Goal: Information Seeking & Learning: Learn about a topic

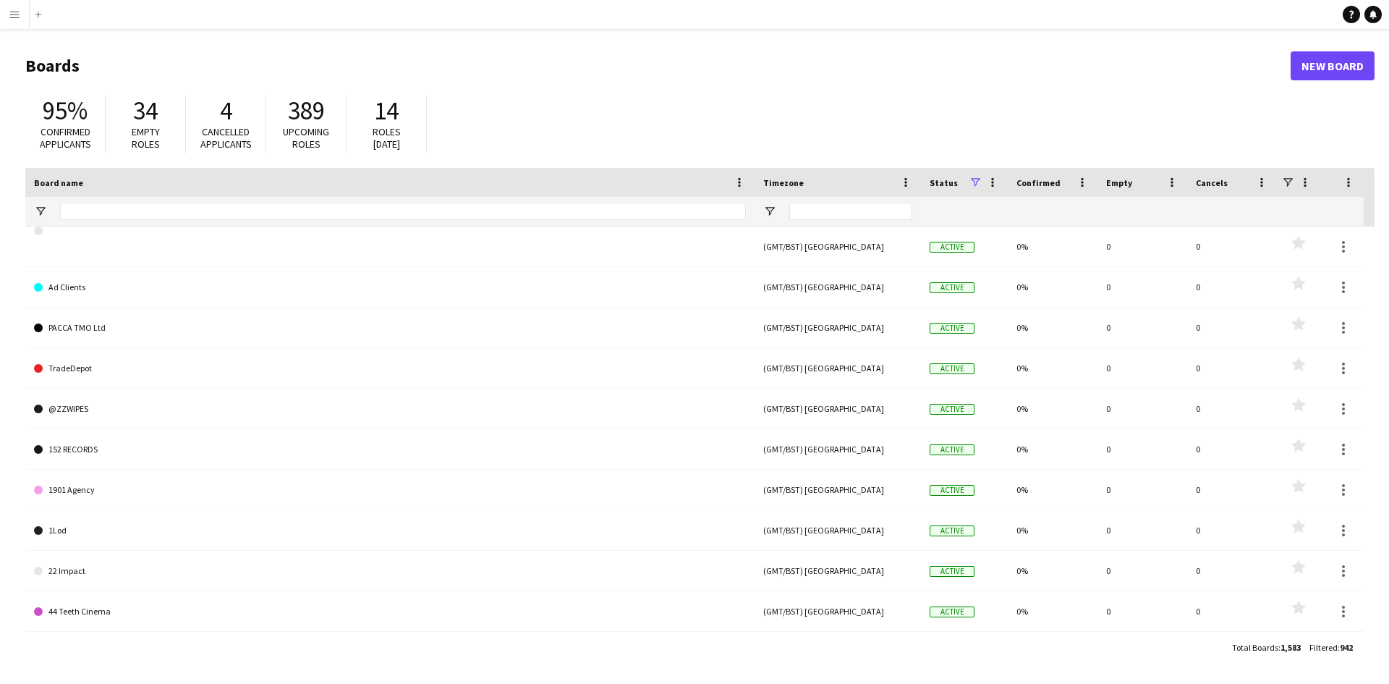
click at [13, 19] on app-icon "Menu" at bounding box center [15, 15] width 12 height 12
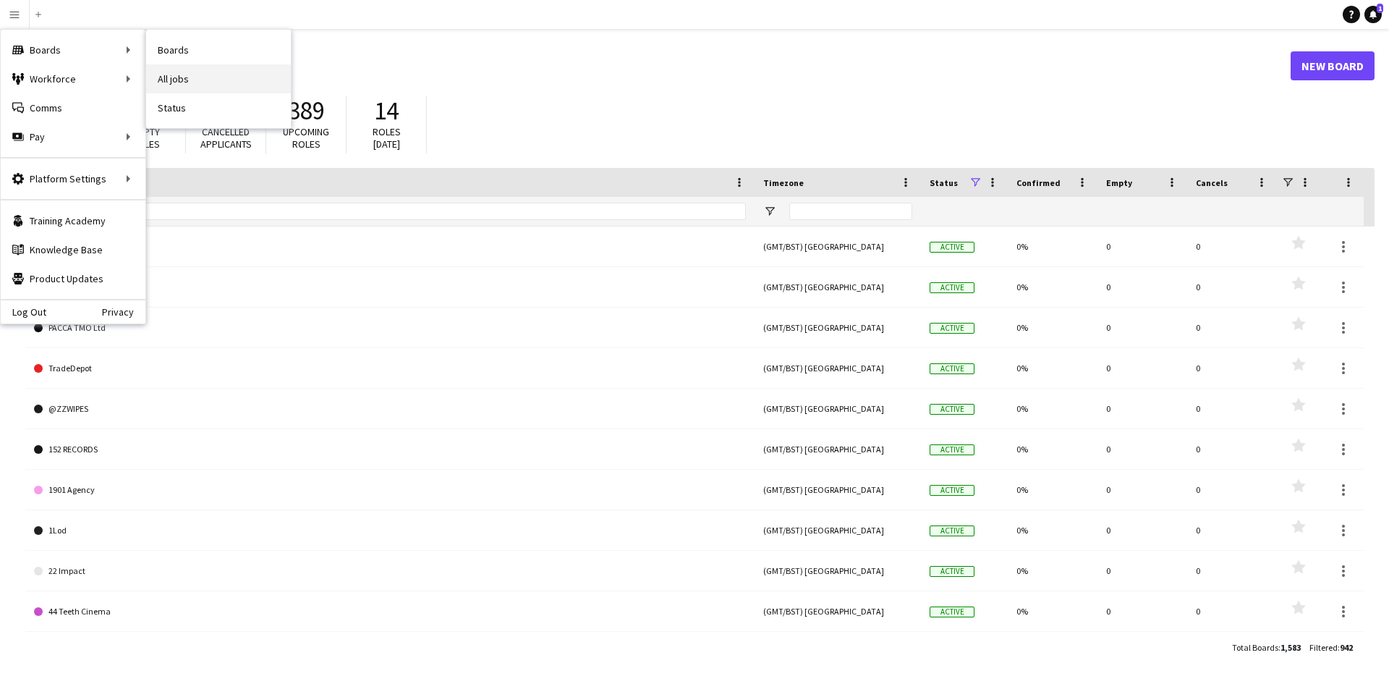
click at [201, 78] on link "All jobs" at bounding box center [218, 78] width 145 height 29
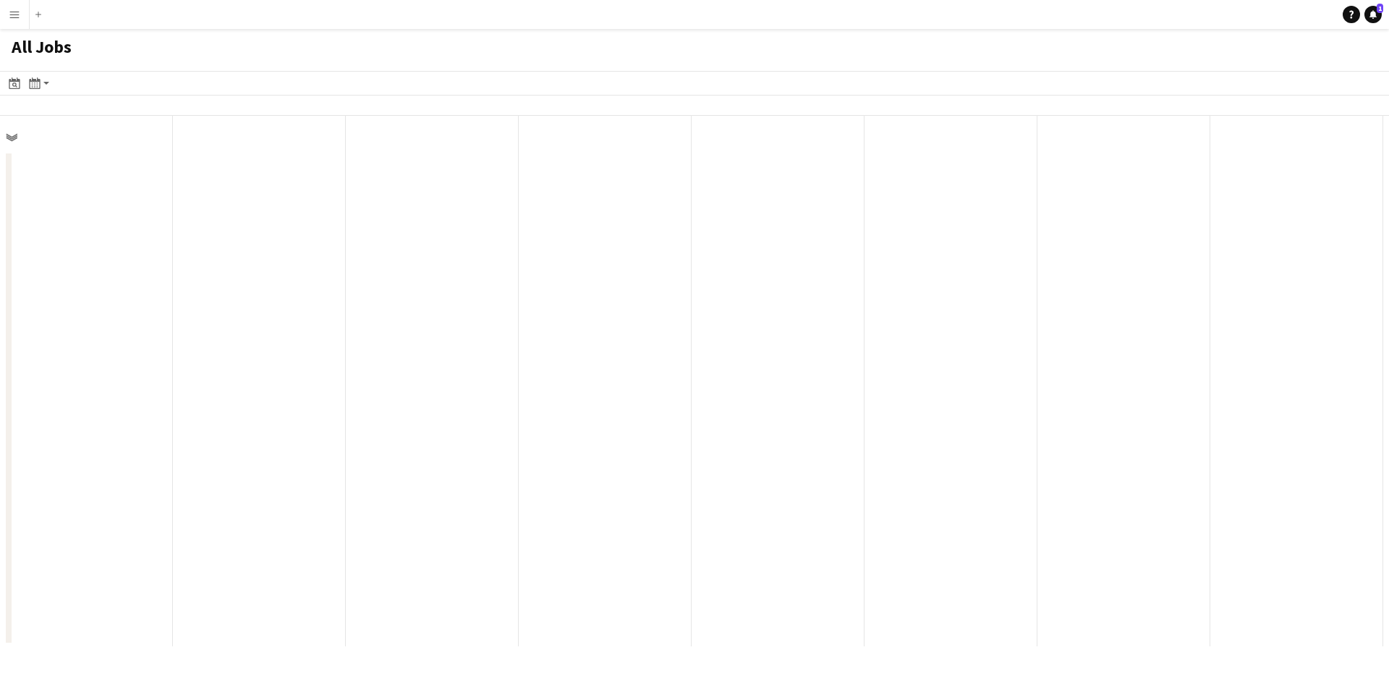
scroll to position [0, 346]
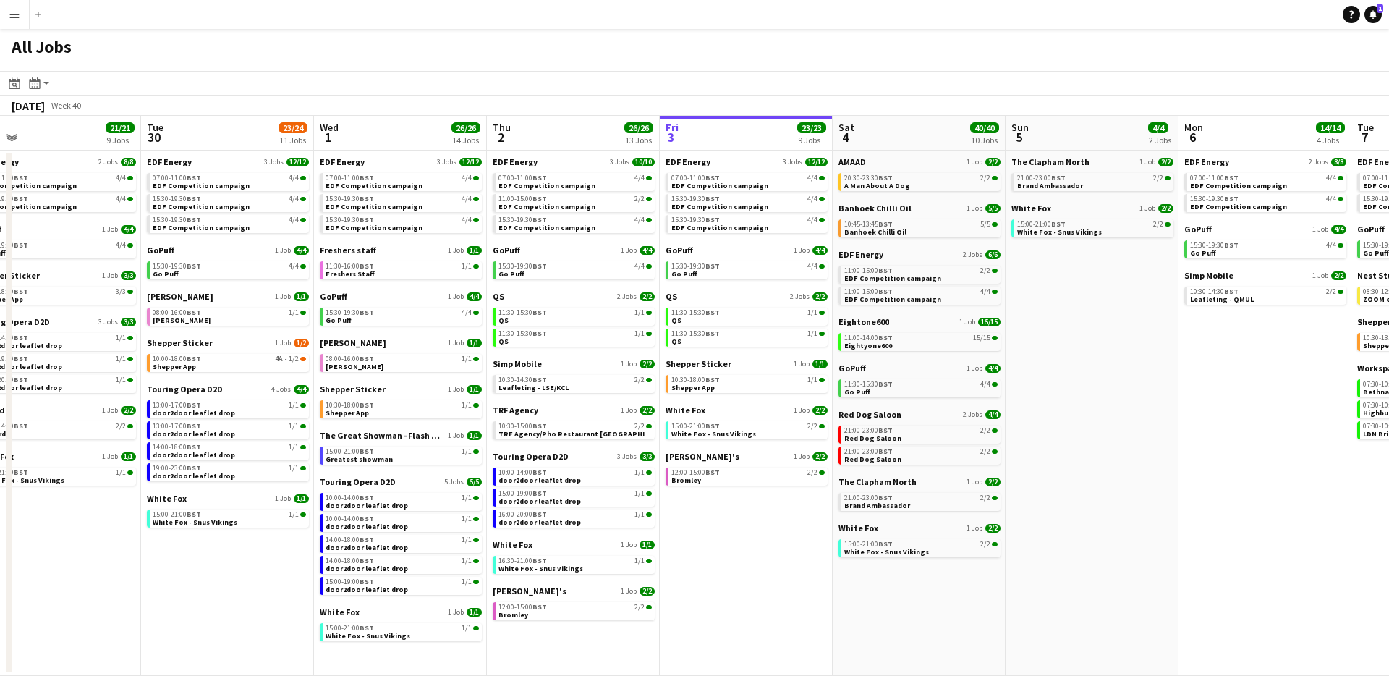
drag, startPoint x: 179, startPoint y: 624, endPoint x: 666, endPoint y: 606, distance: 487.2
click at [666, 606] on app-calendar-viewport "Sat 27 25/29 9 Jobs Sun 28 11/12 4 Jobs Mon 29 21/21 9 Jobs Tue 30 23/24 11 Job…" at bounding box center [694, 396] width 1389 height 560
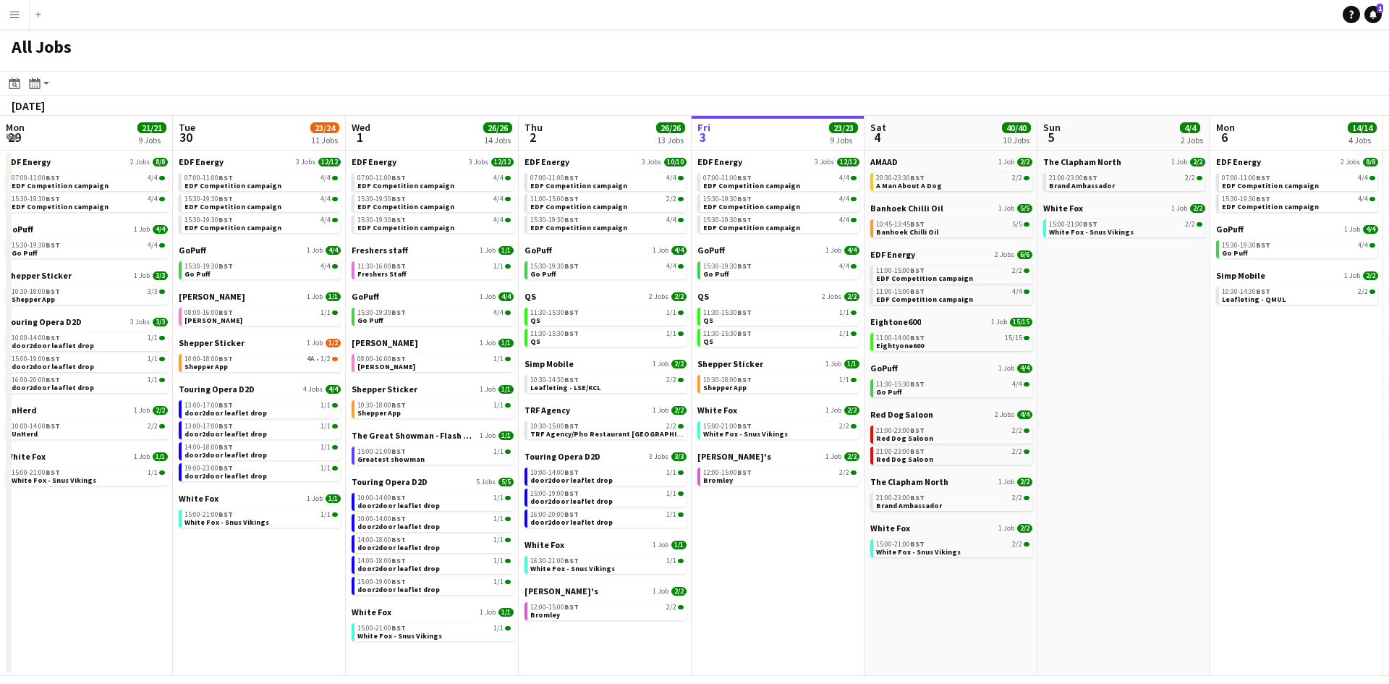
click at [699, 535] on app-all-jobs "All Jobs Date picker [DATE] [DATE] [DATE] M [DATE] T [DATE] W [DATE] T [DATE] F…" at bounding box center [694, 352] width 1389 height 647
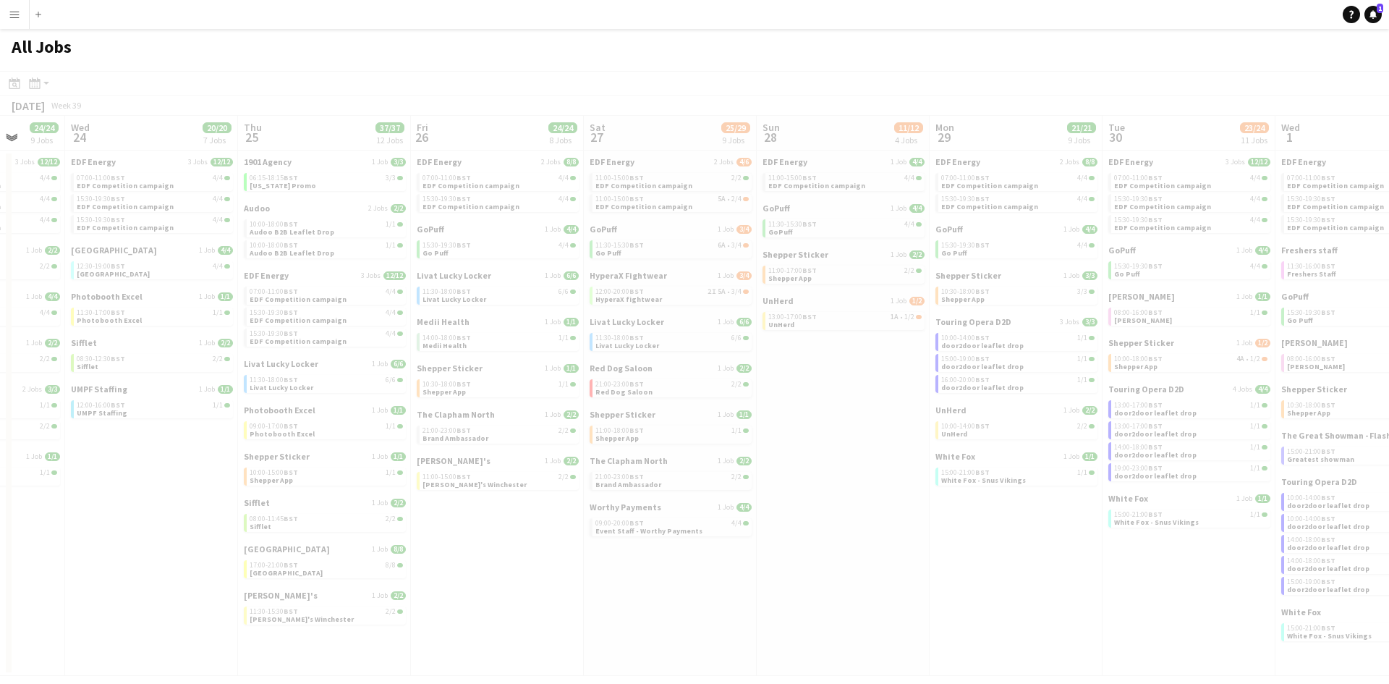
drag, startPoint x: 246, startPoint y: 574, endPoint x: 830, endPoint y: 574, distance: 583.8
click at [830, 574] on app-all-jobs "All Jobs Date picker [DATE] [DATE] [DATE] M [DATE] T [DATE] W [DATE] T [DATE] F…" at bounding box center [694, 352] width 1389 height 647
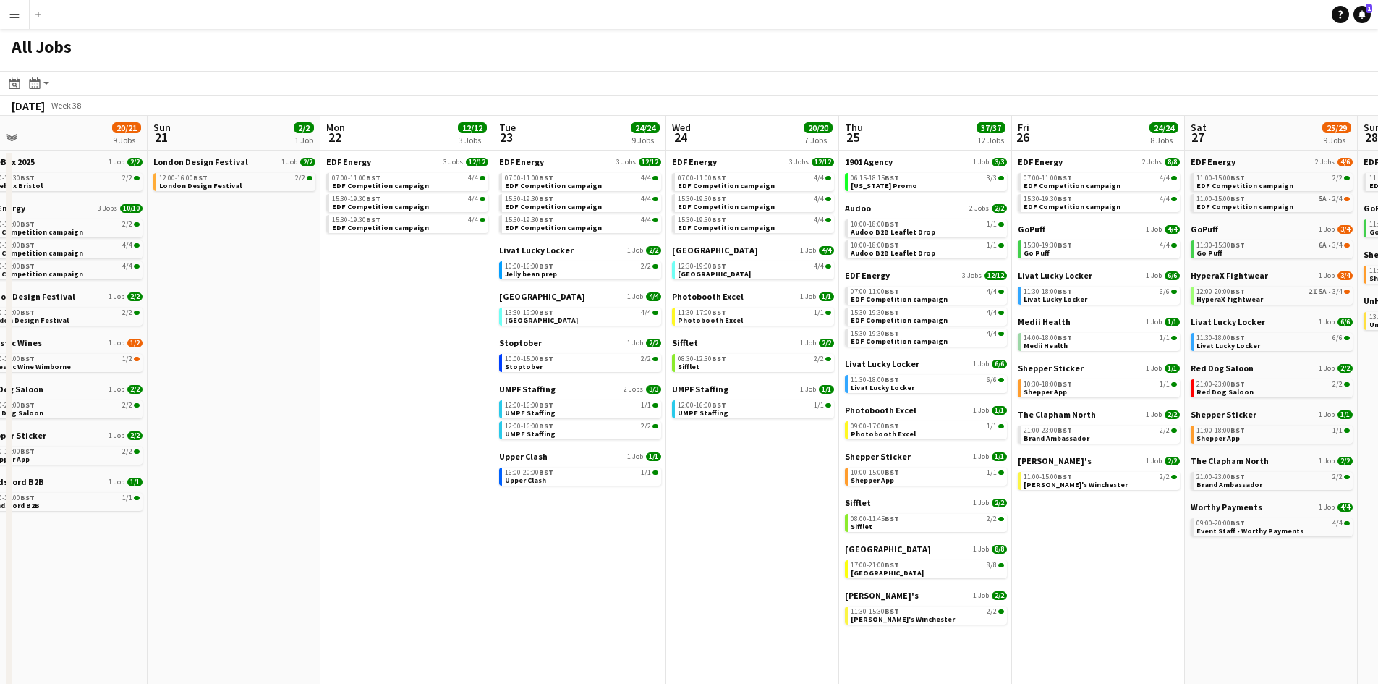
drag, startPoint x: 150, startPoint y: 589, endPoint x: 743, endPoint y: 573, distance: 593.4
click at [751, 573] on app-calendar-viewport "Thu 18 29/29 14 Jobs Fri 19 22/22 9 Jobs Sat 20 20/21 9 Jobs Sun 21 2/2 1 Job M…" at bounding box center [689, 438] width 1378 height 645
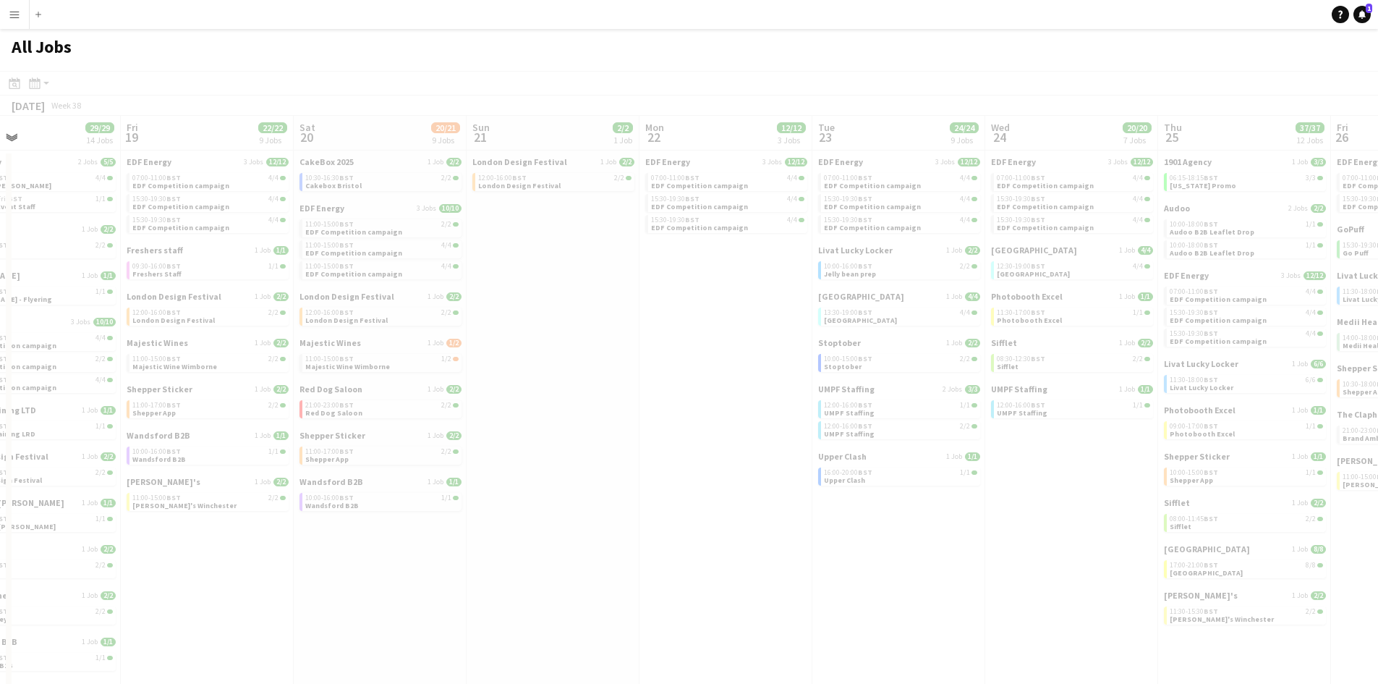
drag, startPoint x: 249, startPoint y: 608, endPoint x: 912, endPoint y: 573, distance: 664.3
click at [912, 573] on app-all-jobs "All Jobs Date picker [DATE] [DATE] [DATE] M [DATE] T [DATE] W [DATE] T [DATE] F…" at bounding box center [689, 394] width 1378 height 731
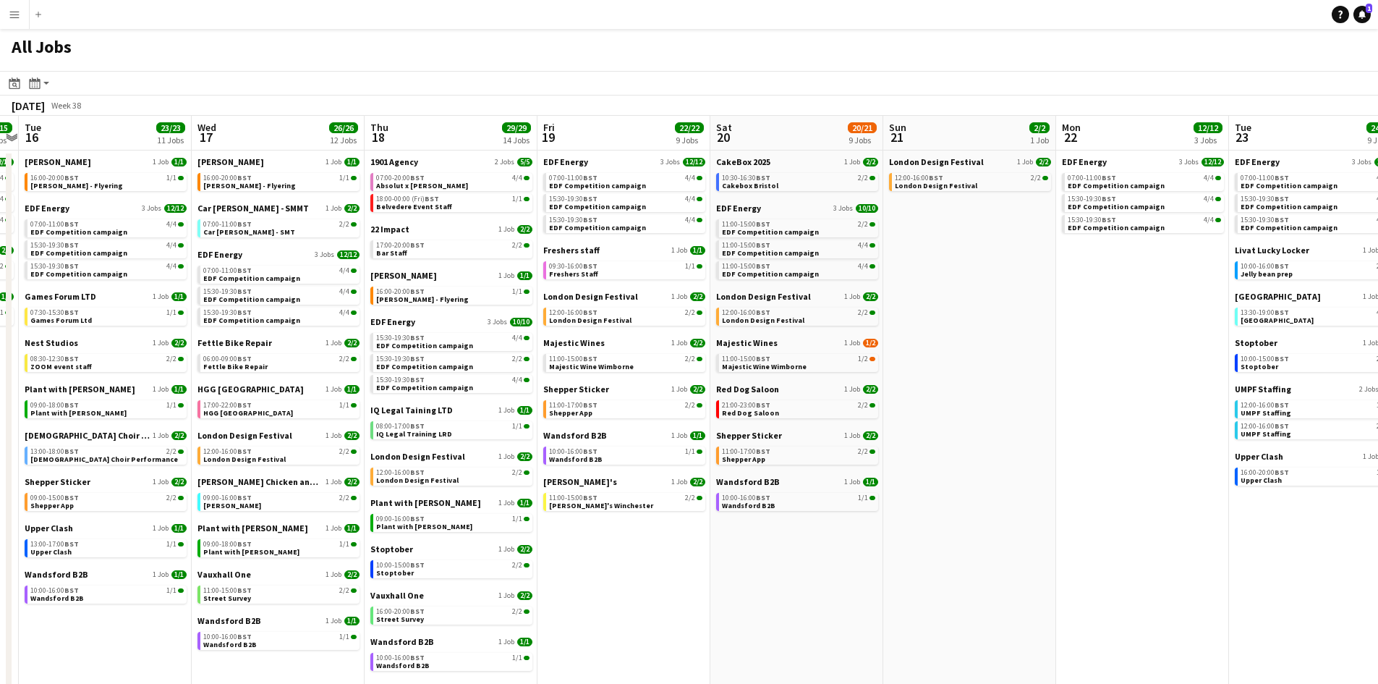
drag, startPoint x: 279, startPoint y: 571, endPoint x: 682, endPoint y: 530, distance: 405.0
click at [693, 528] on app-calendar-viewport "Sun 14 10/13 4 Jobs Mon 15 15/15 5 Jobs Tue 16 23/23 11 Jobs Wed 17 26/26 12 Jo…" at bounding box center [689, 438] width 1378 height 645
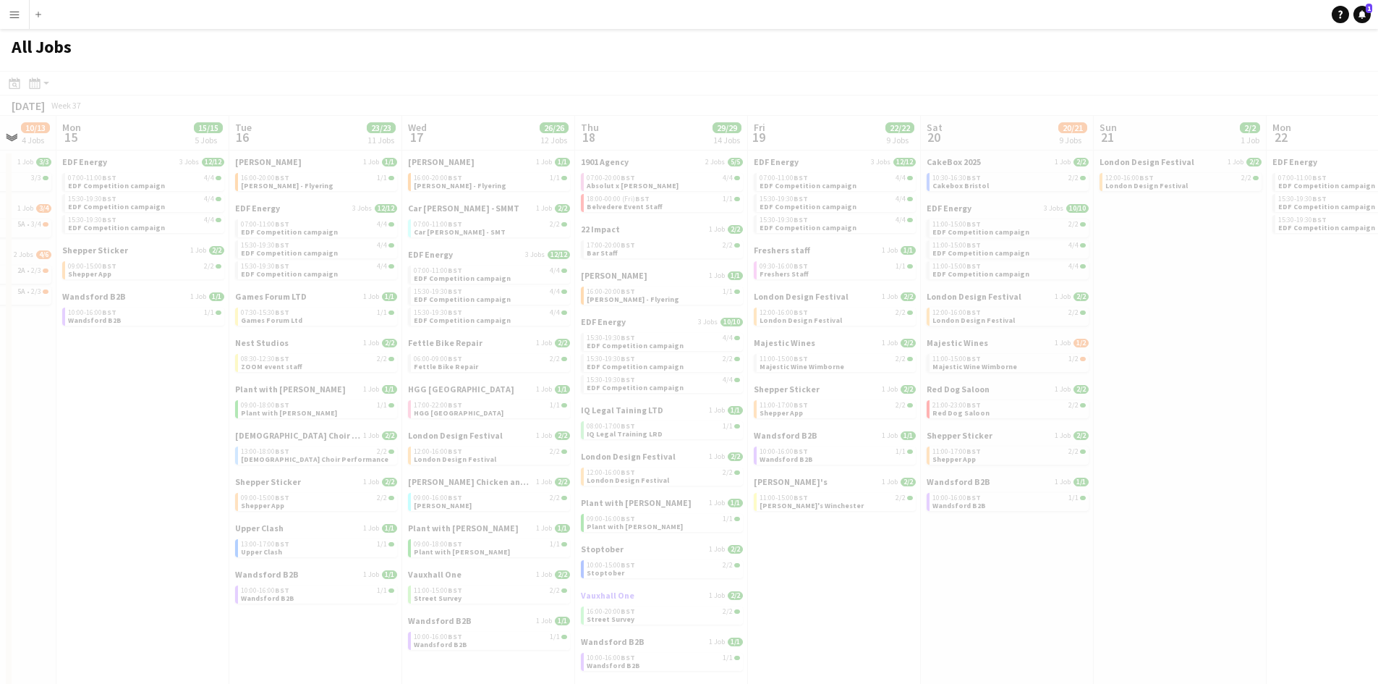
drag, startPoint x: 119, startPoint y: 620, endPoint x: 668, endPoint y: 595, distance: 549.7
click at [721, 595] on app-calendar-viewport "Fri 12 Sat 13 34/39 14 Jobs Sun 14 10/13 4 Jobs Mon 15 15/15 5 Jobs Tue 16 23/2…" at bounding box center [689, 438] width 1378 height 645
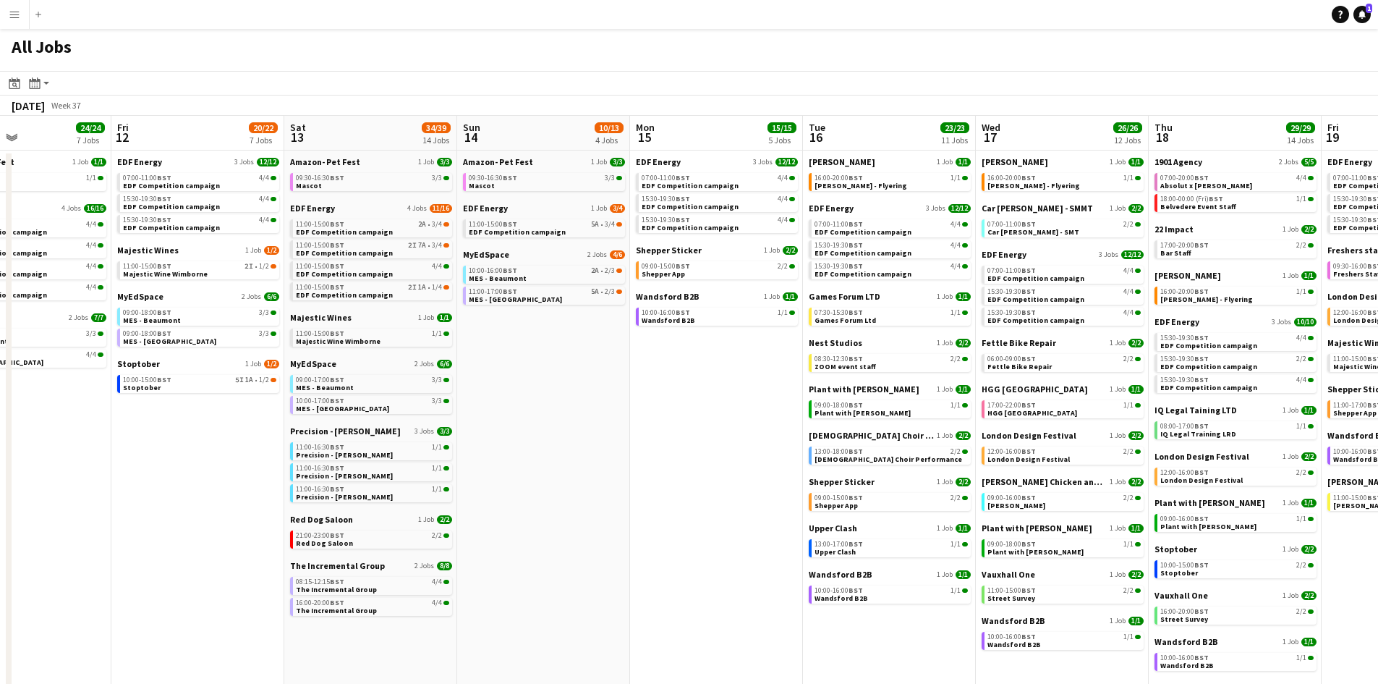
drag, startPoint x: 265, startPoint y: 556, endPoint x: 674, endPoint y: 508, distance: 411.5
click at [757, 511] on app-calendar-viewport "Tue 9 19/19 7 Jobs Wed 10 18/20 6 Jobs Thu 11 24/24 7 Jobs Fri 12 20/22 7 Jobs …" at bounding box center [689, 438] width 1378 height 645
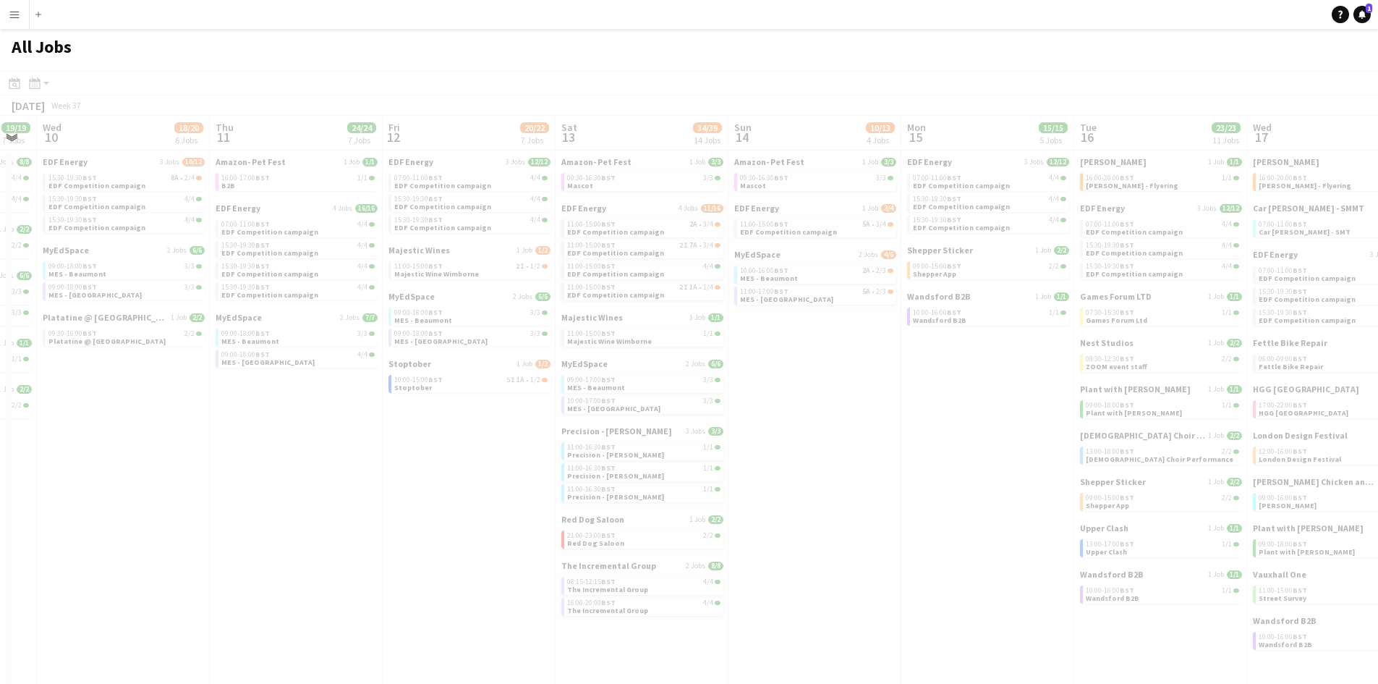
drag, startPoint x: 186, startPoint y: 535, endPoint x: 268, endPoint y: 540, distance: 82.6
click at [802, 543] on app-all-jobs "All Jobs Date picker [DATE] [DATE] [DATE] M [DATE] T [DATE] W [DATE] T [DATE] F…" at bounding box center [689, 394] width 1378 height 731
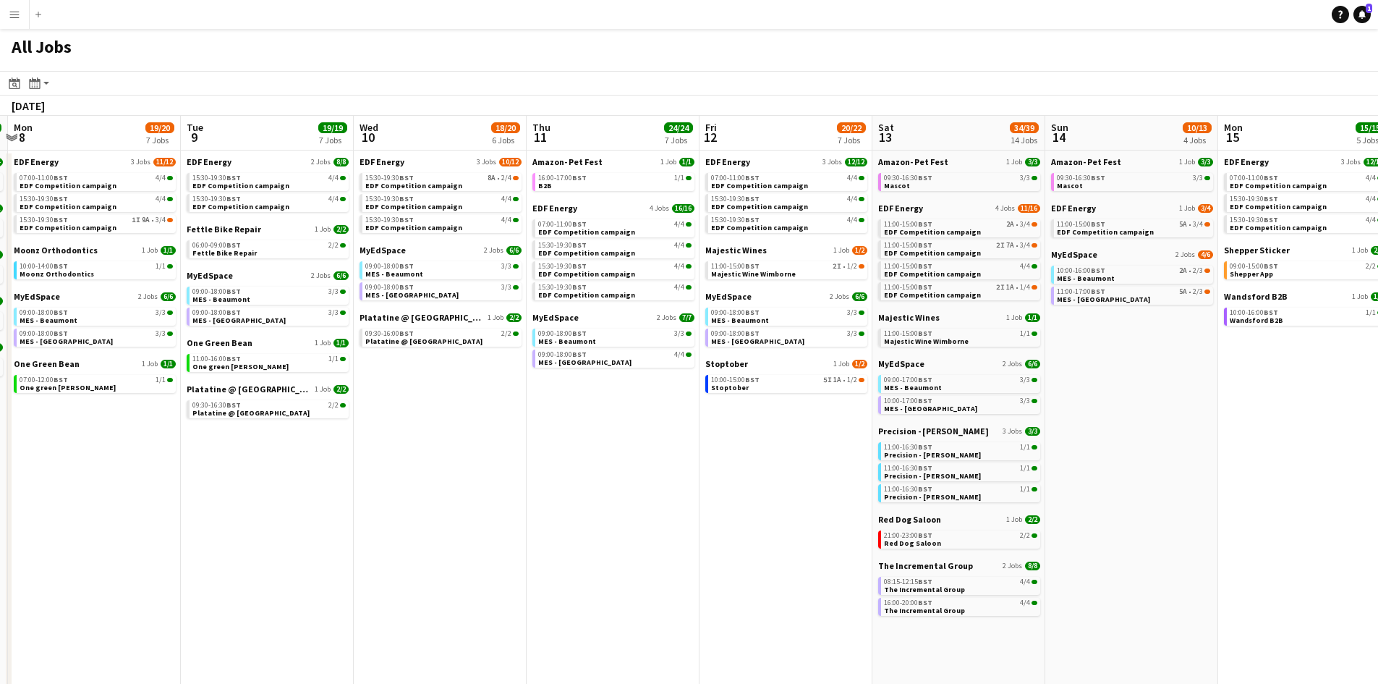
drag, startPoint x: 221, startPoint y: 540, endPoint x: 706, endPoint y: 529, distance: 484.8
click at [713, 529] on app-calendar-viewport "Sat 6 28/30 11 Jobs Sun 7 13/13 5 Jobs Mon 8 19/20 7 Jobs Tue 9 19/19 7 Jobs We…" at bounding box center [689, 438] width 1378 height 645
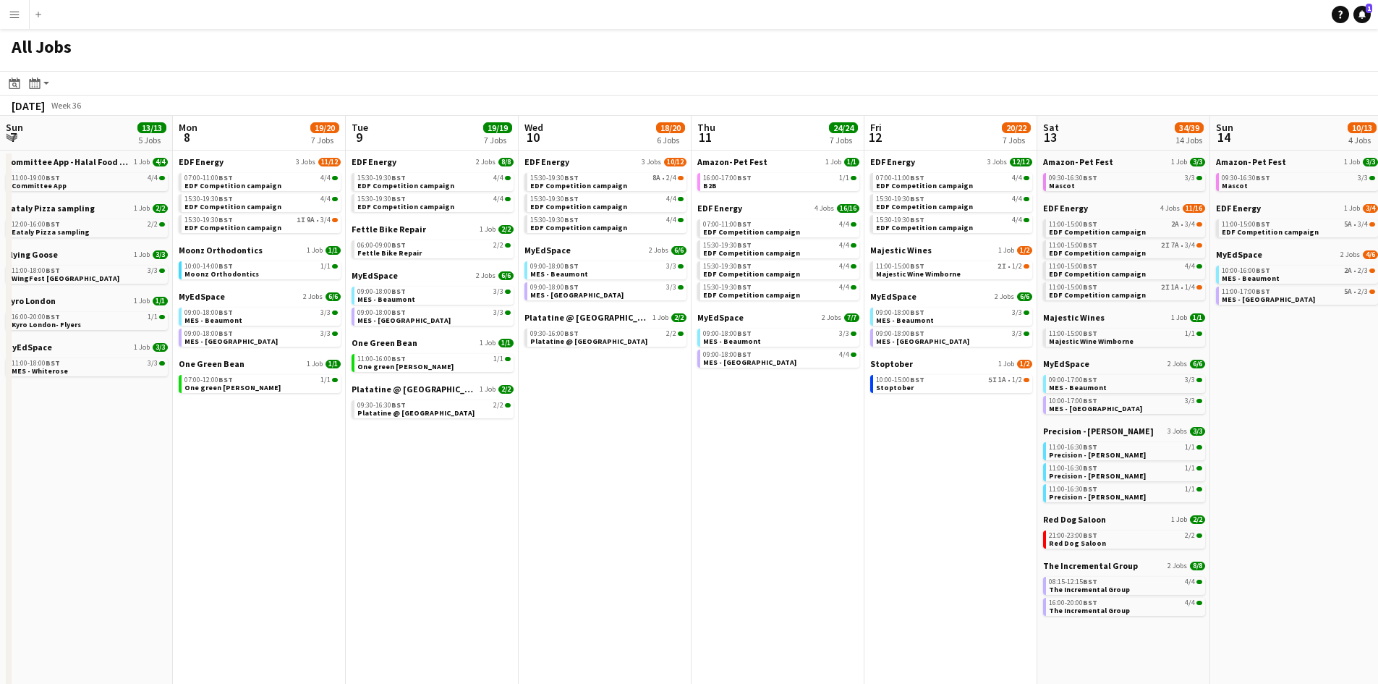
click at [943, 535] on app-all-jobs "All Jobs Date picker [DATE] [DATE] [DATE] M [DATE] T [DATE] W [DATE] T [DATE] F…" at bounding box center [689, 394] width 1378 height 731
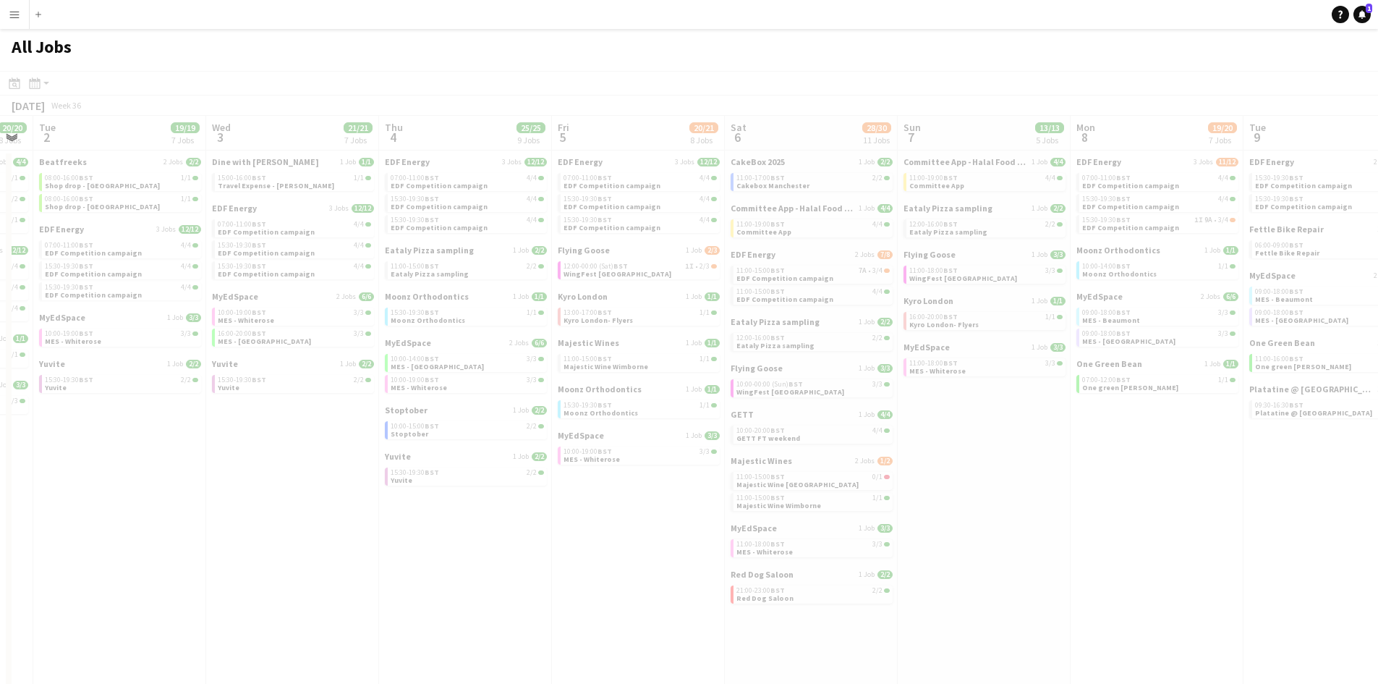
drag, startPoint x: 82, startPoint y: 530, endPoint x: 780, endPoint y: 519, distance: 698.2
click at [799, 517] on app-all-jobs "All Jobs Date picker [DATE] [DATE] [DATE] M [DATE] T [DATE] W [DATE] T [DATE] F…" at bounding box center [689, 394] width 1378 height 731
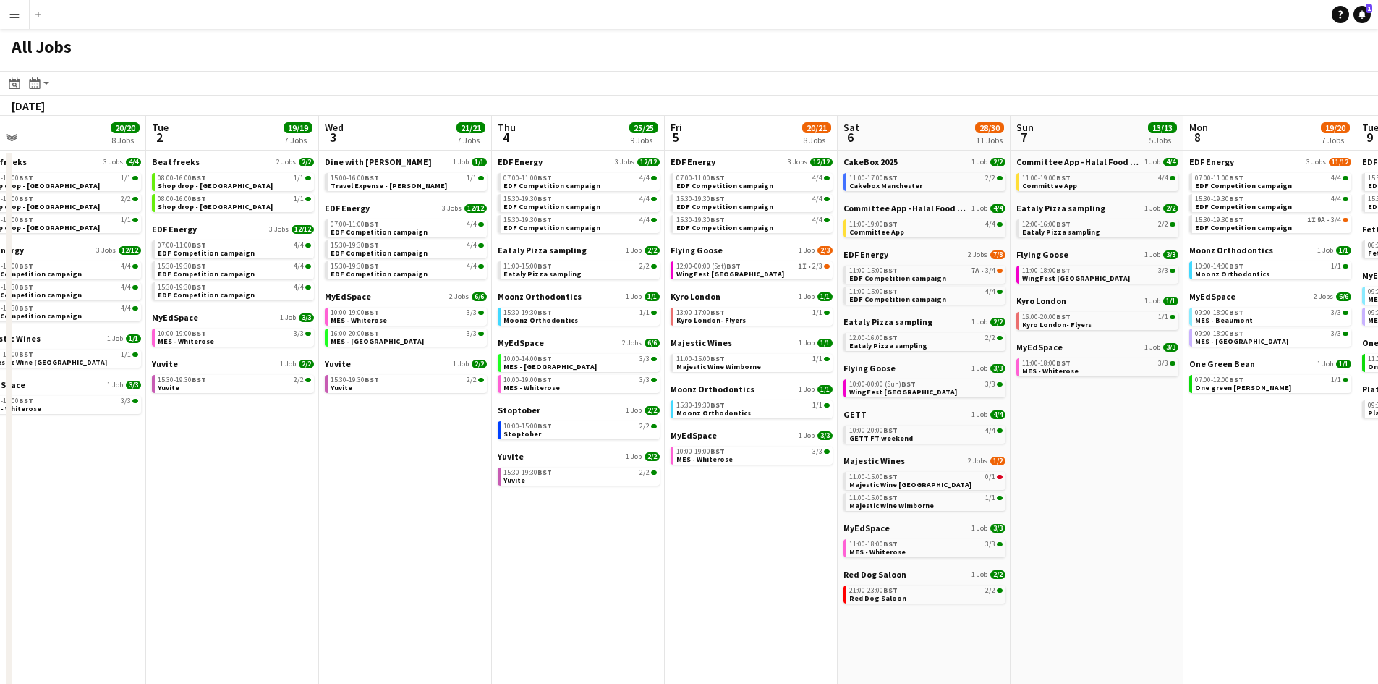
drag, startPoint x: 594, startPoint y: 521, endPoint x: 818, endPoint y: 521, distance: 224.3
click at [818, 521] on app-calendar-viewport "Sat 30 42/44 28 Jobs Sun 31 23/27 11 Jobs Mon 1 20/20 8 Jobs Tue 2 19/19 7 Jobs…" at bounding box center [689, 613] width 1378 height 995
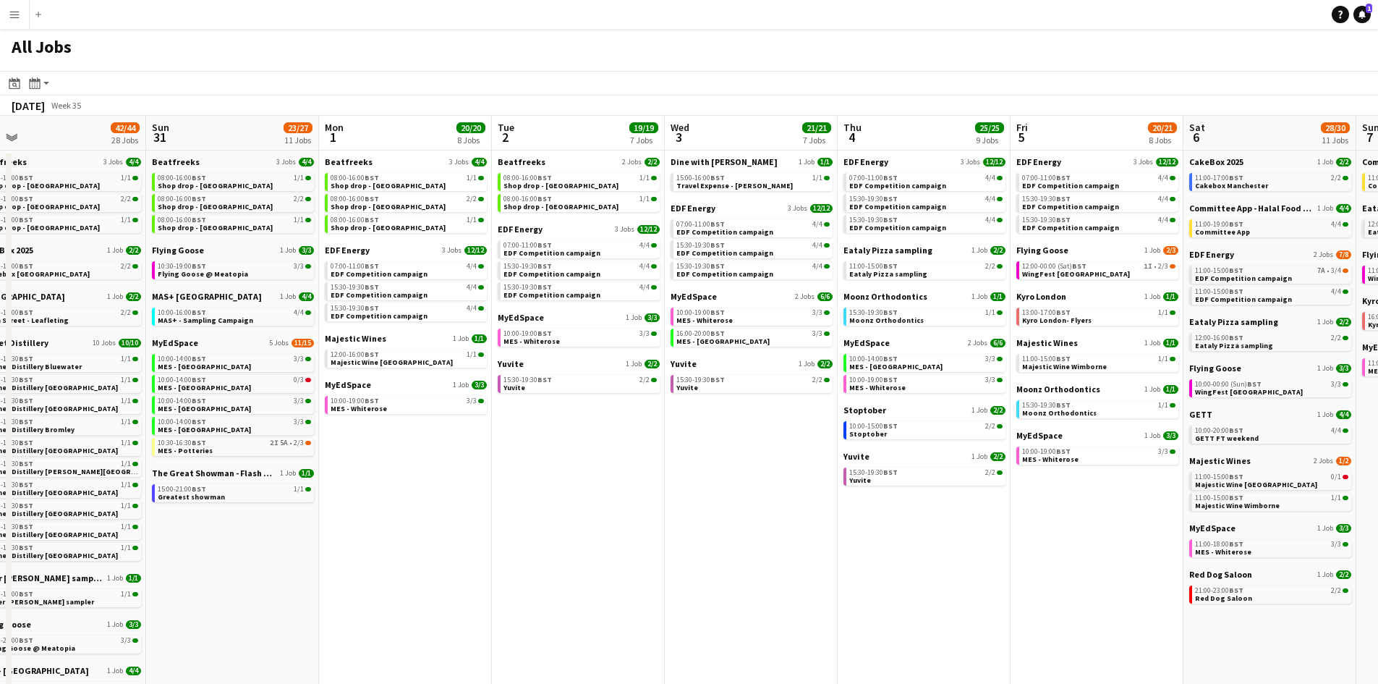
scroll to position [0, 381]
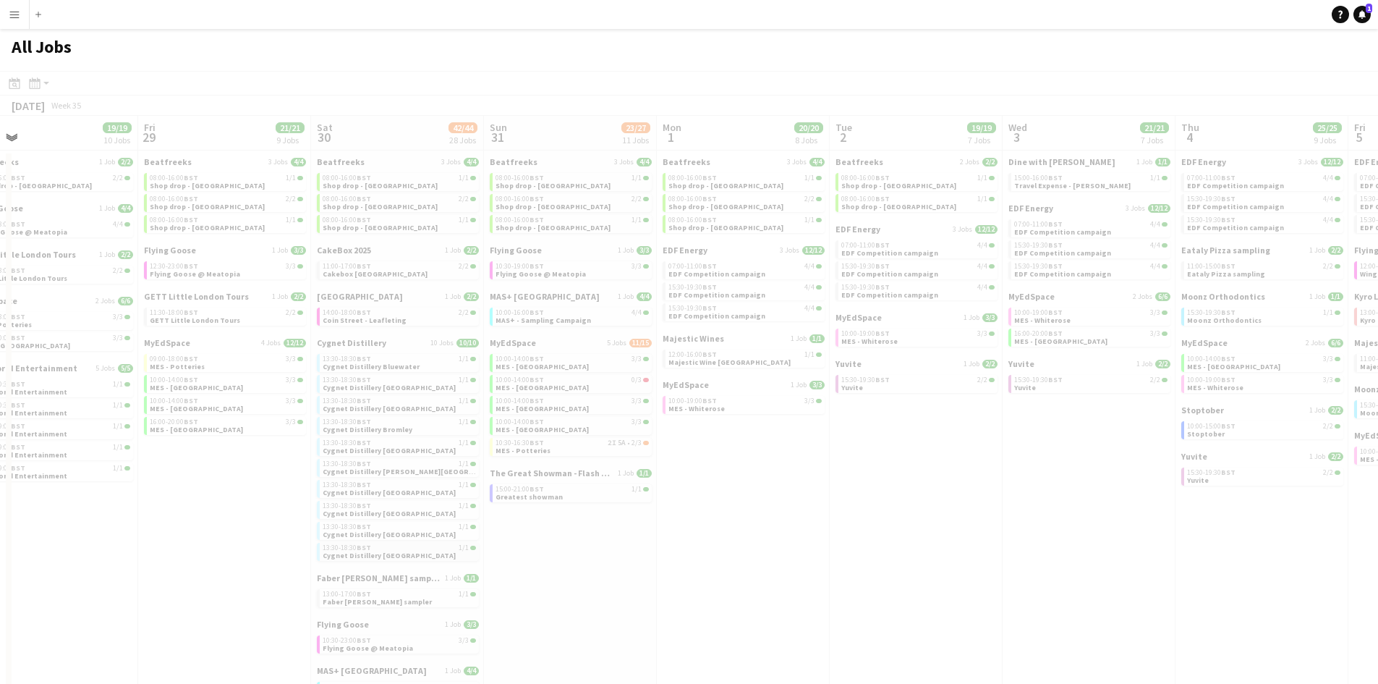
drag, startPoint x: 445, startPoint y: 535, endPoint x: 440, endPoint y: 556, distance: 21.6
click at [1163, 535] on app-all-jobs "All Jobs Date picker [DATE] [DATE] [DATE] M [DATE] T [DATE] W [DATE] T [DATE] F…" at bounding box center [689, 570] width 1378 height 1082
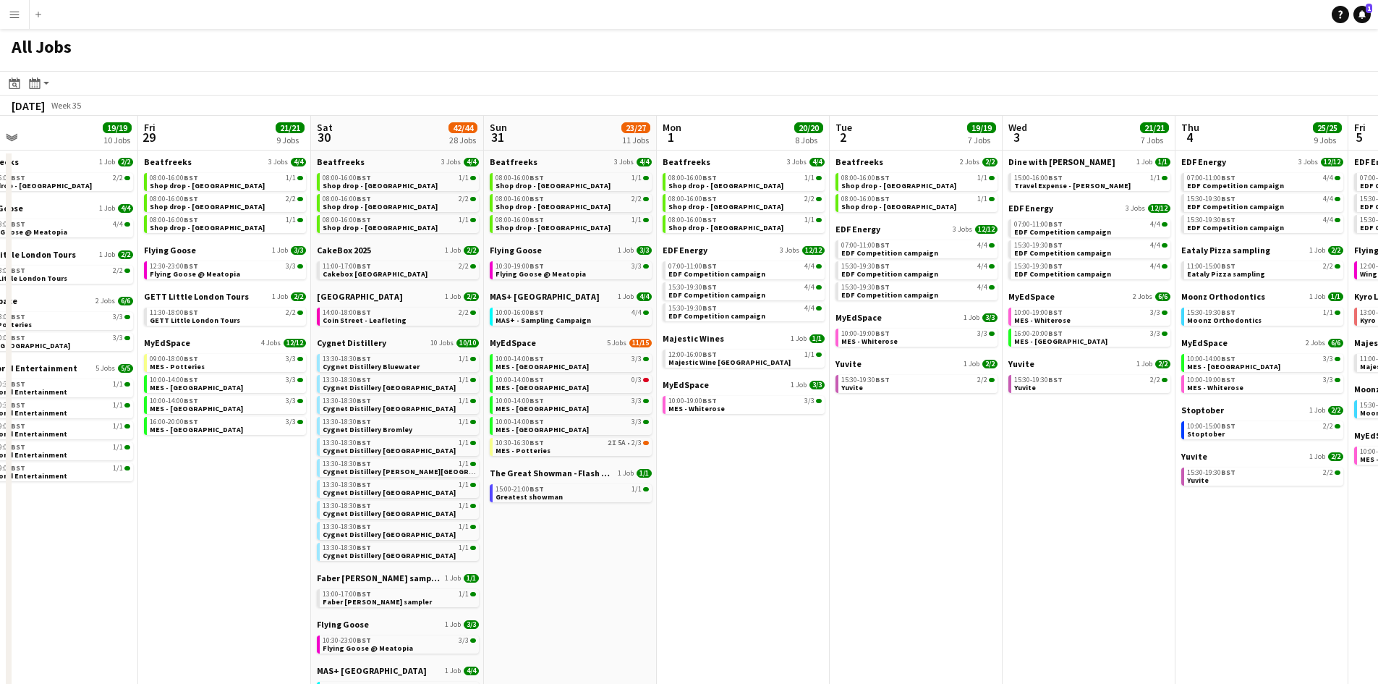
scroll to position [0, 365]
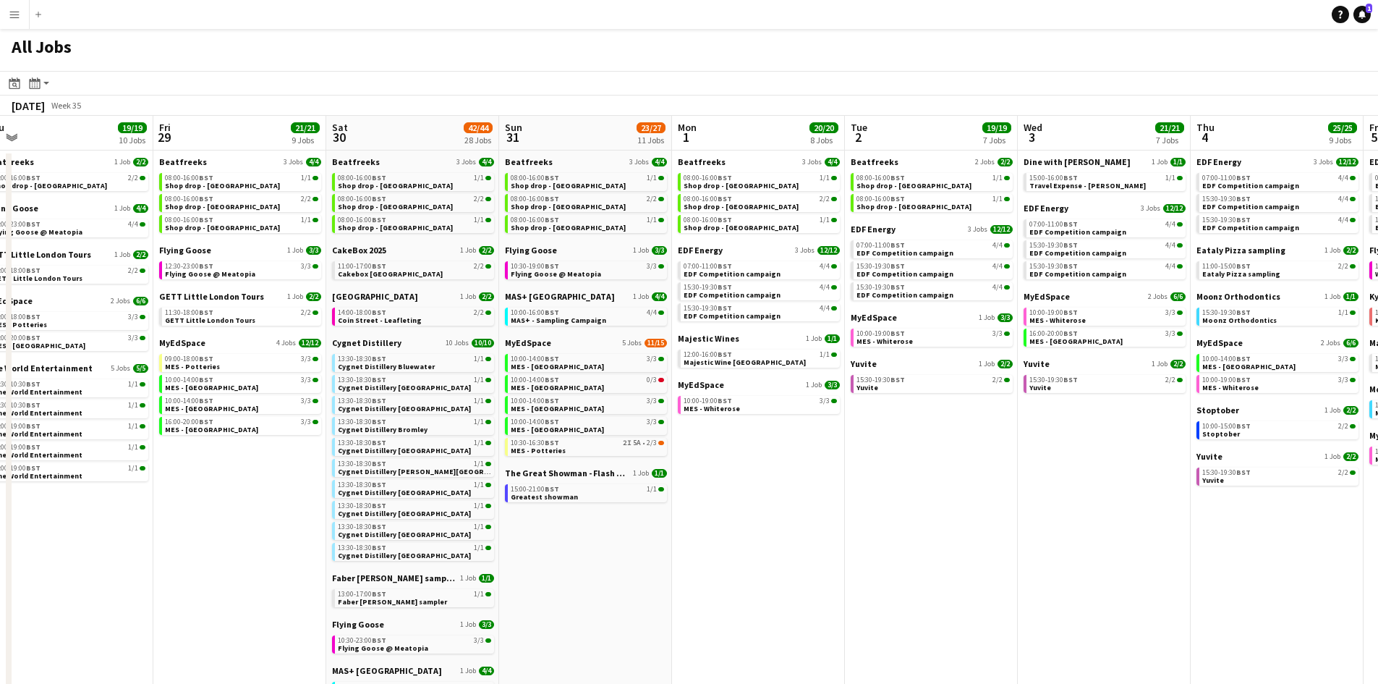
drag, startPoint x: 168, startPoint y: 544, endPoint x: 183, endPoint y: 542, distance: 15.3
click at [183, 542] on app-calendar-viewport "Tue 26 22/24 14 Jobs Wed 27 14/15 6 Jobs Thu 28 19/19 10 Jobs Fri 29 21/21 9 Jo…" at bounding box center [689, 613] width 1378 height 995
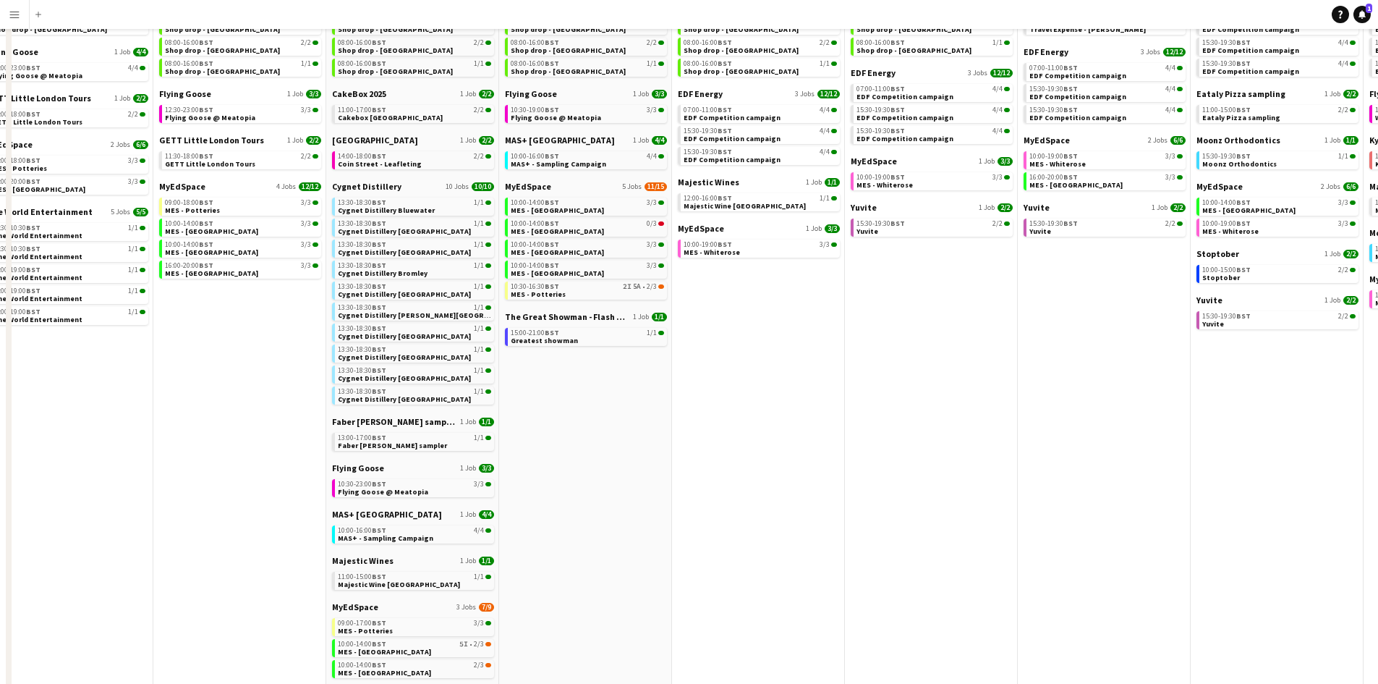
scroll to position [0, 0]
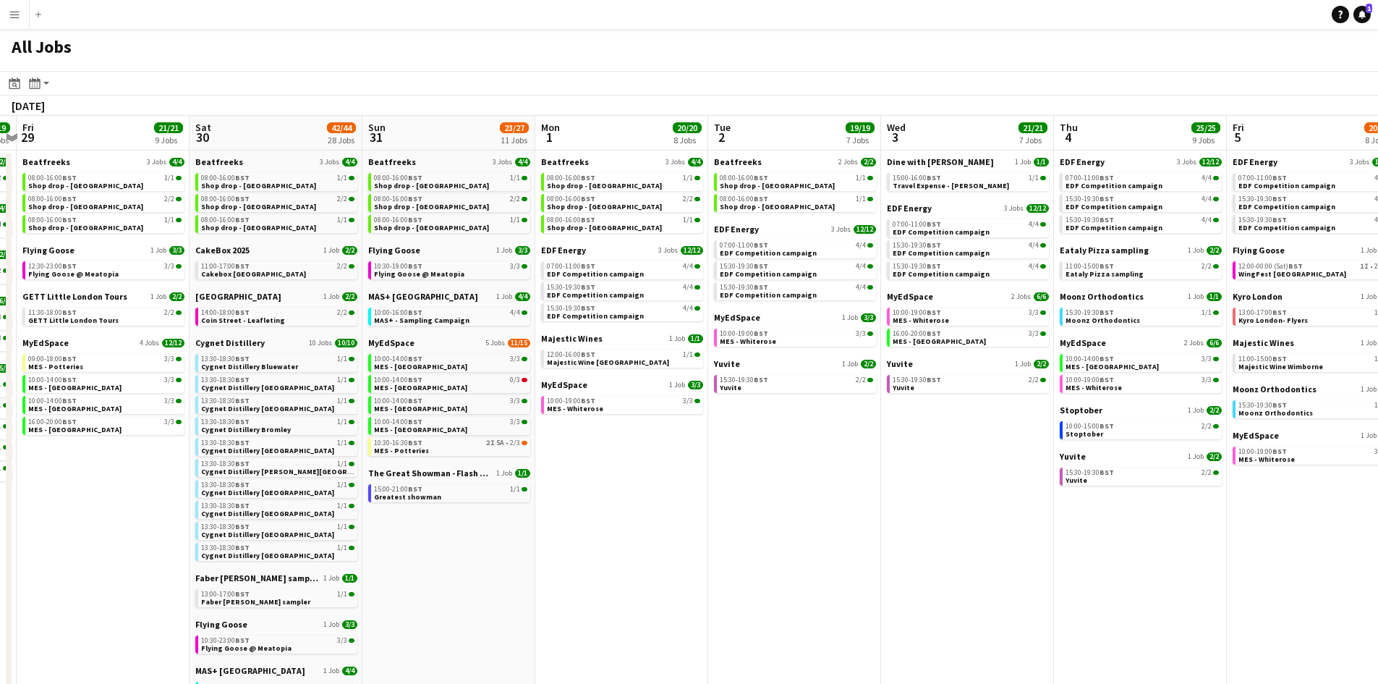
click at [913, 521] on app-all-jobs "All Jobs Date picker [DATE] [DATE] [DATE] M [DATE] T [DATE] W [DATE] T [DATE] F…" at bounding box center [689, 570] width 1378 height 1082
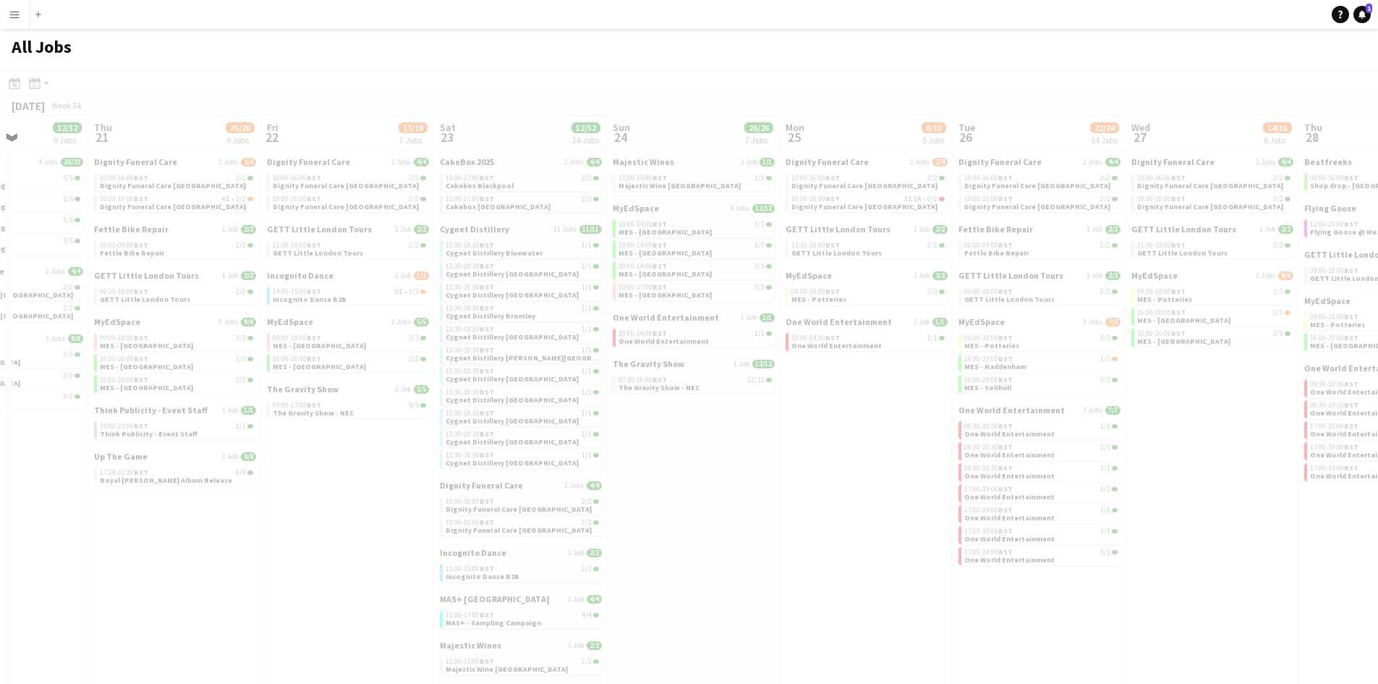
drag, startPoint x: 474, startPoint y: 595, endPoint x: 820, endPoint y: 583, distance: 346.0
click at [867, 576] on app-all-jobs "All Jobs Date picker [DATE] [DATE] [DATE] M [DATE] T [DATE] W [DATE] T [DATE] F…" at bounding box center [689, 570] width 1378 height 1082
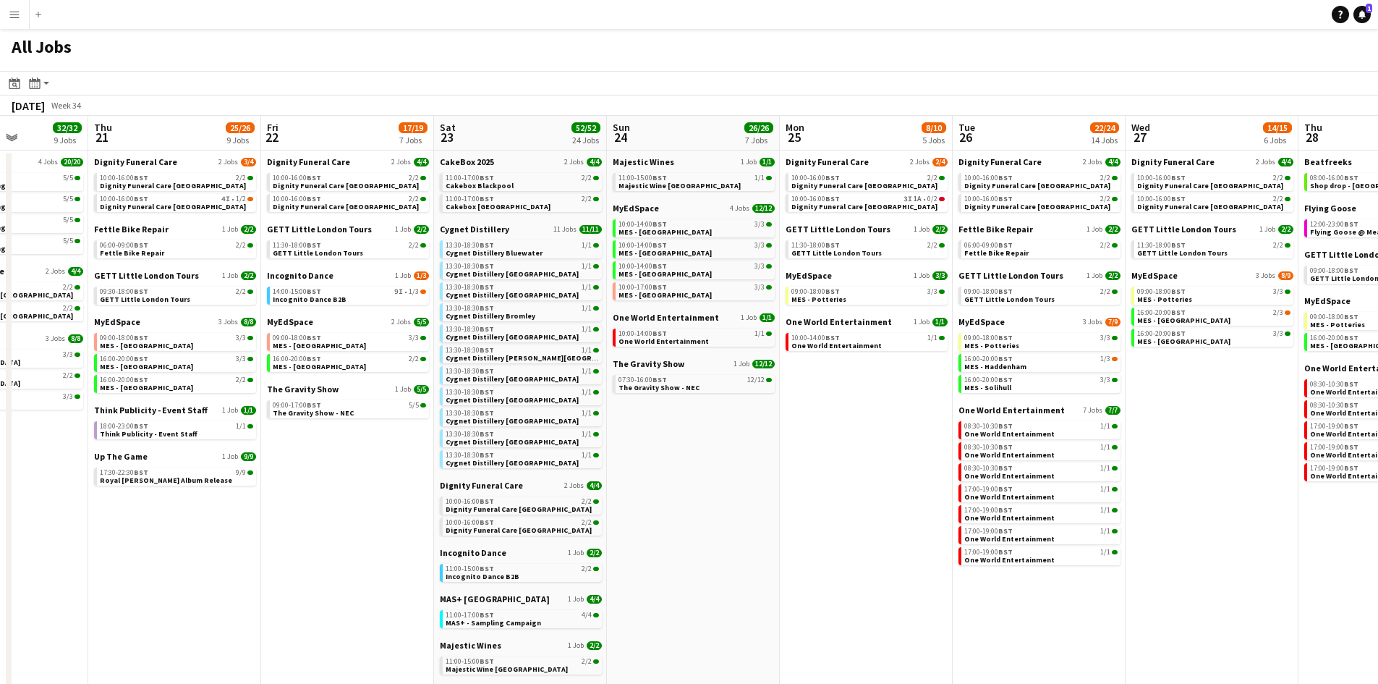
drag, startPoint x: 674, startPoint y: 577, endPoint x: 273, endPoint y: 547, distance: 401.9
click at [757, 545] on app-calendar-viewport "Mon 18 9/9 4 Jobs Tue 19 32/32 9 Jobs Wed 20 32/32 9 Jobs Thu 21 25/26 9 Jobs F…" at bounding box center [689, 613] width 1378 height 995
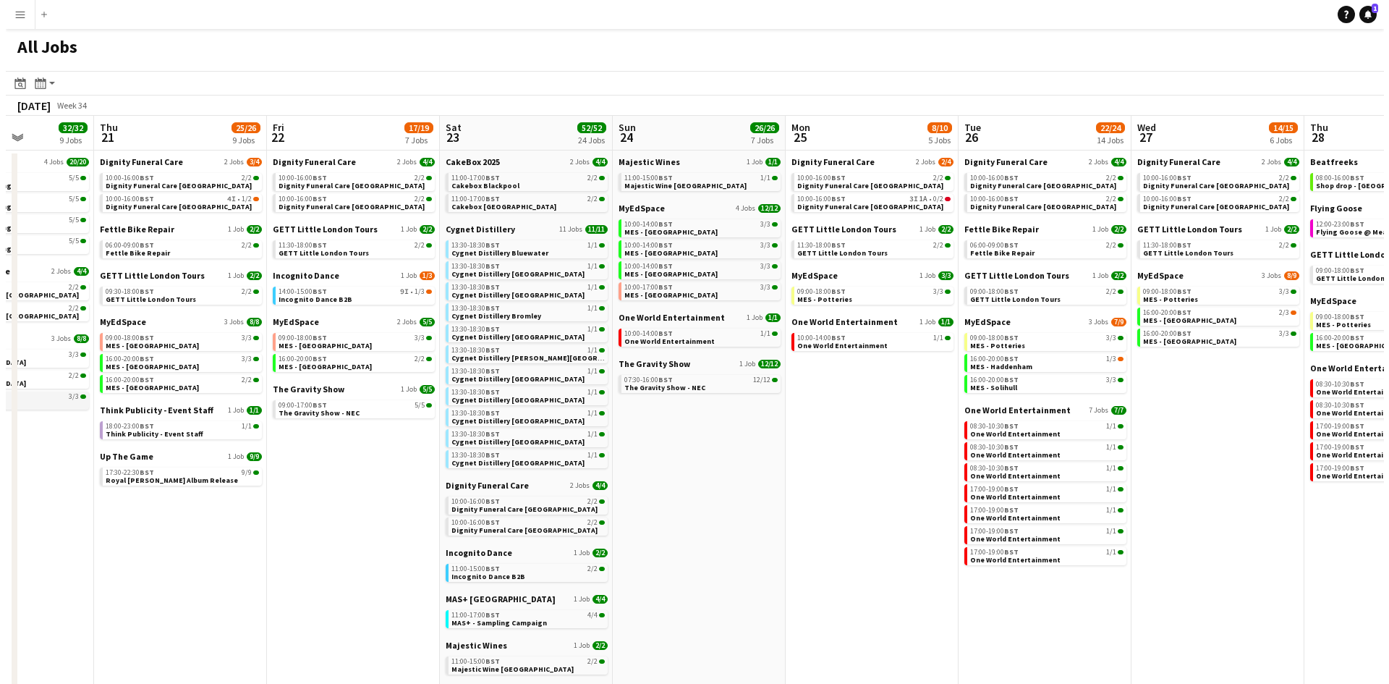
scroll to position [0, 292]
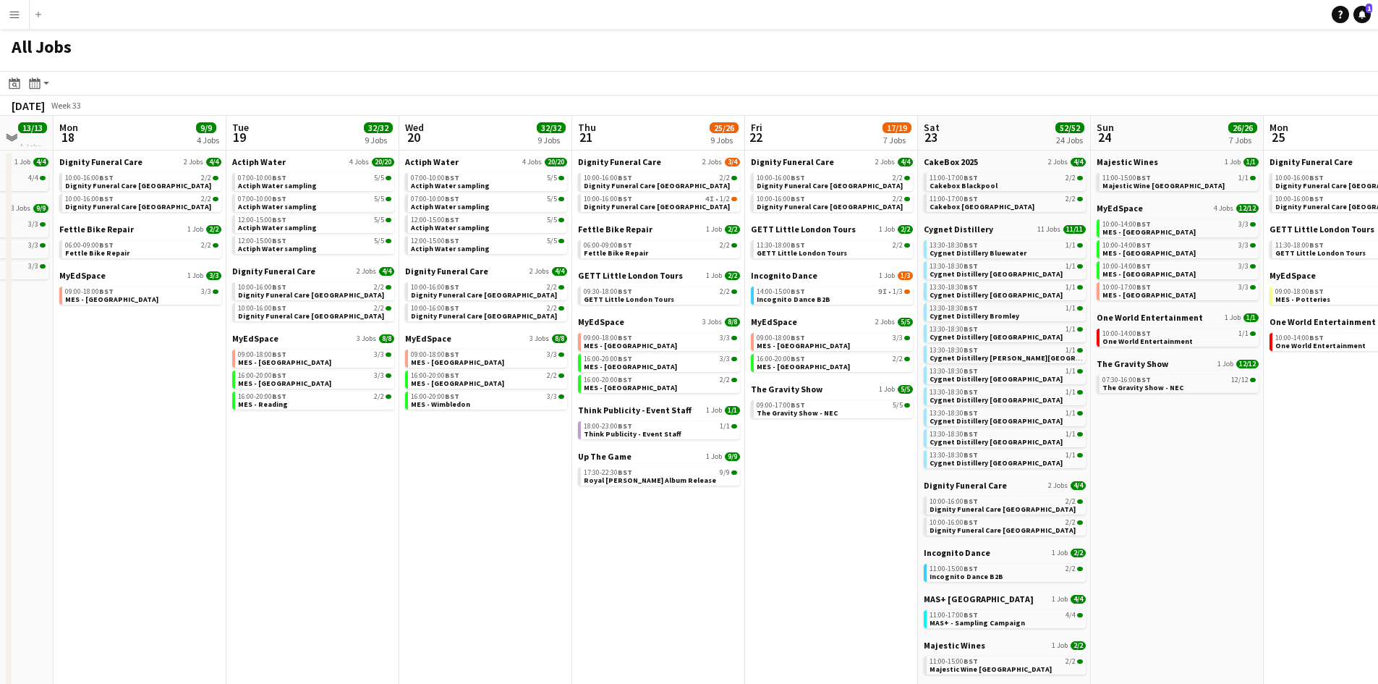
click at [45, 105] on div "[DATE]" at bounding box center [28, 105] width 33 height 14
click at [82, 101] on span "Week 33" at bounding box center [66, 105] width 36 height 11
click at [84, 102] on span "Week 33" at bounding box center [66, 105] width 36 height 11
click at [45, 102] on div "[DATE]" at bounding box center [28, 105] width 33 height 14
click at [33, 83] on icon "Month view / Day view" at bounding box center [35, 83] width 12 height 12
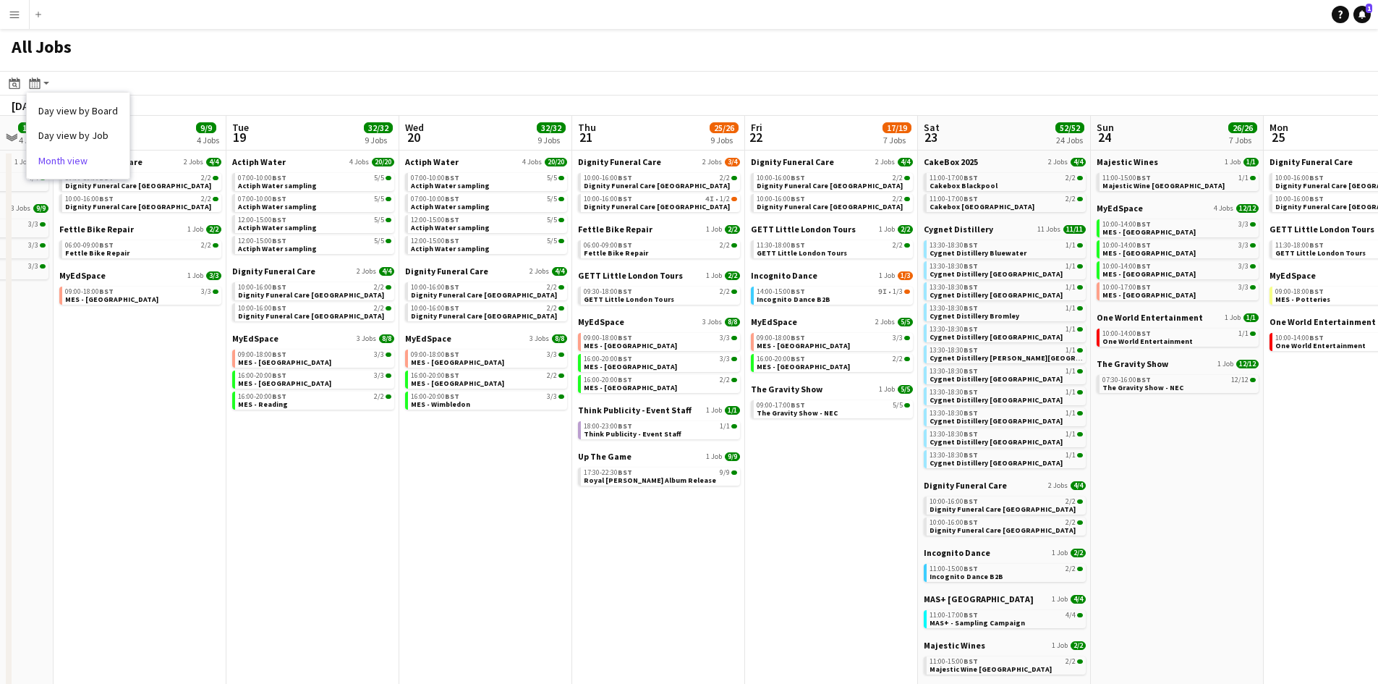
click at [69, 158] on link "Month view" at bounding box center [78, 160] width 80 height 13
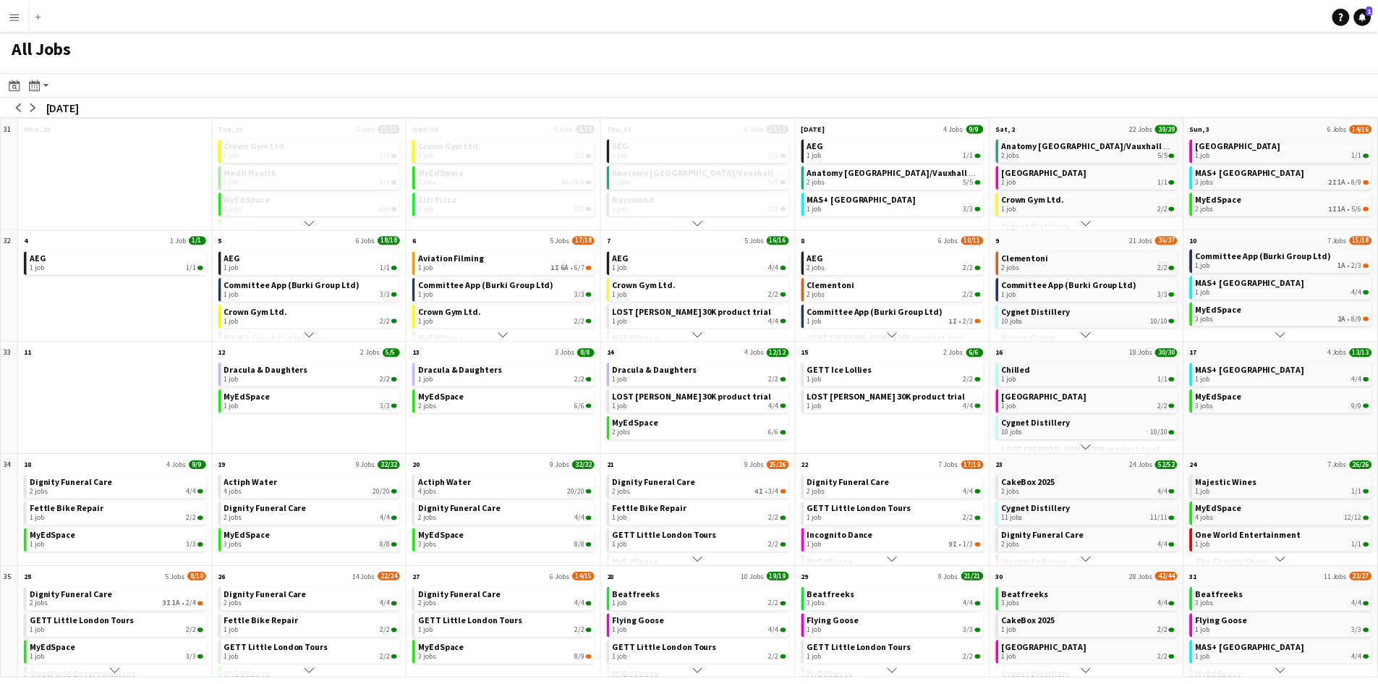
scroll to position [0, 0]
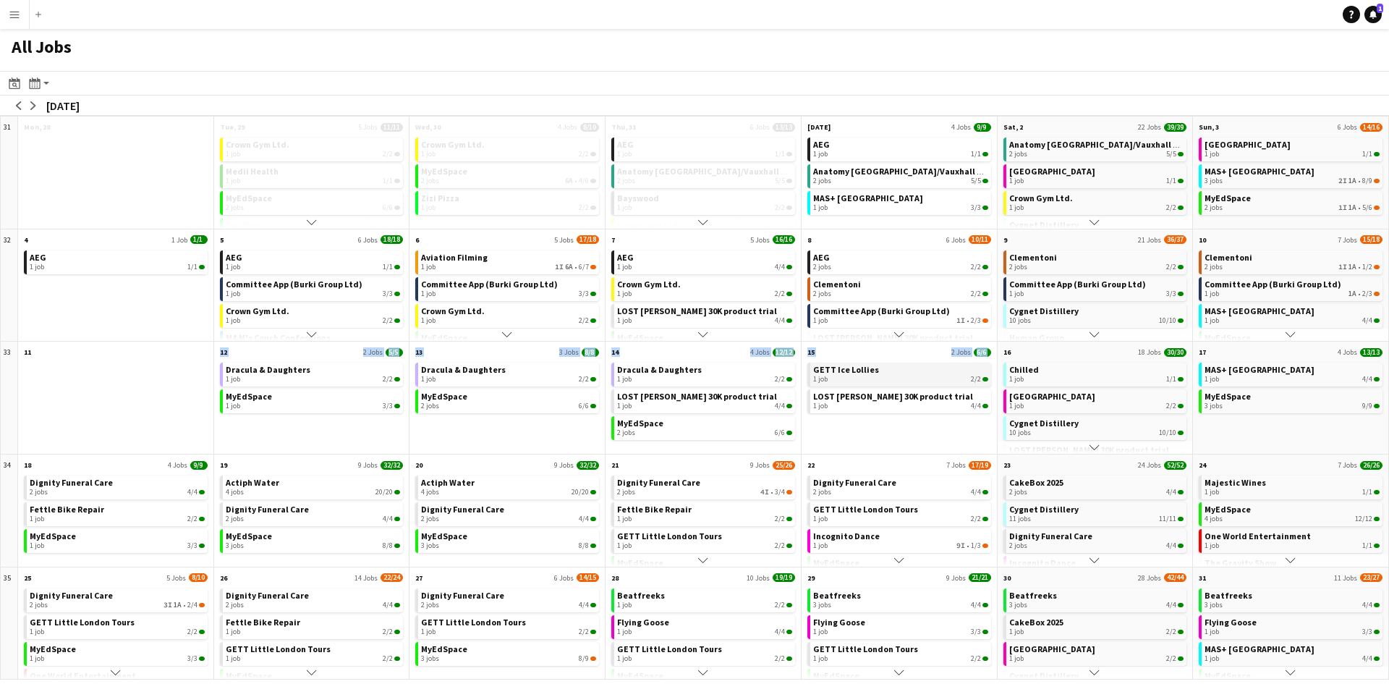
drag, startPoint x: 109, startPoint y: 362, endPoint x: 978, endPoint y: 384, distance: 869.1
click at [981, 384] on div "31 Scroll down Mon, 28 Scroll down Tue, 29 5 Jobs 11/11 Crown Gym Ltd. 1 job 2/…" at bounding box center [694, 398] width 1389 height 564
click at [99, 386] on div at bounding box center [115, 407] width 195 height 94
click at [22, 106] on app-icon "arrow-left" at bounding box center [18, 105] width 9 height 9
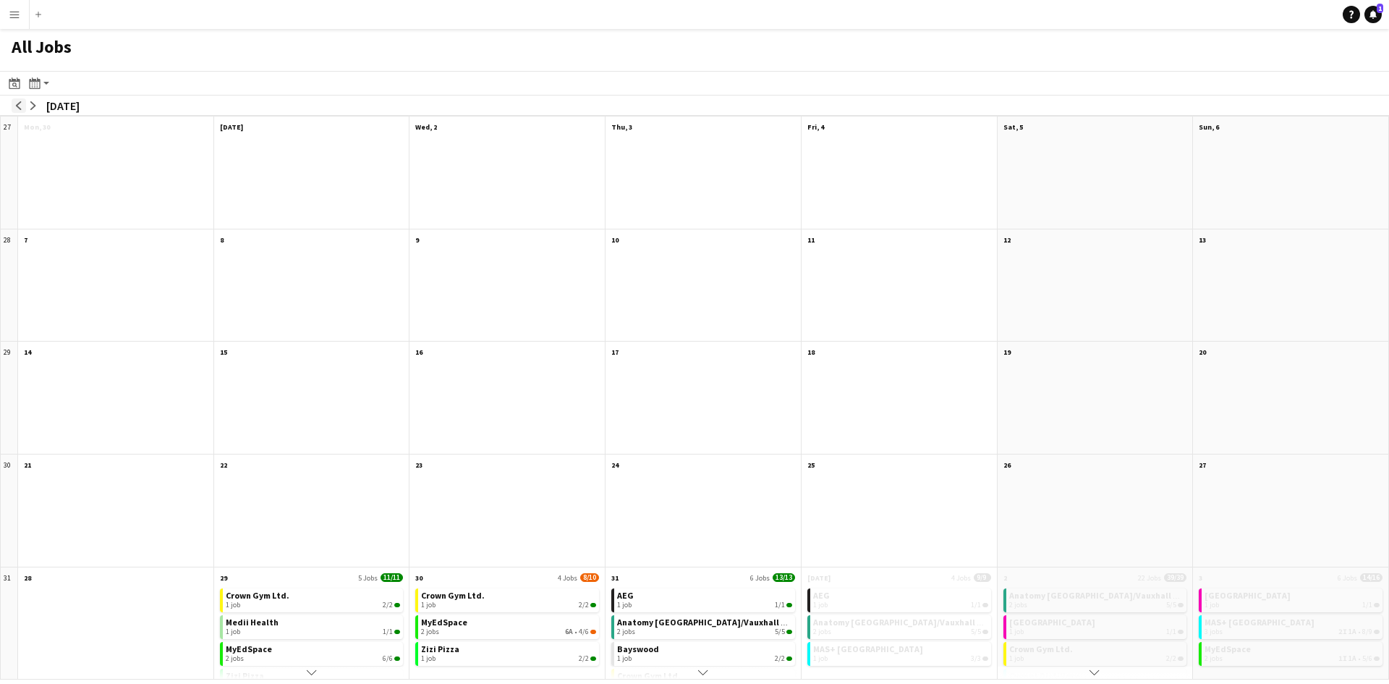
click at [22, 106] on app-icon "arrow-left" at bounding box center [18, 105] width 9 height 9
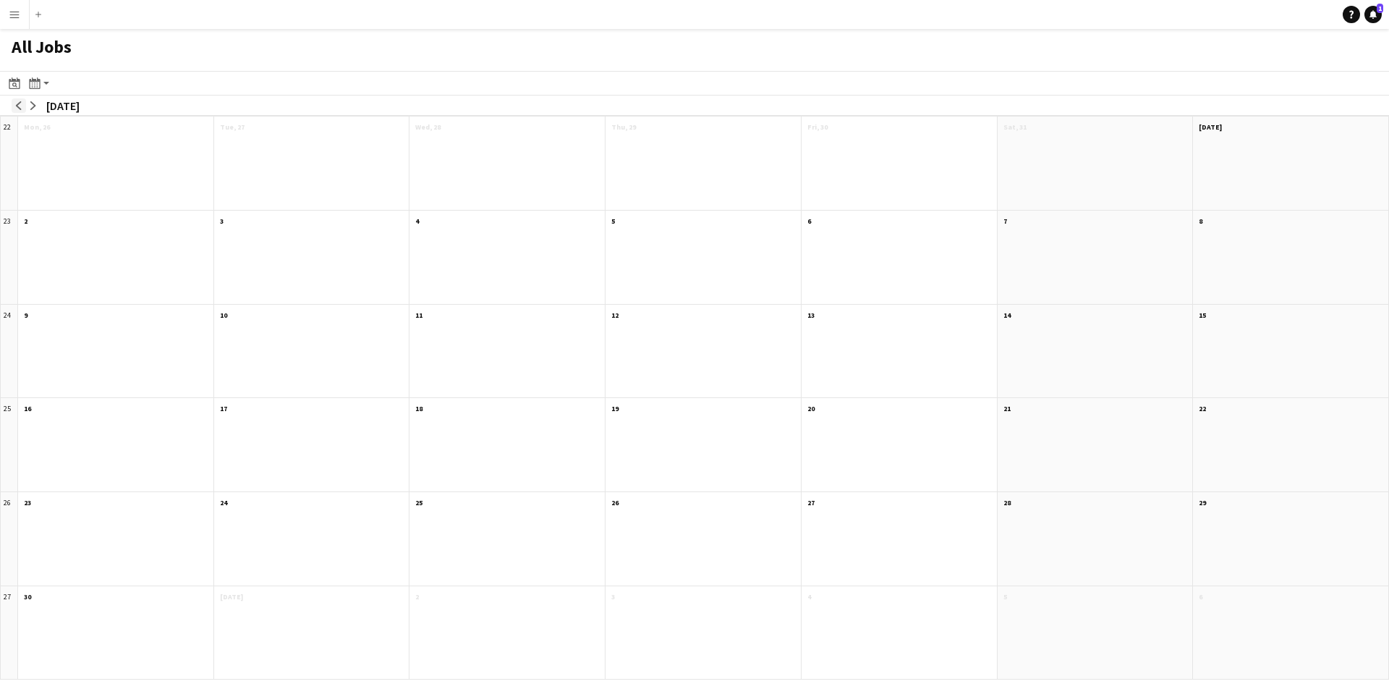
click at [22, 106] on app-icon "arrow-left" at bounding box center [18, 105] width 9 height 9
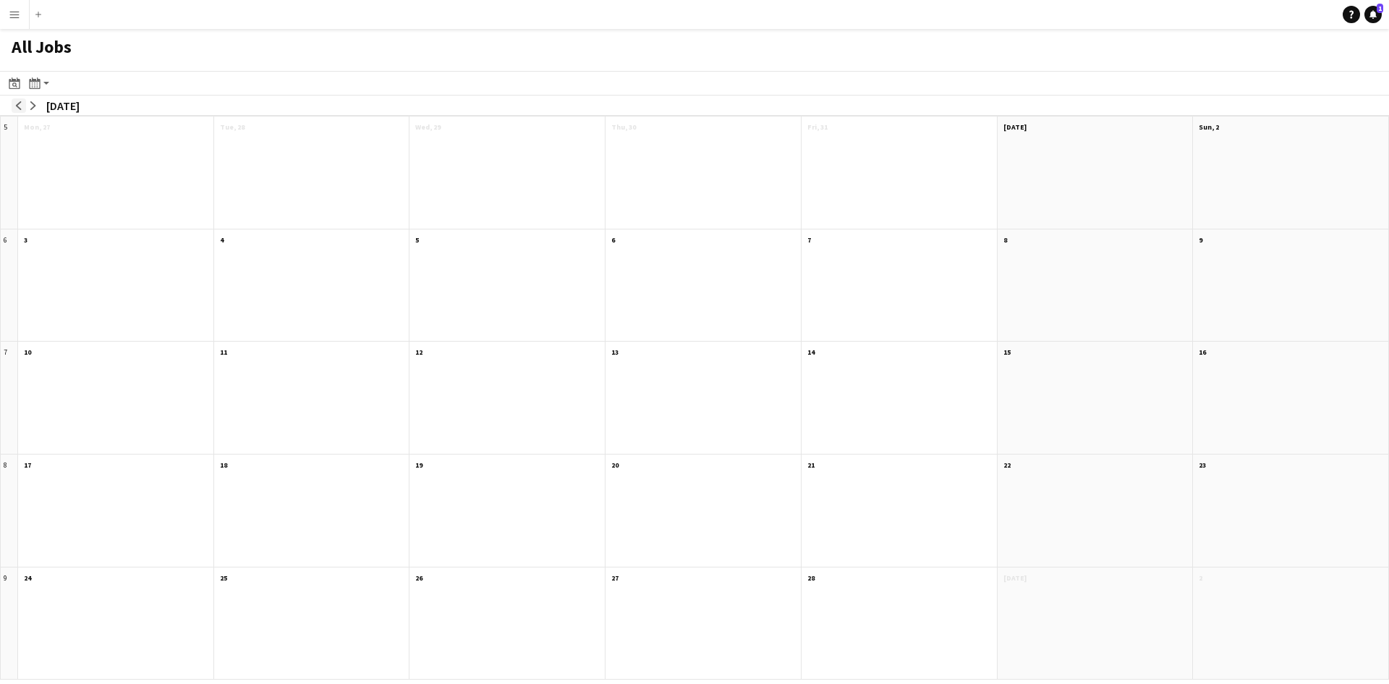
click at [20, 106] on app-icon "arrow-left" at bounding box center [18, 105] width 9 height 9
click at [35, 104] on app-icon "arrow-right" at bounding box center [33, 105] width 9 height 9
click at [39, 86] on icon "Month view / Day view" at bounding box center [35, 83] width 12 height 12
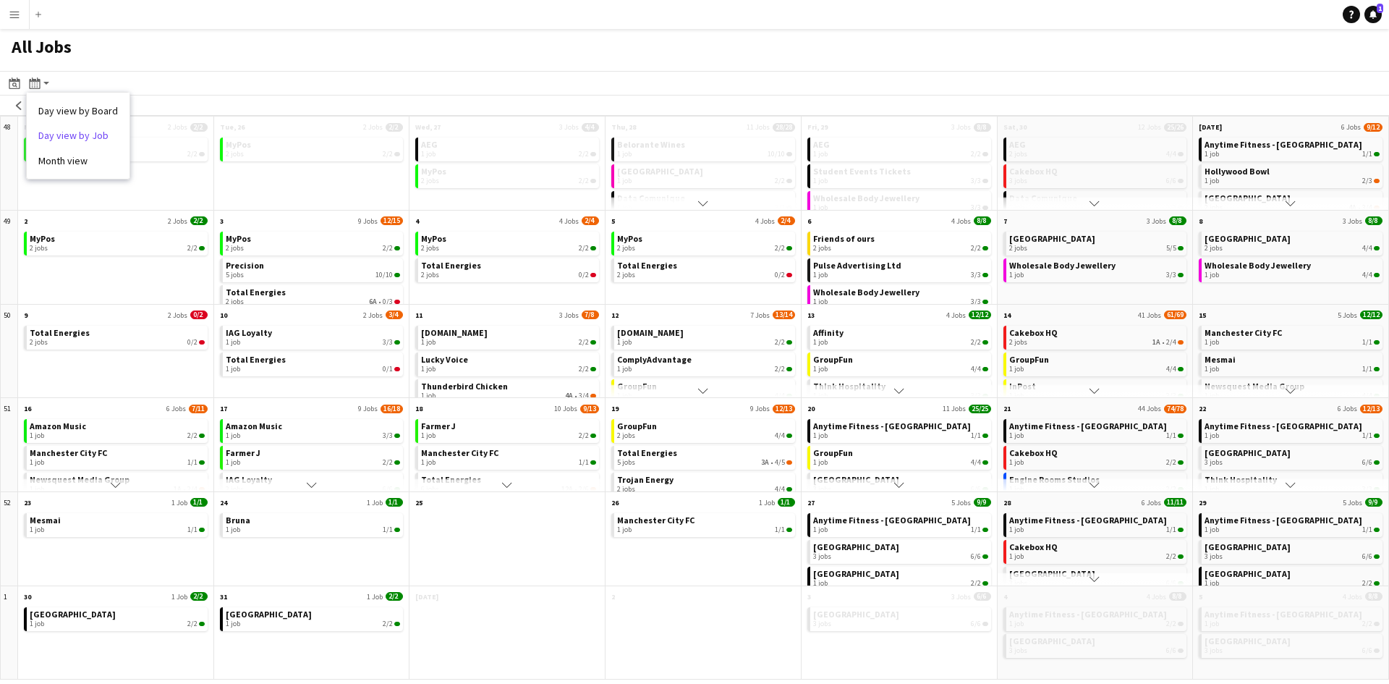
click at [88, 138] on link "Day view by Job" at bounding box center [78, 135] width 80 height 13
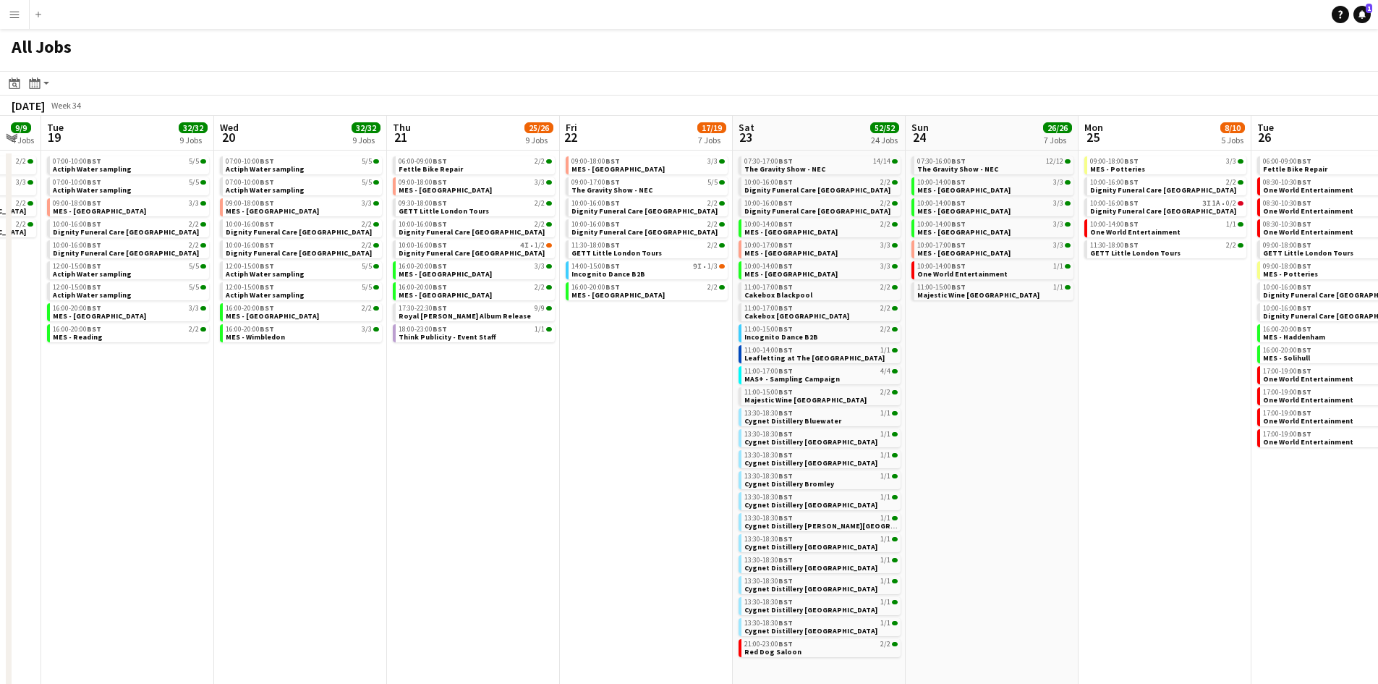
scroll to position [0, 493]
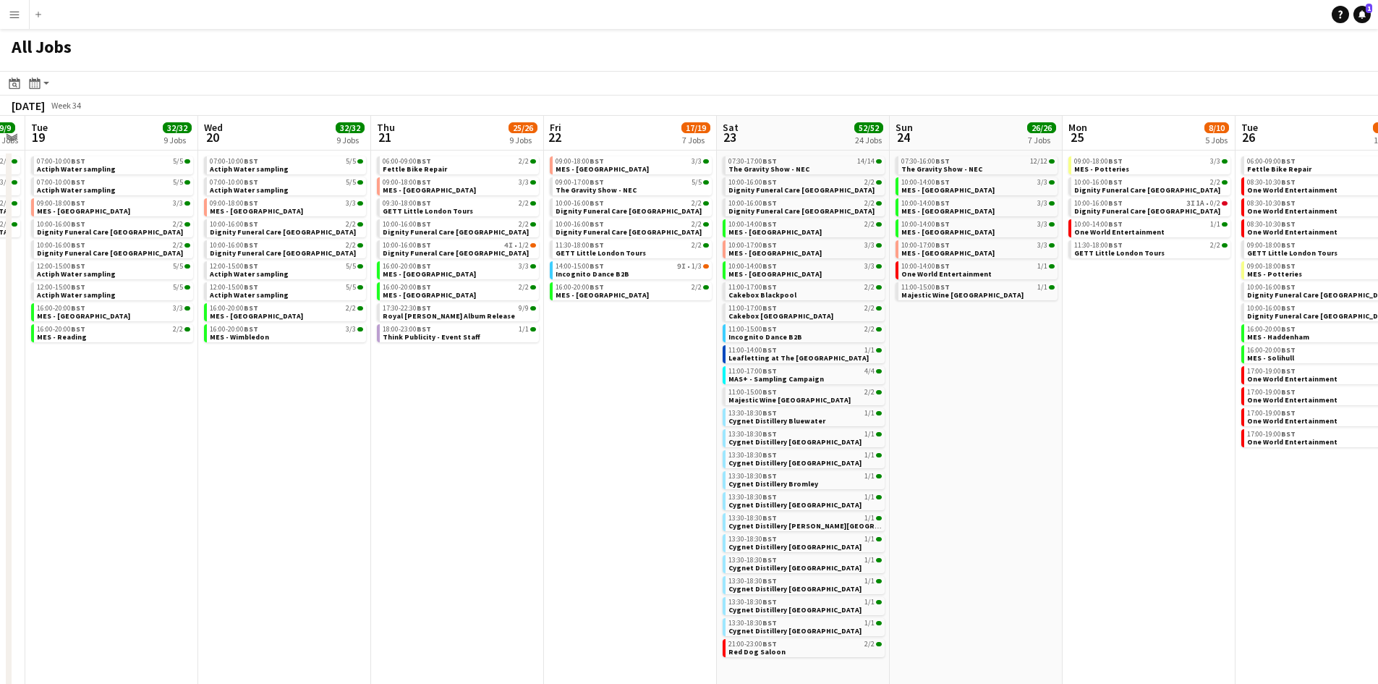
drag, startPoint x: 850, startPoint y: 390, endPoint x: 649, endPoint y: 382, distance: 201.3
click at [649, 382] on app-calendar-viewport "Sat 16 30/30 18 Jobs Sun 17 13/13 4 Jobs Mon 18 9/9 4 Jobs Tue 19 32/32 9 Jobs …" at bounding box center [689, 598] width 1378 height 964
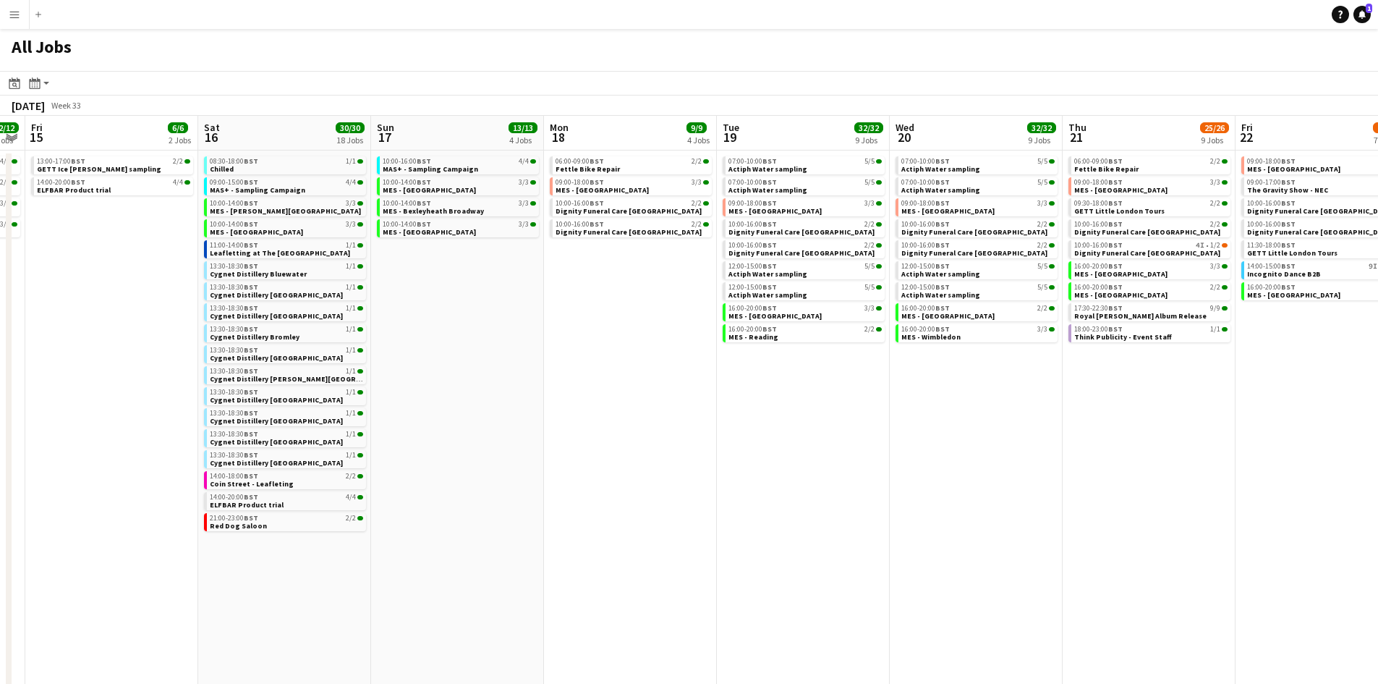
drag, startPoint x: 296, startPoint y: 593, endPoint x: 1150, endPoint y: 541, distance: 855.2
click at [1178, 545] on app-calendar-viewport "Tue 12 5/5 2 Jobs Wed 13 8/8 3 Jobs Thu 14 12/12 4 Jobs Fri 15 6/6 2 Jobs Sat 1…" at bounding box center [689, 598] width 1378 height 964
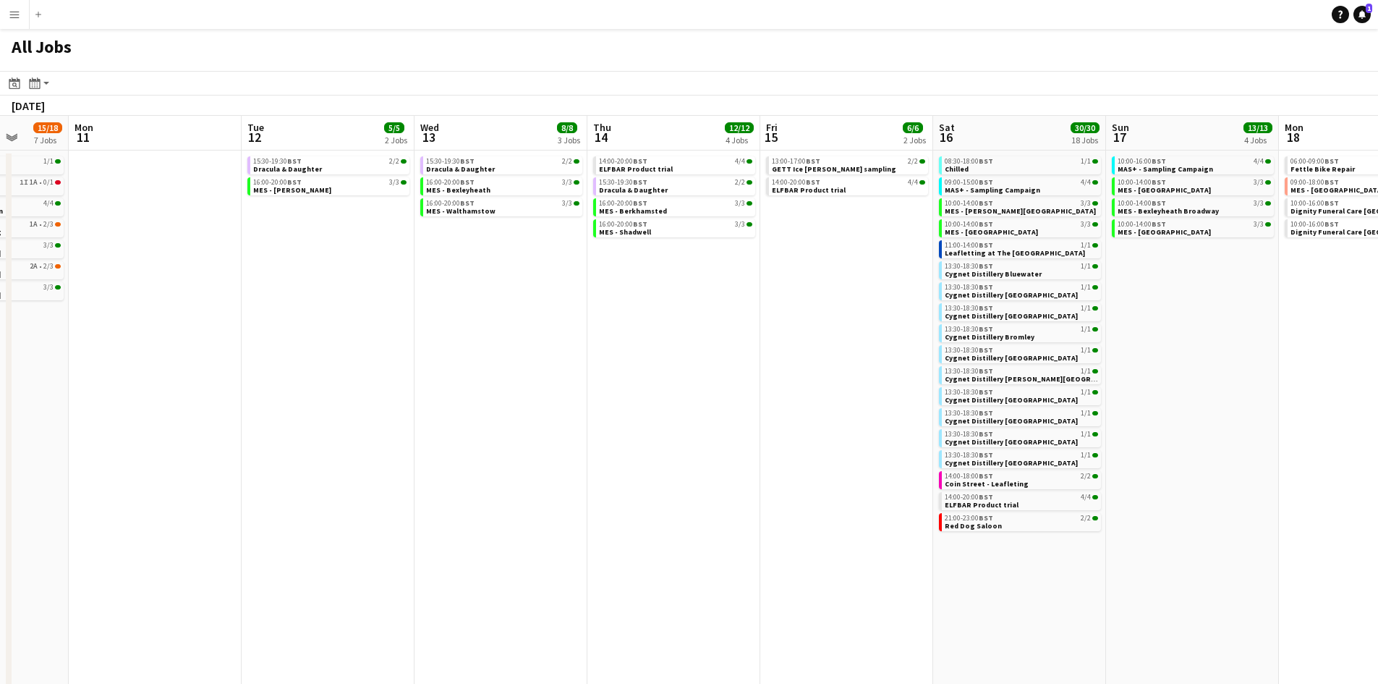
drag, startPoint x: 597, startPoint y: 537, endPoint x: 944, endPoint y: 536, distance: 347.2
click at [1137, 537] on app-calendar-viewport "Sun 10 15/18 7 Jobs Mon 11 Tue 12 5/5 2 Jobs Wed 13 8/8 3 Jobs Thu 14 12/12 4 J…" at bounding box center [689, 598] width 1378 height 964
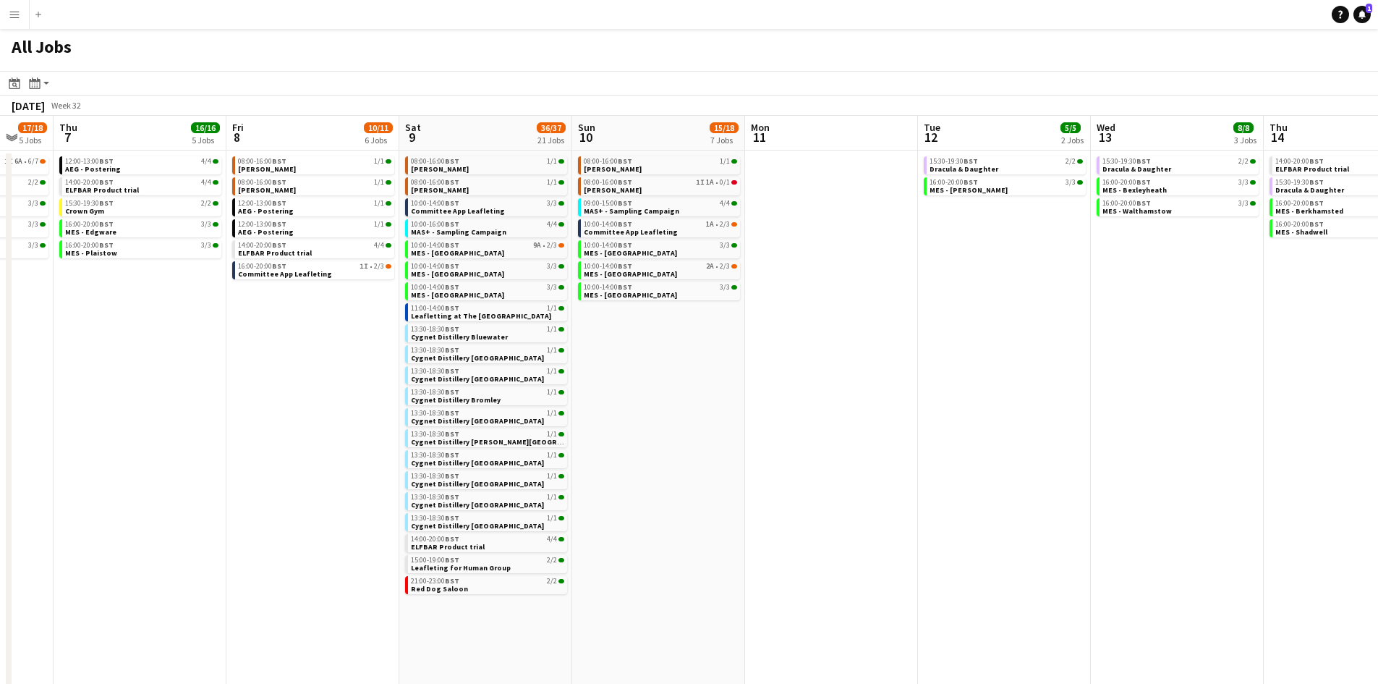
click at [1140, 537] on app-calendar-viewport "Mon 4 1/1 1 Job Tue 5 18/18 6 Jobs Wed 6 17/18 5 Jobs Thu 7 16/16 5 Jobs Fri 8 …" at bounding box center [689, 598] width 1378 height 964
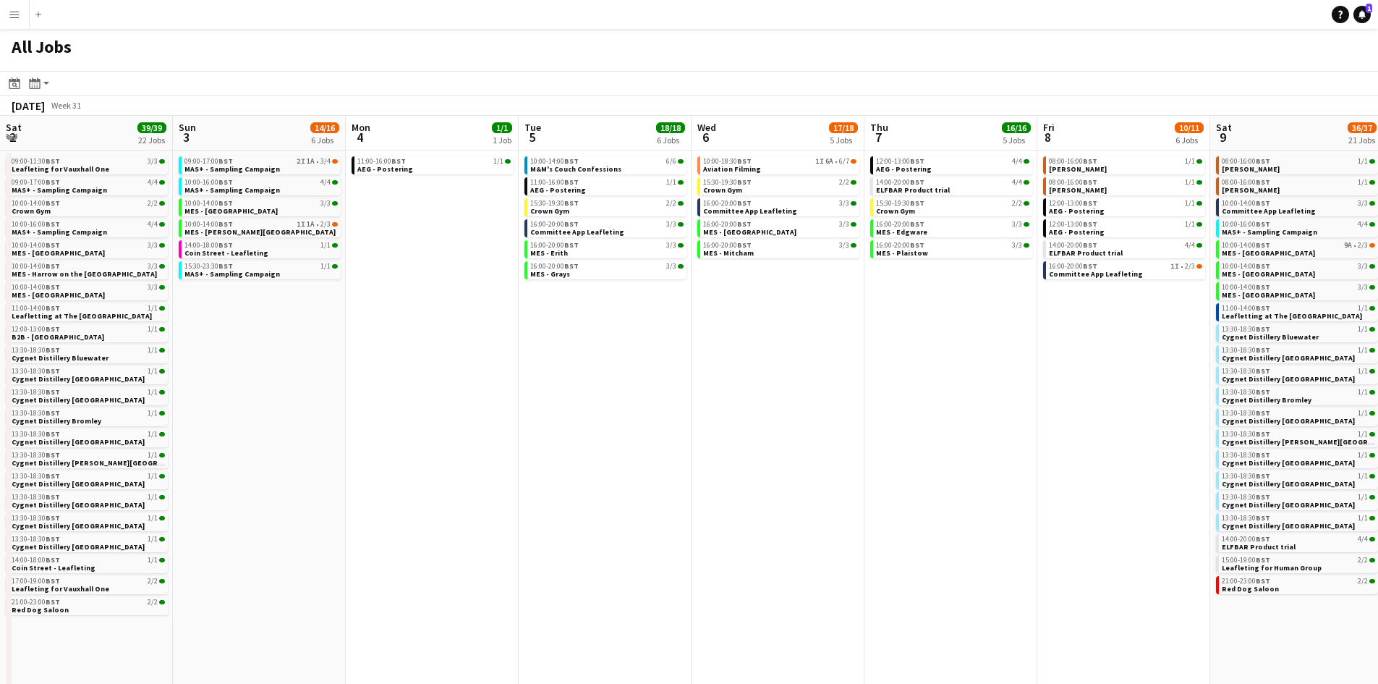
click at [1174, 552] on app-calendar-viewport "Thu 31 13/13 6 Jobs Fri 1 9/9 4 Jobs Sat 2 39/39 22 Jobs Sun 3 14/16 6 Jobs Mon…" at bounding box center [689, 598] width 1378 height 964
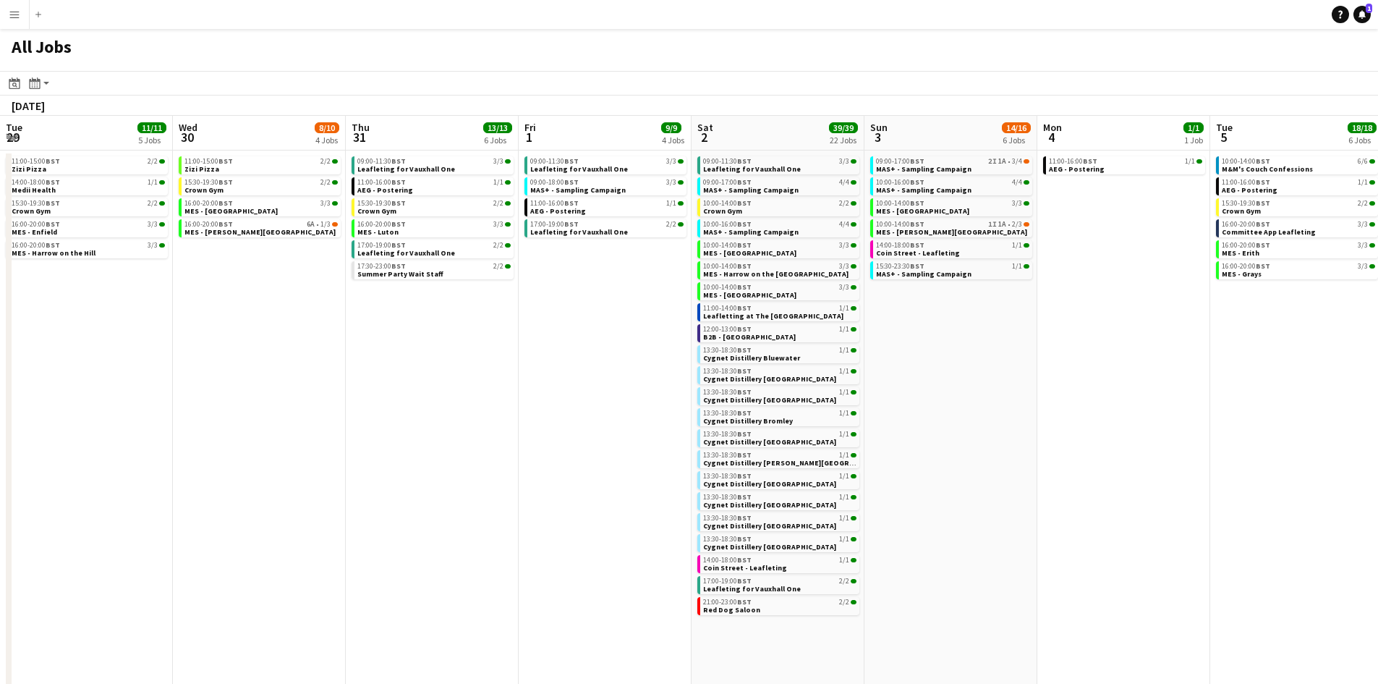
click at [1221, 545] on app-calendar-viewport "Sun 27 19/19 7 Jobs Mon 28 Tue 29 11/11 5 Jobs Wed 30 8/10 4 Jobs Thu 31 13/13 …" at bounding box center [689, 598] width 1378 height 964
click at [1291, 533] on app-calendar-viewport "Sun 27 19/19 7 Jobs Mon 28 Tue 29 11/11 5 Jobs Wed 30 8/10 4 Jobs Thu 31 13/13 …" at bounding box center [689, 598] width 1378 height 964
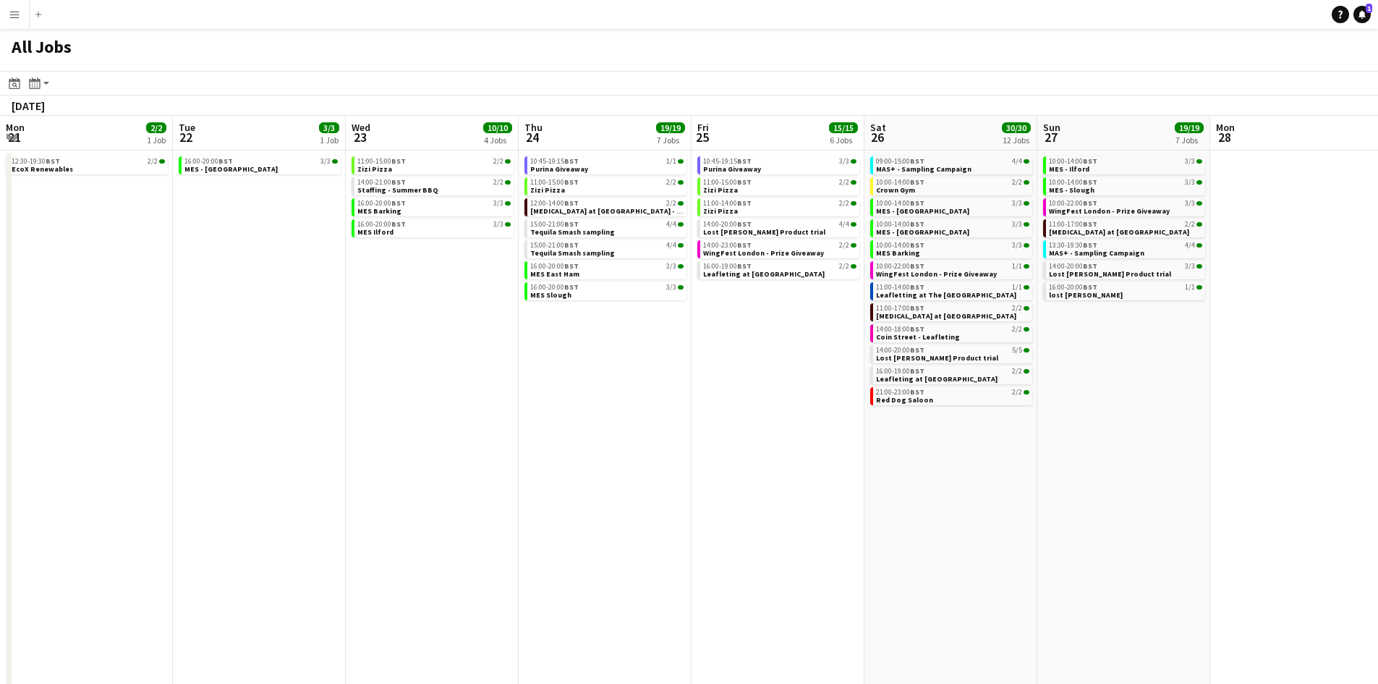
drag, startPoint x: 751, startPoint y: 514, endPoint x: 370, endPoint y: 505, distance: 381.4
click at [1252, 505] on app-calendar-viewport "Sat 19 23/28 10 Jobs Sun 20 7/8 2 Jobs Mon 21 2/2 1 Job Tue 22 3/3 1 Job Wed 23…" at bounding box center [689, 598] width 1378 height 964
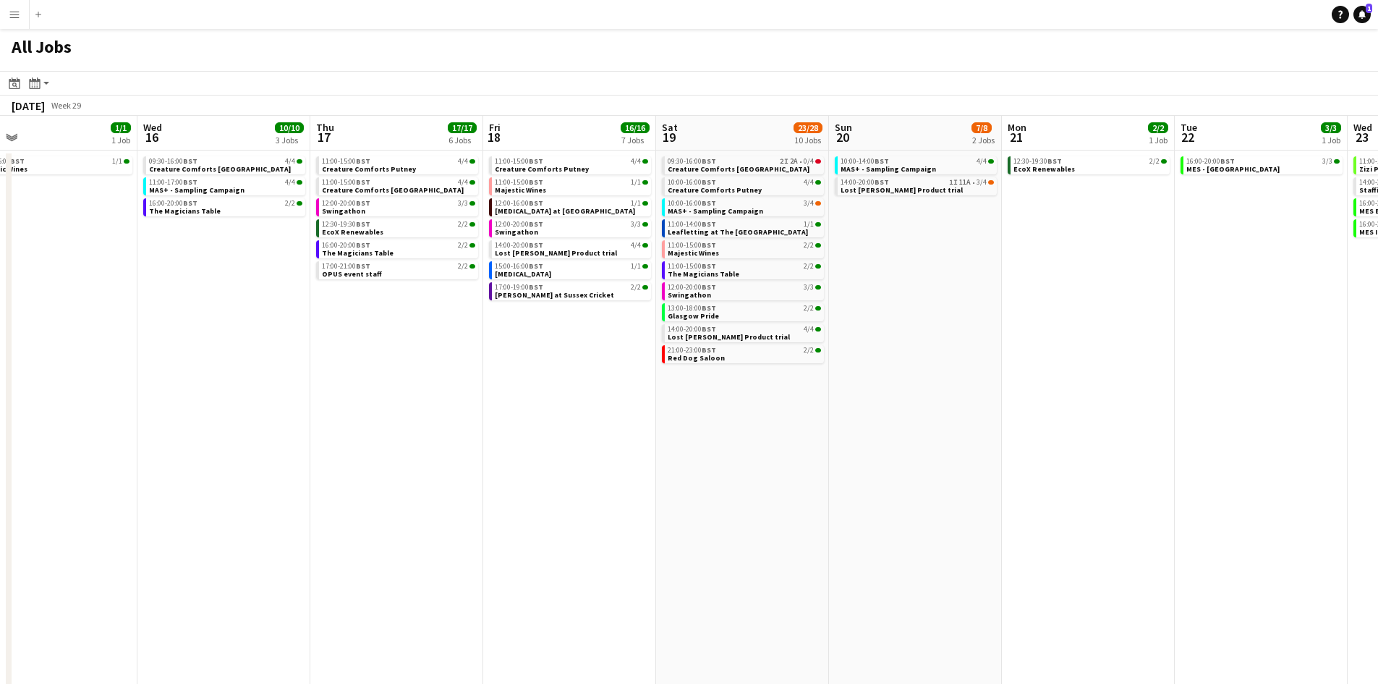
click at [1248, 513] on app-calendar-viewport "Sun 13 9/9 3 Jobs Mon 14 Tue 15 1/1 1 Job Wed 16 10/10 3 Jobs Thu 17 17/17 6 Jo…" at bounding box center [689, 598] width 1378 height 964
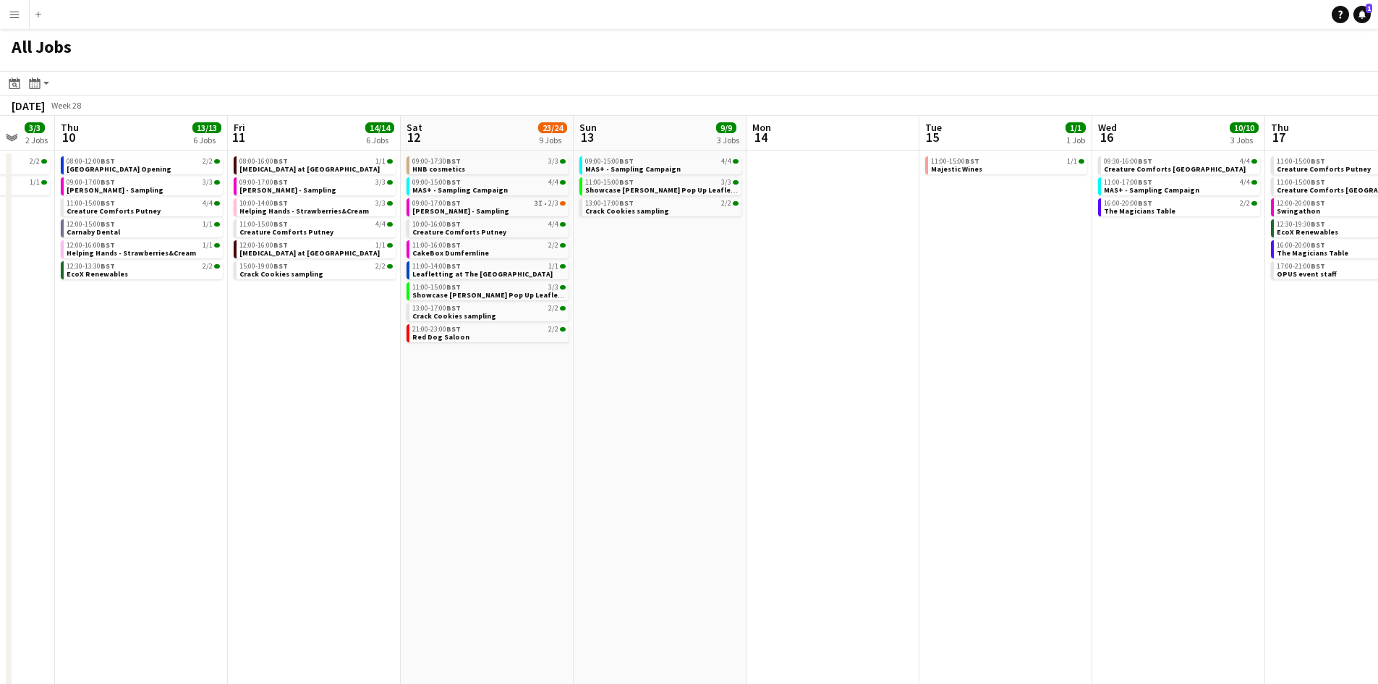
drag, startPoint x: 1074, startPoint y: 515, endPoint x: 1165, endPoint y: 511, distance: 91.9
click at [1158, 512] on app-calendar-viewport "Mon 7 Tue 8 1/2 2 Jobs Wed 9 3/3 2 Jobs Thu 10 13/13 6 Jobs Fri 11 14/14 6 Jobs…" at bounding box center [689, 598] width 1378 height 964
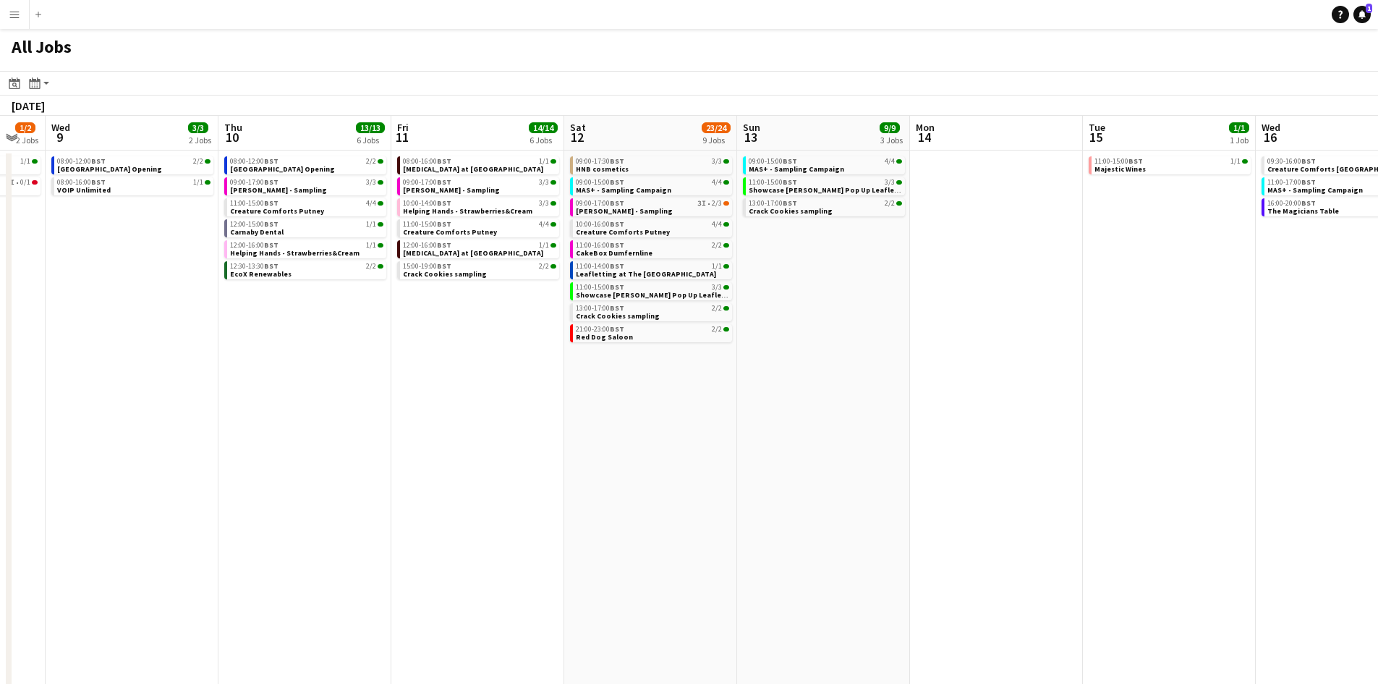
drag, startPoint x: 522, startPoint y: 503, endPoint x: 991, endPoint y: 496, distance: 469.5
click at [963, 501] on app-calendar-viewport "Mon 7 Tue 8 1/2 2 Jobs Wed 9 3/3 2 Jobs Thu 10 13/13 6 Jobs Fri 11 14/14 6 Jobs…" at bounding box center [689, 598] width 1378 height 964
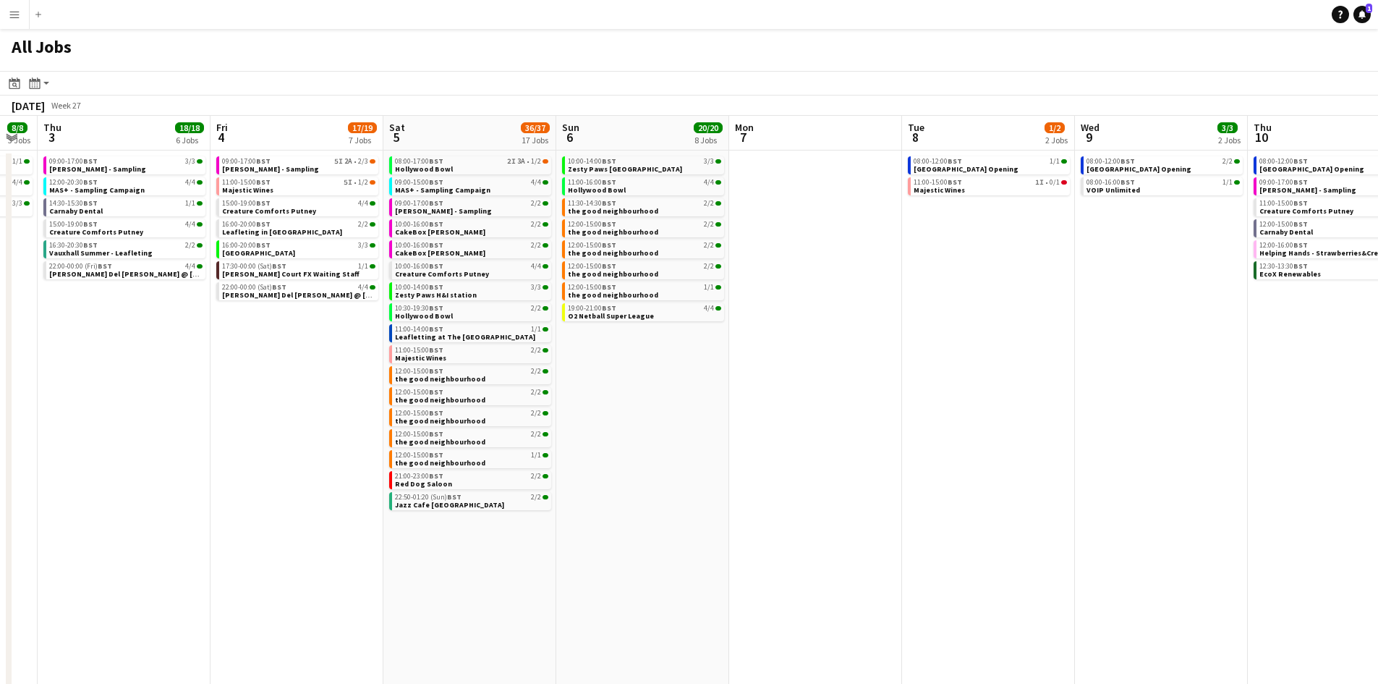
click at [1100, 495] on app-calendar-viewport "Tue 1 3/3 2 Jobs Wed 2 8/8 3 Jobs Thu 3 18/18 6 Jobs Fri 4 17/19 7 Jobs Sat 5 3…" at bounding box center [689, 598] width 1378 height 964
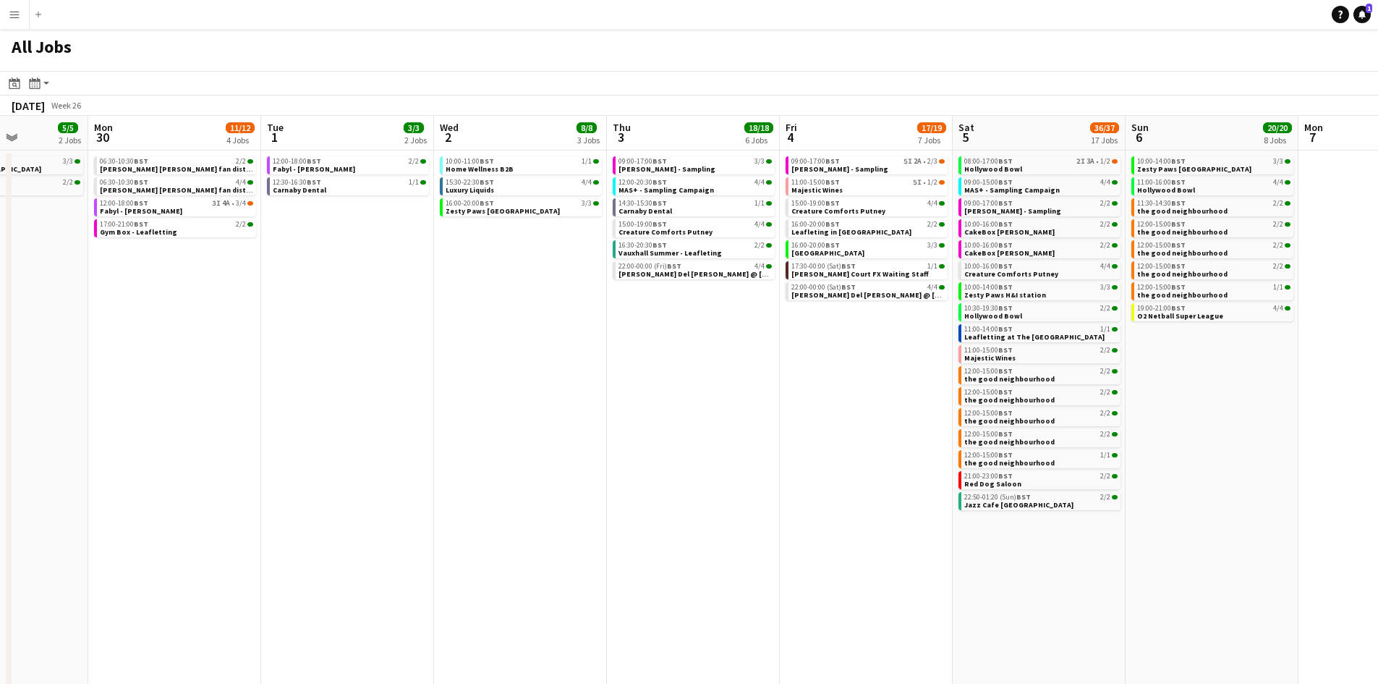
drag, startPoint x: 1070, startPoint y: 490, endPoint x: 915, endPoint y: 493, distance: 154.8
click at [1076, 490] on app-calendar-viewport "Fri 27 8/9 3 Jobs Sat 28 17/17 8 Jobs Sun 29 5/5 2 Jobs Mon 30 11/12 4 Jobs Tue…" at bounding box center [689, 598] width 1378 height 964
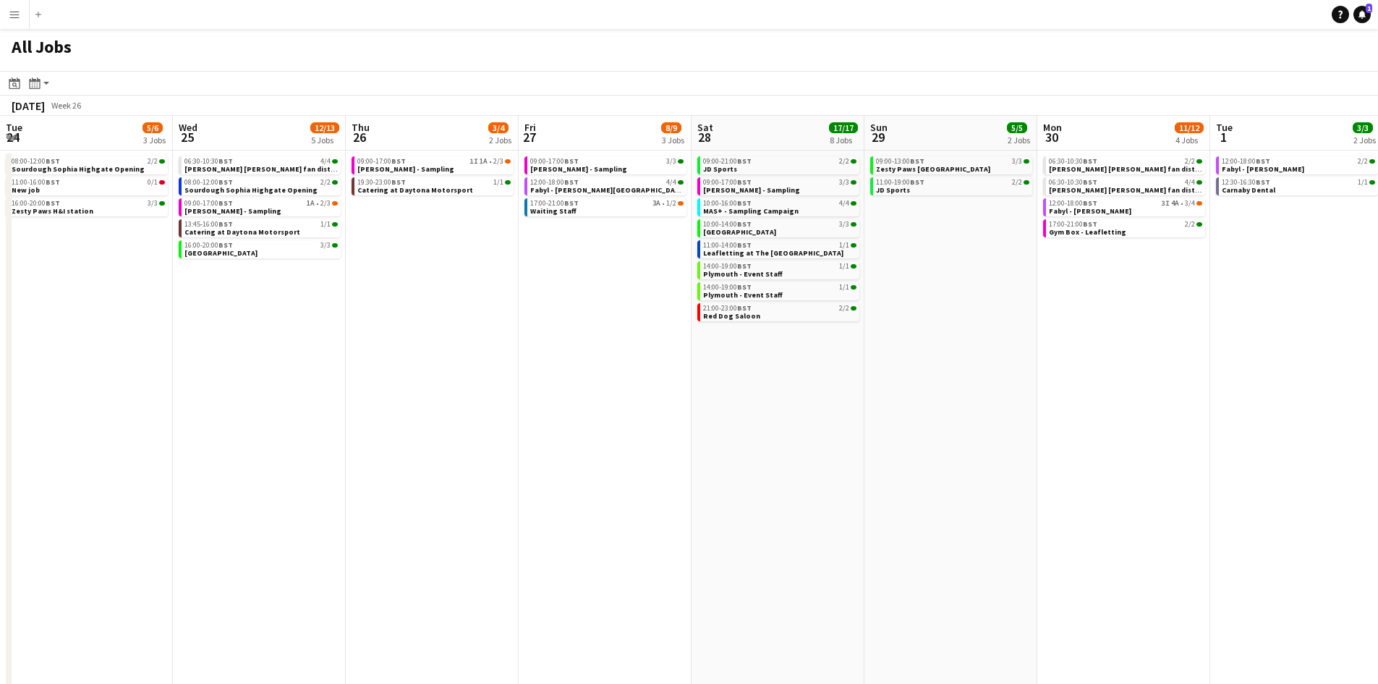
drag, startPoint x: 307, startPoint y: 477, endPoint x: 888, endPoint y: 478, distance: 581.6
click at [1063, 477] on app-calendar-viewport "Sun 22 2/2 1 Job Mon 23 Tue 24 5/6 3 Jobs Wed 25 12/13 5 Jobs Thu 26 3/4 2 Jobs…" at bounding box center [689, 598] width 1378 height 964
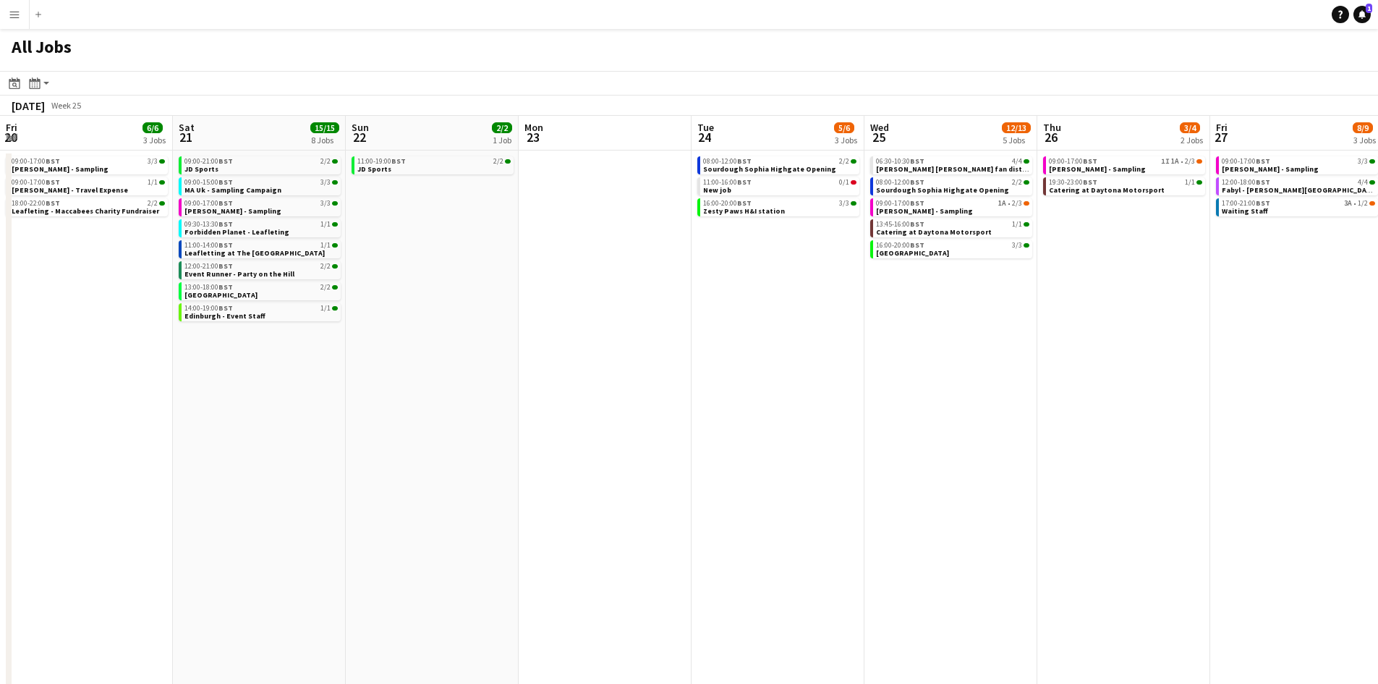
click at [1171, 480] on app-calendar-viewport "Wed 18 6/7 4 Jobs Thu 19 6/6 4 Jobs Fri 20 6/6 3 Jobs Sat 21 15/15 8 Jobs Sun 2…" at bounding box center [689, 598] width 1378 height 964
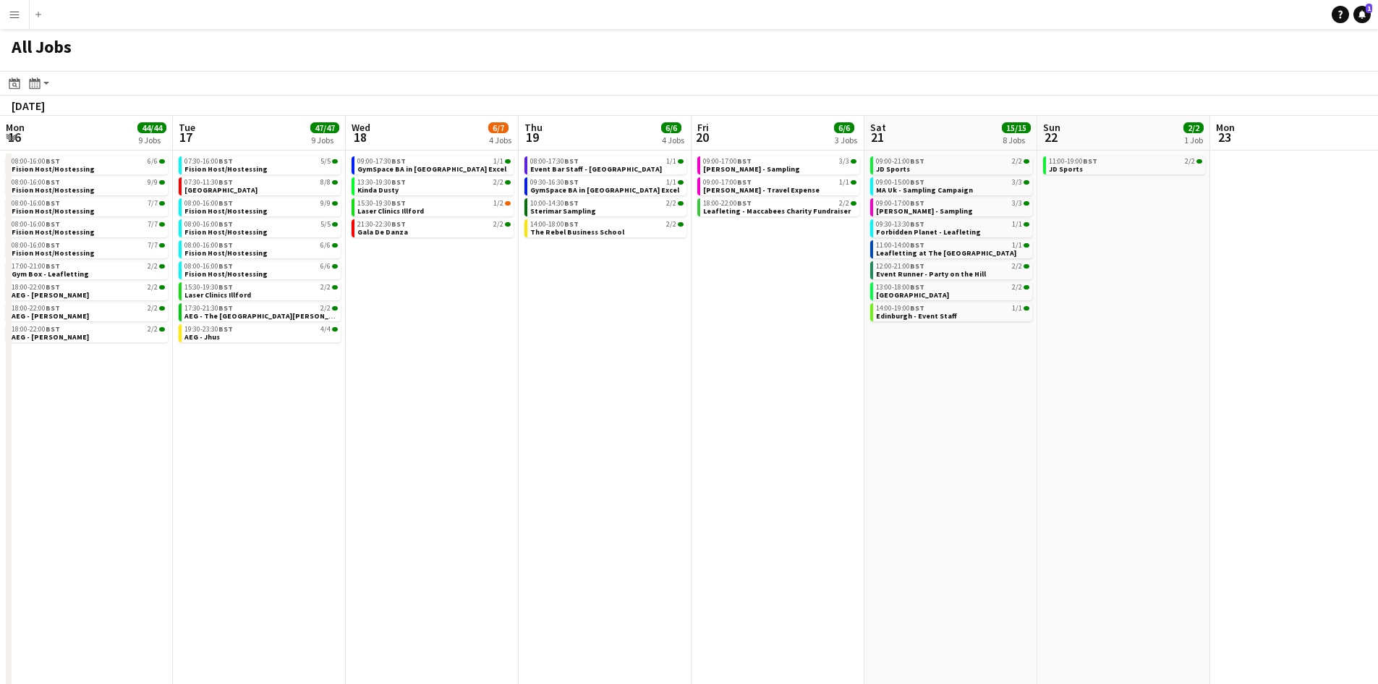
click at [1042, 480] on app-calendar-viewport "Sat 14 25/26 17 Jobs Sun 15 8/8 4 Jobs Mon 16 44/44 9 Jobs Tue 17 47/47 9 Jobs …" at bounding box center [689, 598] width 1378 height 964
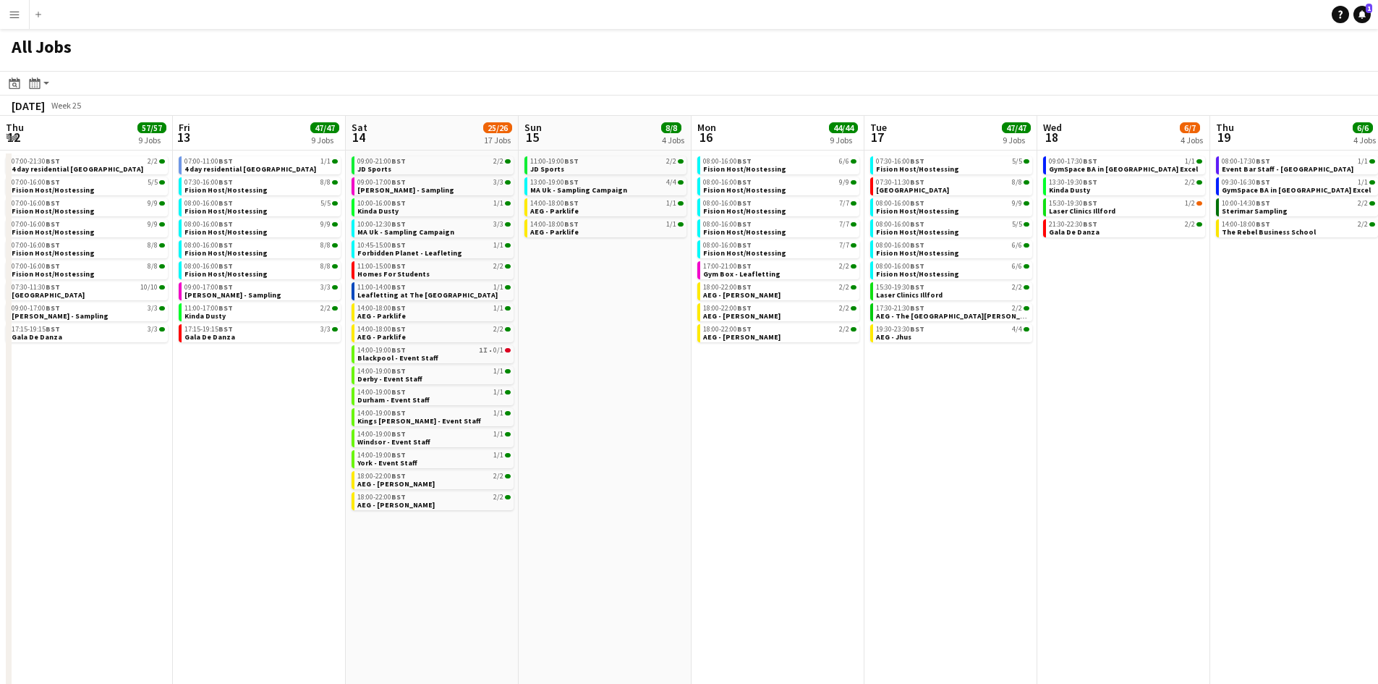
drag, startPoint x: 1057, startPoint y: 512, endPoint x: 388, endPoint y: 514, distance: 668.4
click at [1086, 512] on app-calendar-viewport "Tue 10 12/12 4 Jobs Wed 11 32/37 11 Jobs Thu 12 57/57 9 Jobs Fri 13 47/47 9 Job…" at bounding box center [689, 598] width 1378 height 964
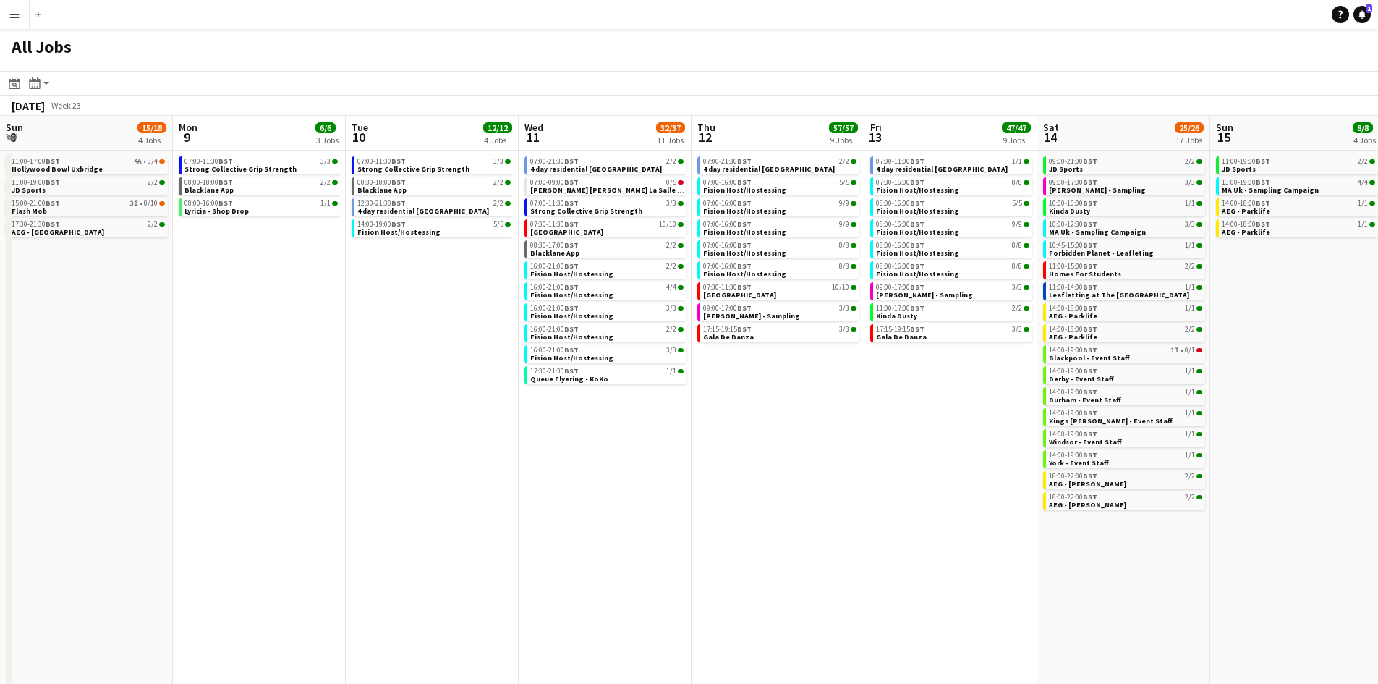
drag, startPoint x: 773, startPoint y: 563, endPoint x: 327, endPoint y: 571, distance: 446.4
click at [1074, 569] on app-calendar-viewport "Fri 6 14/15 6 Jobs Sat 7 25/26 14 Jobs Sun 8 15/18 4 Jobs Mon 9 6/6 3 Jobs Tue …" at bounding box center [689, 598] width 1378 height 964
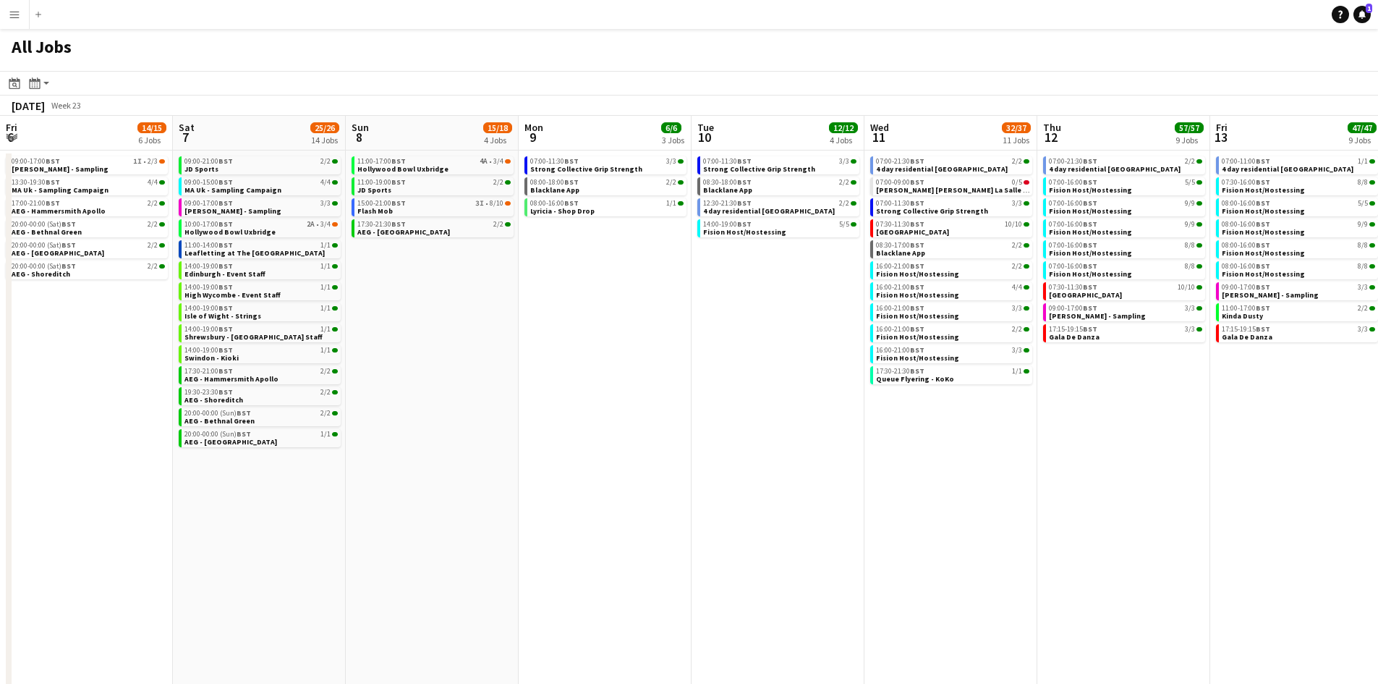
drag, startPoint x: 290, startPoint y: 567, endPoint x: 1002, endPoint y: 563, distance: 711.9
click at [841, 563] on app-calendar-viewport "Wed 4 4/4 2 Jobs Thu 5 13/14 7 Jobs Fri 6 14/15 6 Jobs Sat 7 25/26 14 Jobs Sun …" at bounding box center [689, 598] width 1378 height 964
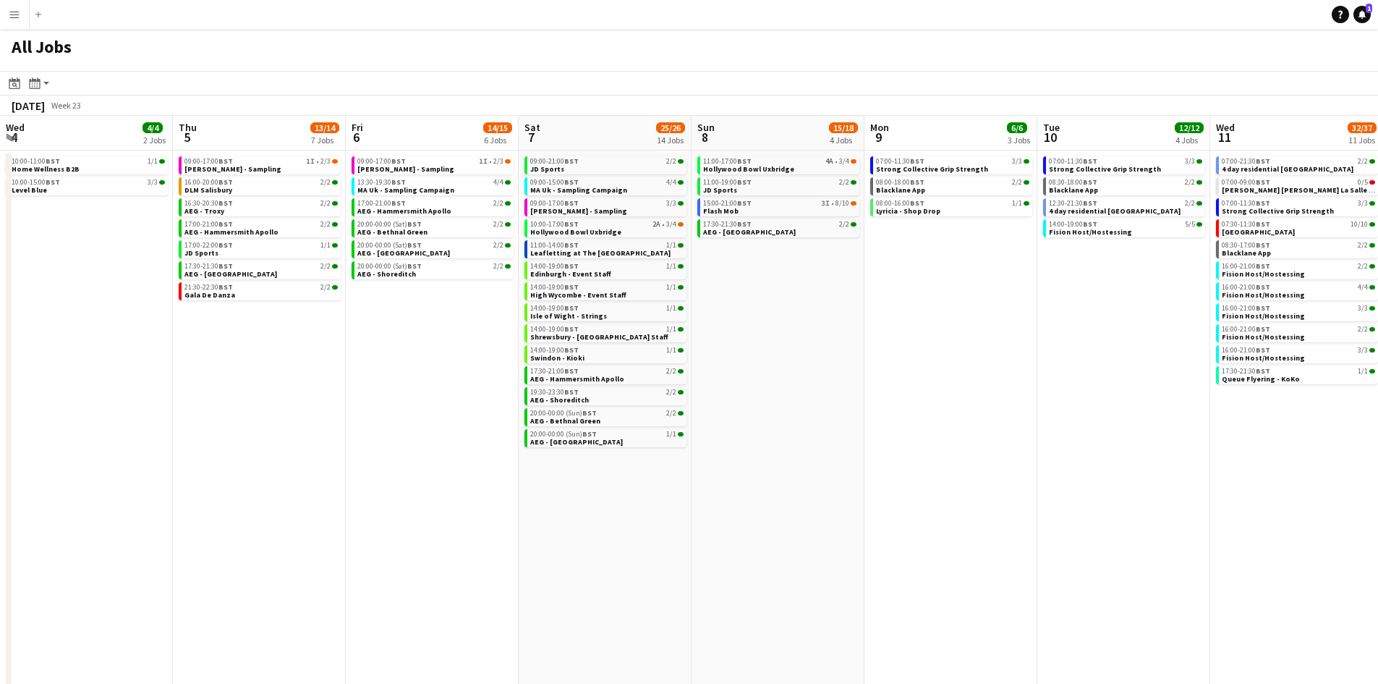
drag, startPoint x: 314, startPoint y: 546, endPoint x: 379, endPoint y: 562, distance: 67.0
click at [1218, 562] on app-calendar-viewport "Mon 2 Tue 3 Wed 4 4/4 2 Jobs Thu 5 13/14 7 Jobs Fri 6 14/15 6 Jobs Sat 7 25/26 …" at bounding box center [689, 598] width 1378 height 964
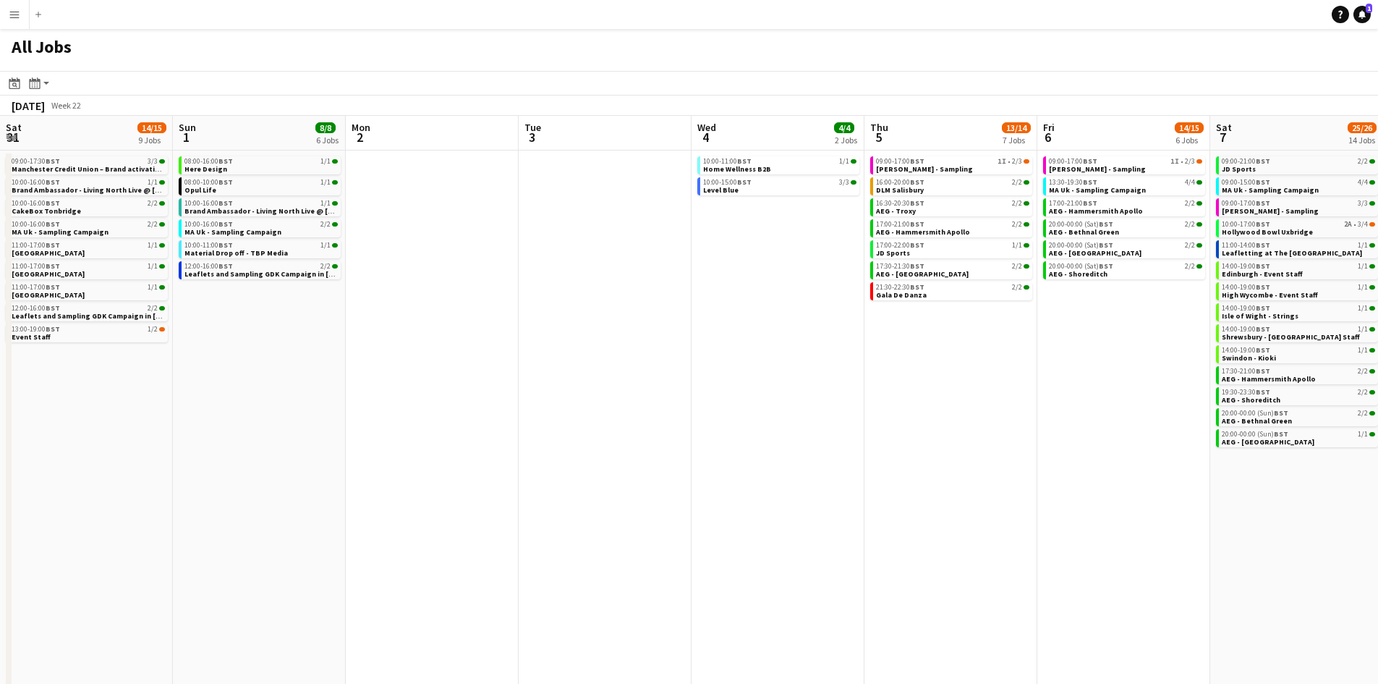
click at [1256, 600] on app-calendar-viewport "Thu 29 6/6 3 Jobs Fri 30 11/11 7 Jobs Sat 31 14/15 9 Jobs Sun 1 8/8 6 Jobs Mon …" at bounding box center [689, 598] width 1378 height 964
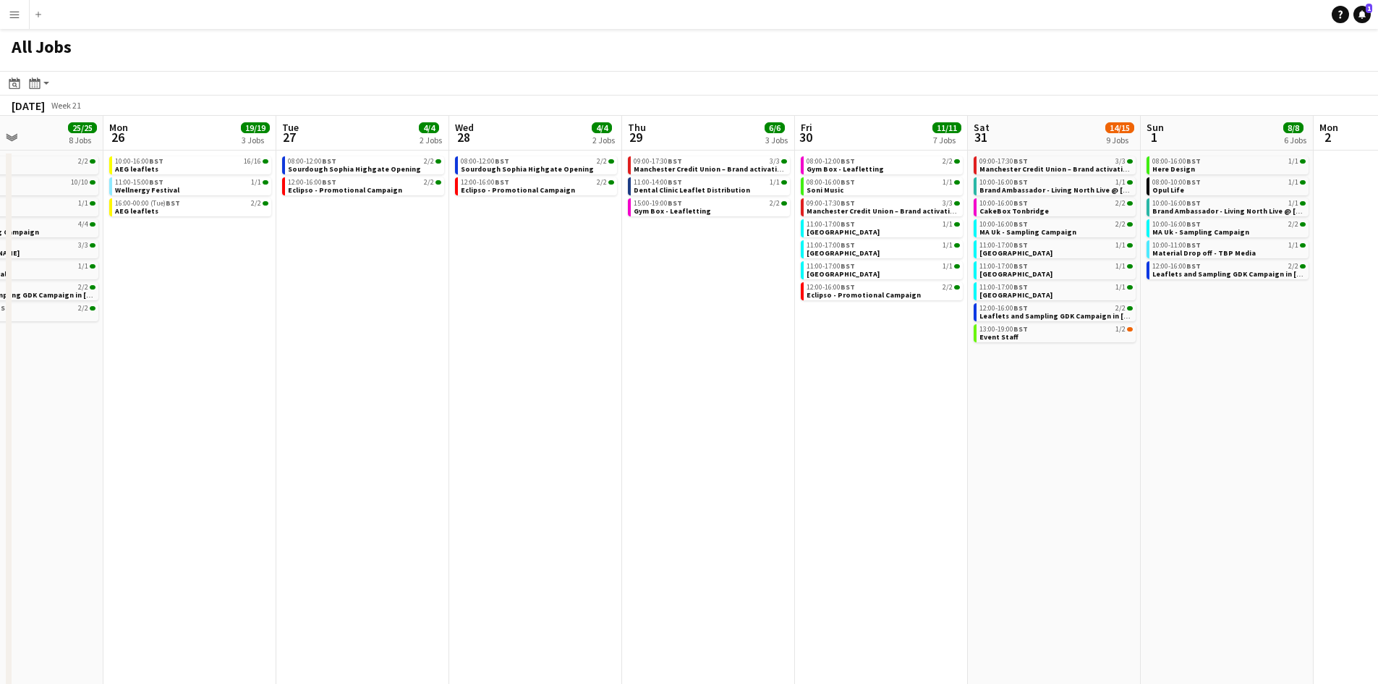
click at [1292, 588] on app-calendar-viewport "Fri 23 7/7 5 Jobs Sat 24 20/21 10 Jobs Sun 25 25/25 8 Jobs Mon 26 19/19 3 Jobs …" at bounding box center [689, 598] width 1378 height 964
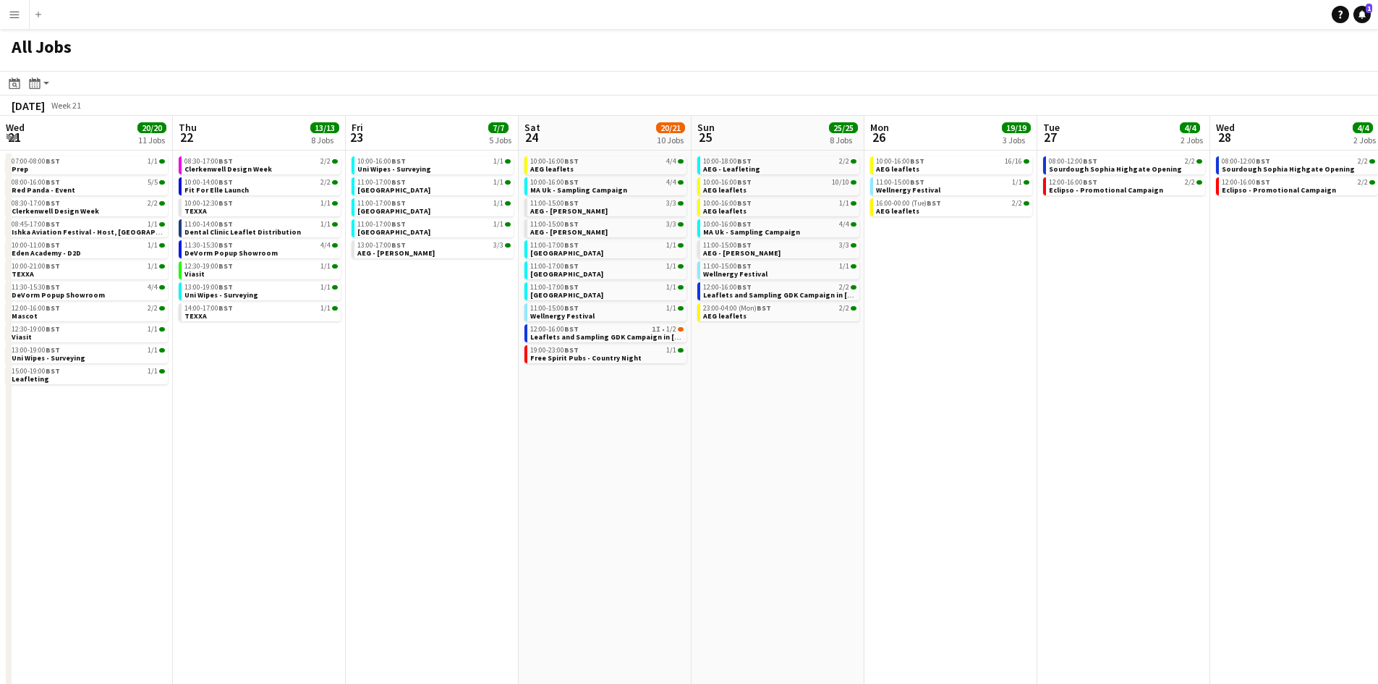
click at [1359, 632] on app-calendar-viewport "Mon 19 1/1 1 Job Tue 20 20/20 10 Jobs Wed 21 20/20 11 Jobs Thu 22 13/13 8 Jobs …" at bounding box center [689, 598] width 1378 height 964
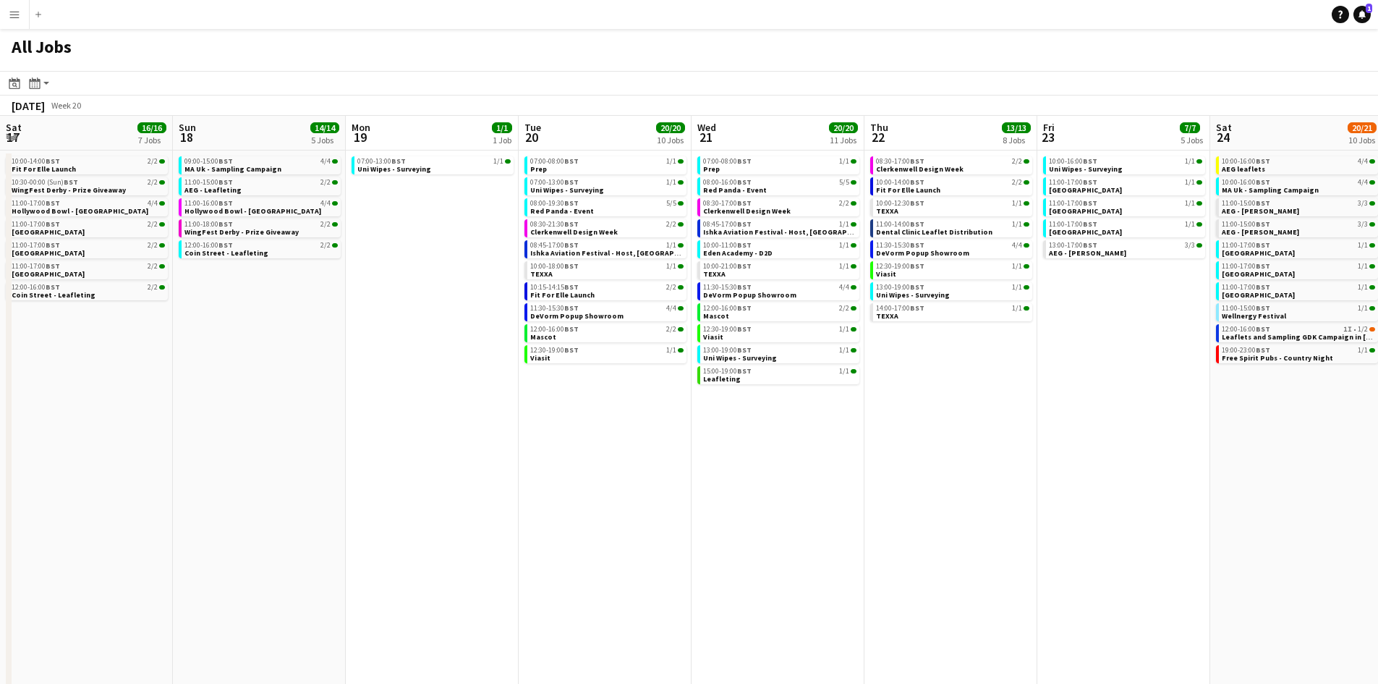
drag, startPoint x: 856, startPoint y: 634, endPoint x: 720, endPoint y: 636, distance: 136.0
click at [1330, 634] on app-calendar-viewport "Thu 15 5/5 3 Jobs Fri 16 14/14 8 Jobs Sat 17 16/16 7 Jobs Sun 18 14/14 5 Jobs M…" at bounding box center [689, 598] width 1378 height 964
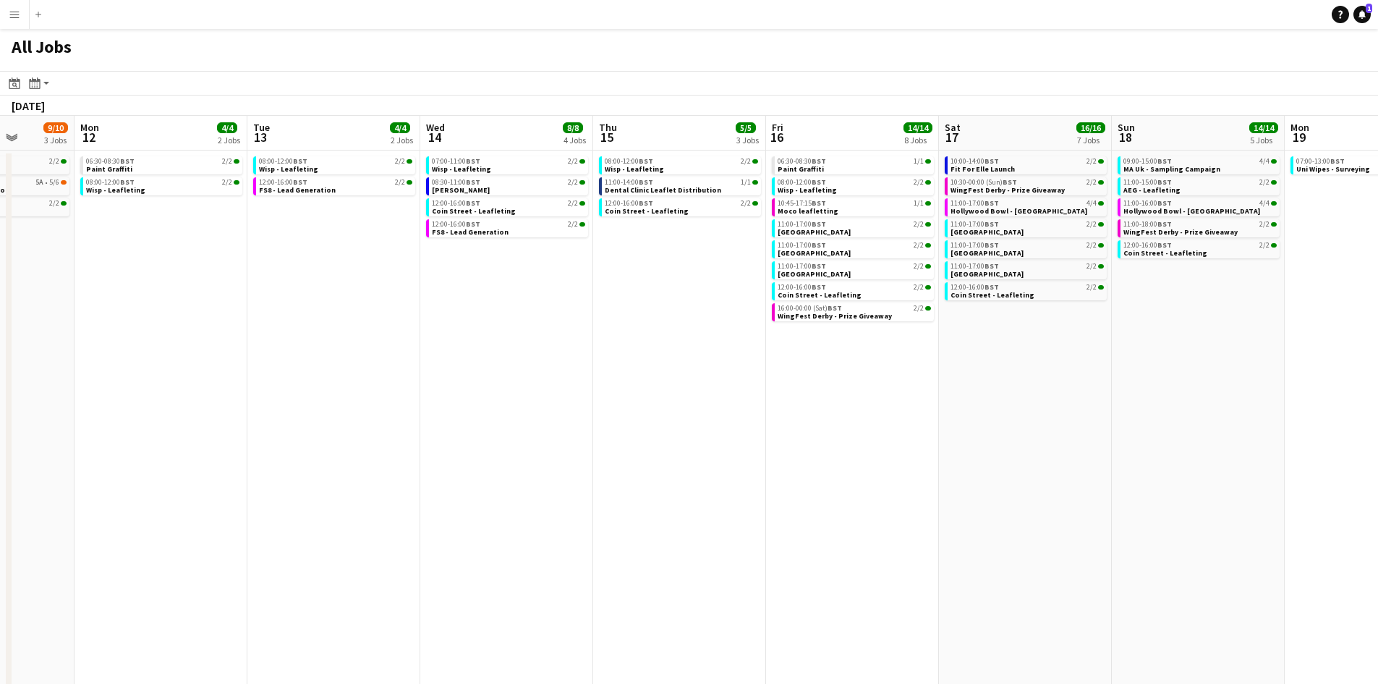
click at [1307, 624] on app-calendar-viewport "Sat 10 18/19 8 Jobs Sun 11 9/10 3 Jobs Mon 12 4/4 2 Jobs Tue 13 4/4 2 Jobs Wed …" at bounding box center [689, 598] width 1378 height 964
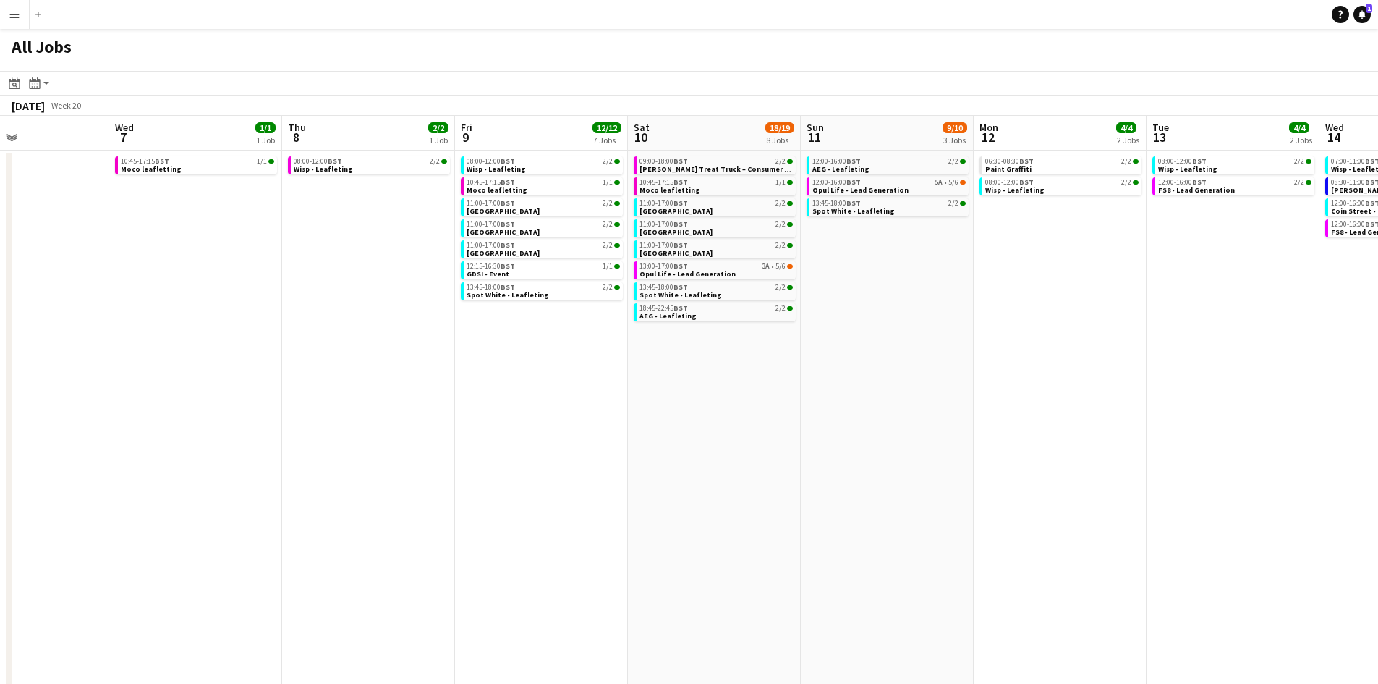
drag, startPoint x: 1336, startPoint y: 606, endPoint x: 543, endPoint y: 598, distance: 793.6
click at [1333, 606] on app-calendar-viewport "Sun 4 14/14 6 Jobs Mon 5 4/4 2 Jobs Tue 6 Wed 7 1/1 1 Job Thu 8 2/2 1 Job Fri 9…" at bounding box center [689, 598] width 1378 height 964
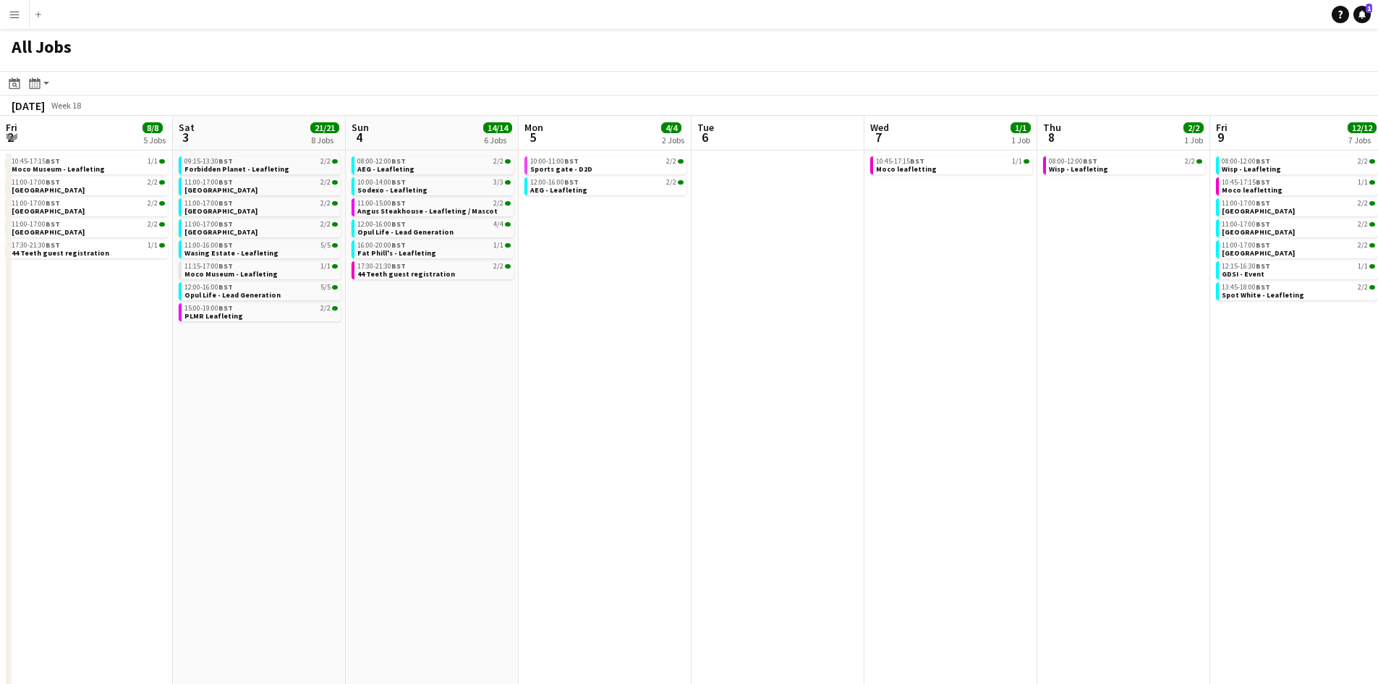
drag
click at [1162, 558] on app-calendar-viewport "Wed 30 5/5 4 Jobs Thu 1 3/3 3 Jobs Fri 2 8/8 5 Jobs Sat 3 21/21 8 Jobs Sun 4 14…" at bounding box center [689, 598] width 1378 height 964
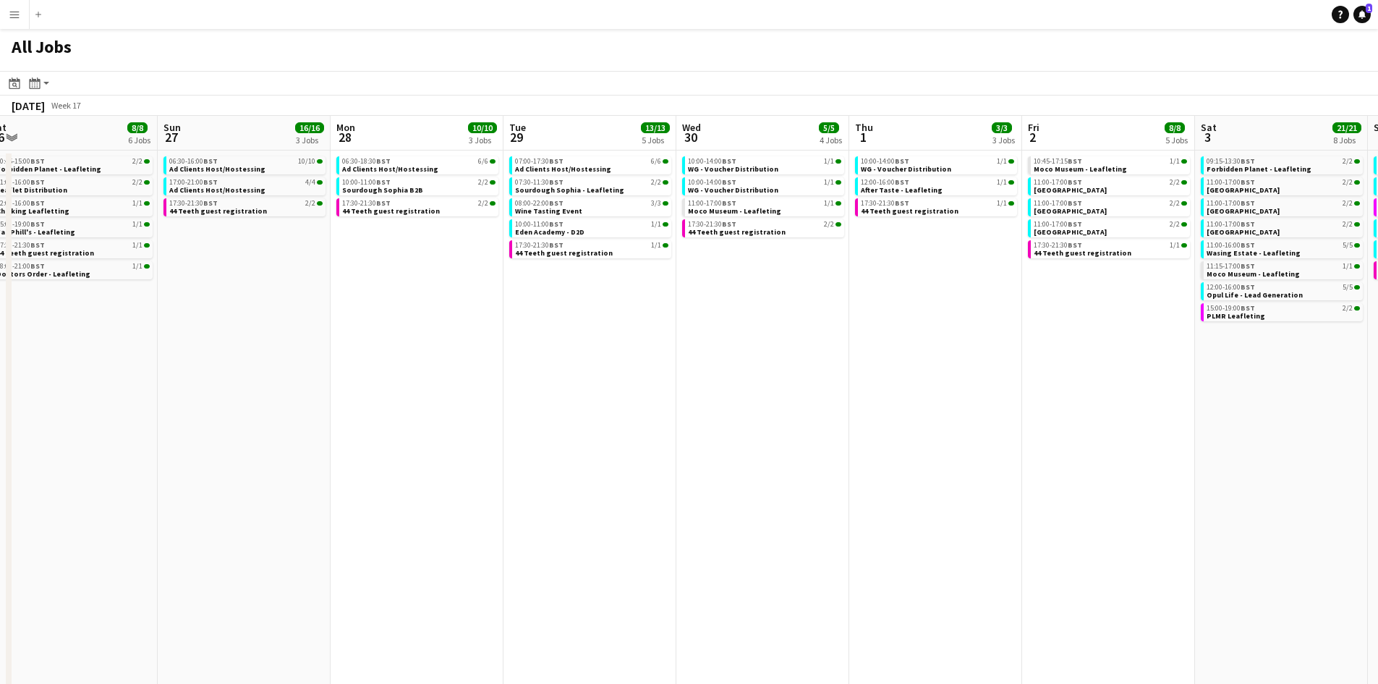
click at [1251, 489] on app-calendar-viewport "Fri 25 2/2 1 Job Sat 26 8/8 6 Jobs Sun 27 16/16 3 Jobs Mon 28 10/10 3 Jobs Tue …" at bounding box center [689, 598] width 1378 height 964
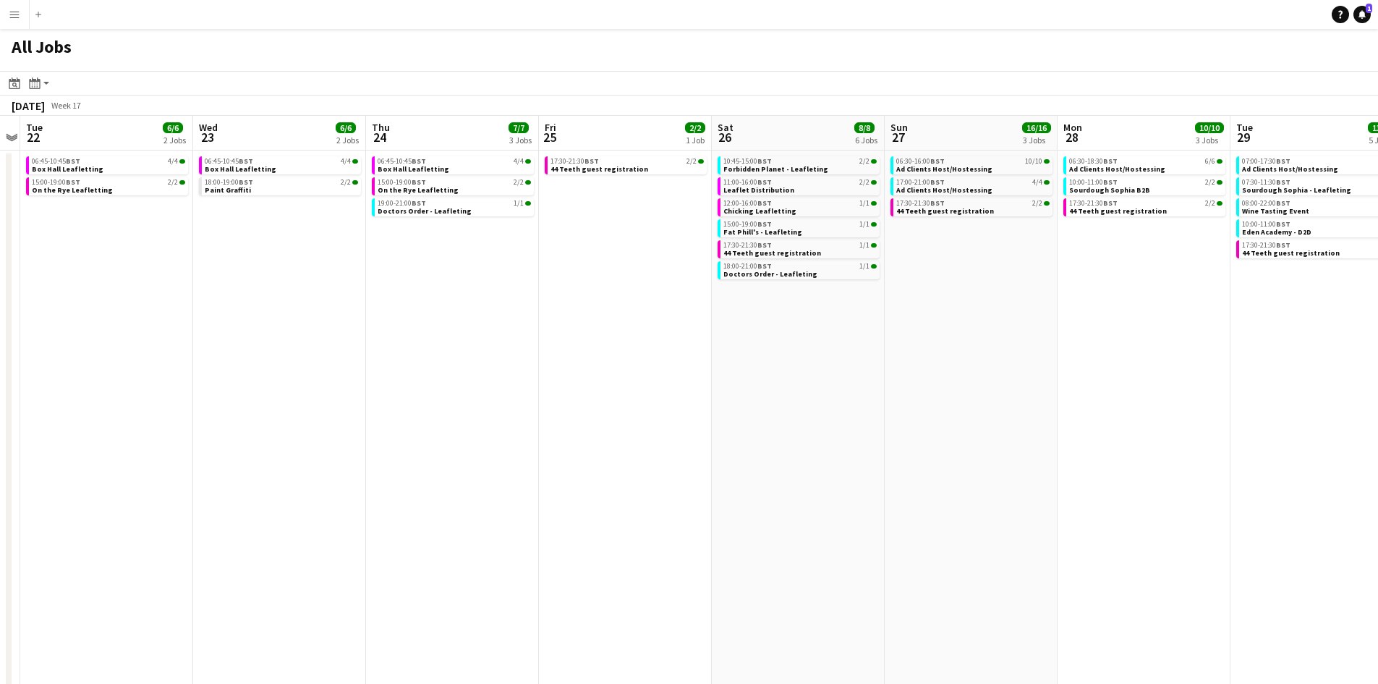
click at [1347, 467] on app-calendar-viewport "Sat 19 4/5 3 Jobs Sun 20 Mon 21 Tue 22 6/6 2 Jobs Wed 23 6/6 2 Jobs Thu 24 7/7 …" at bounding box center [689, 598] width 1378 height 964
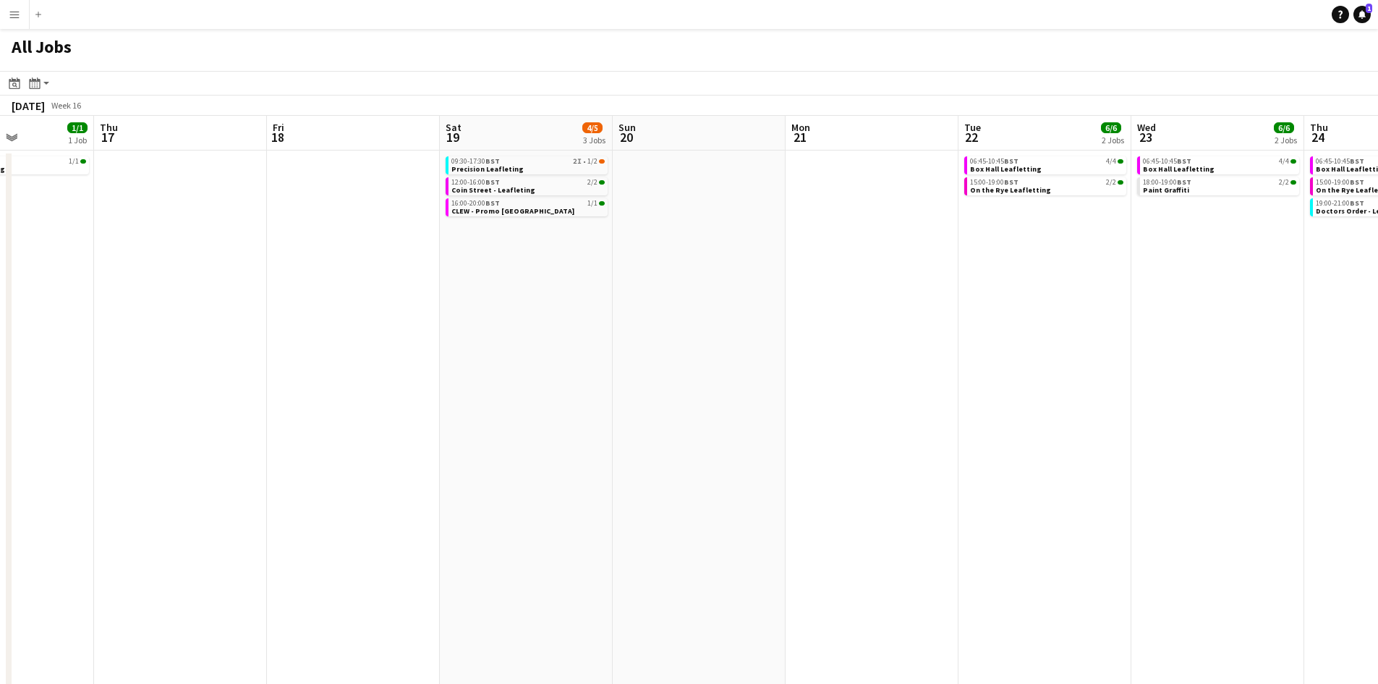
click at [1198, 437] on app-calendar-viewport "Mon 14 2/2 2 Jobs Tue 15 1/1 1 Job Wed 16 1/1 1 Job Thu 17 Fri 18 Sat 19 4/5 3 …" at bounding box center [689, 598] width 1378 height 964
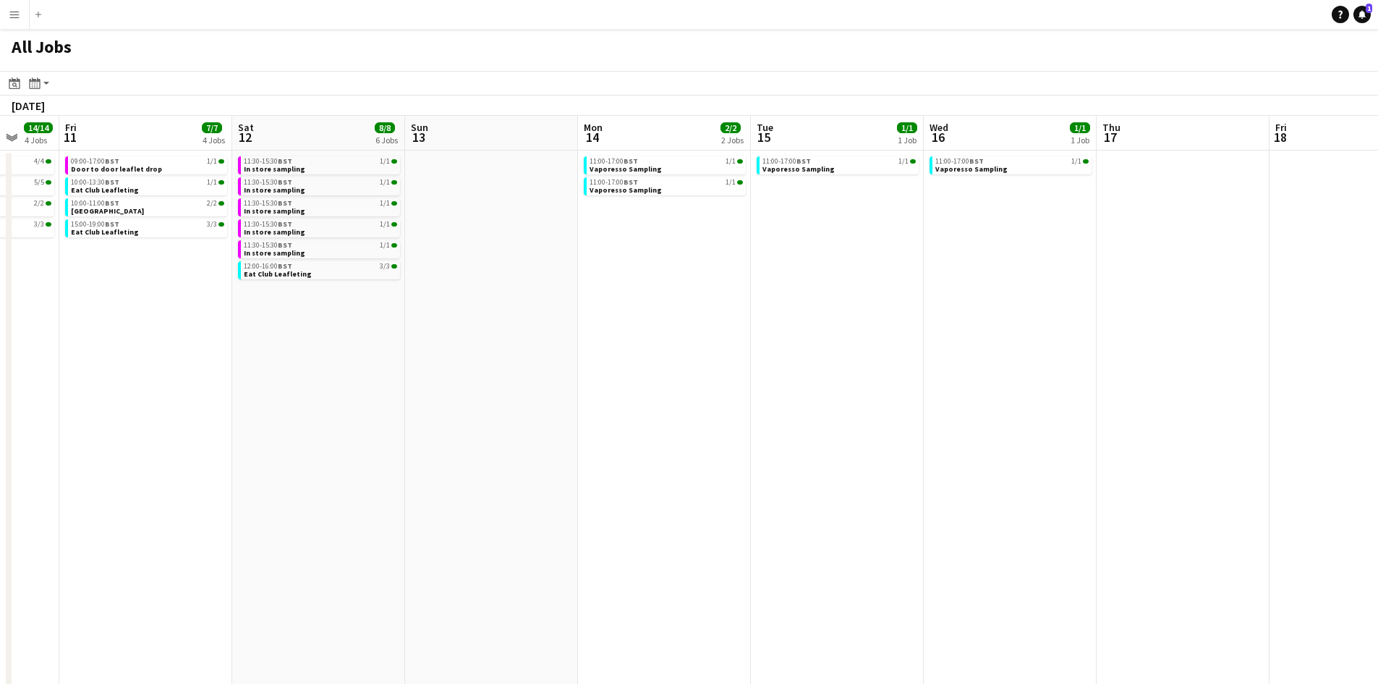
click at [1218, 443] on app-calendar-viewport "Tue 8 4/4 2 Jobs Wed 9 13/13 3 Jobs Thu 10 14/14 4 Jobs Fri 11 7/7 4 Jobs Sat 1…" at bounding box center [689, 598] width 1378 height 964
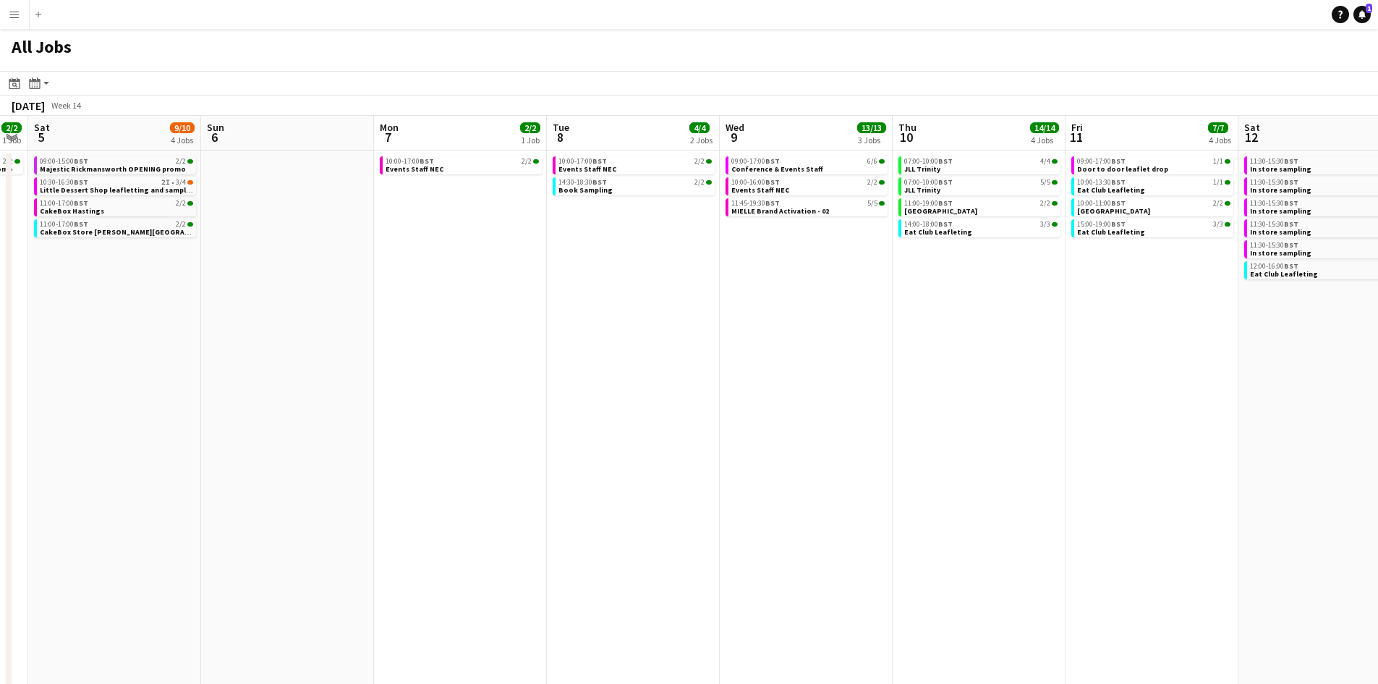
click at [1199, 446] on app-calendar-viewport "Wed 2 4/4 2 Jobs Thu 3 17/17 4 Jobs Fri 4 2/2 1 Job Sat 5 9/10 4 Jobs Sun 6 Mon…" at bounding box center [689, 598] width 1378 height 964
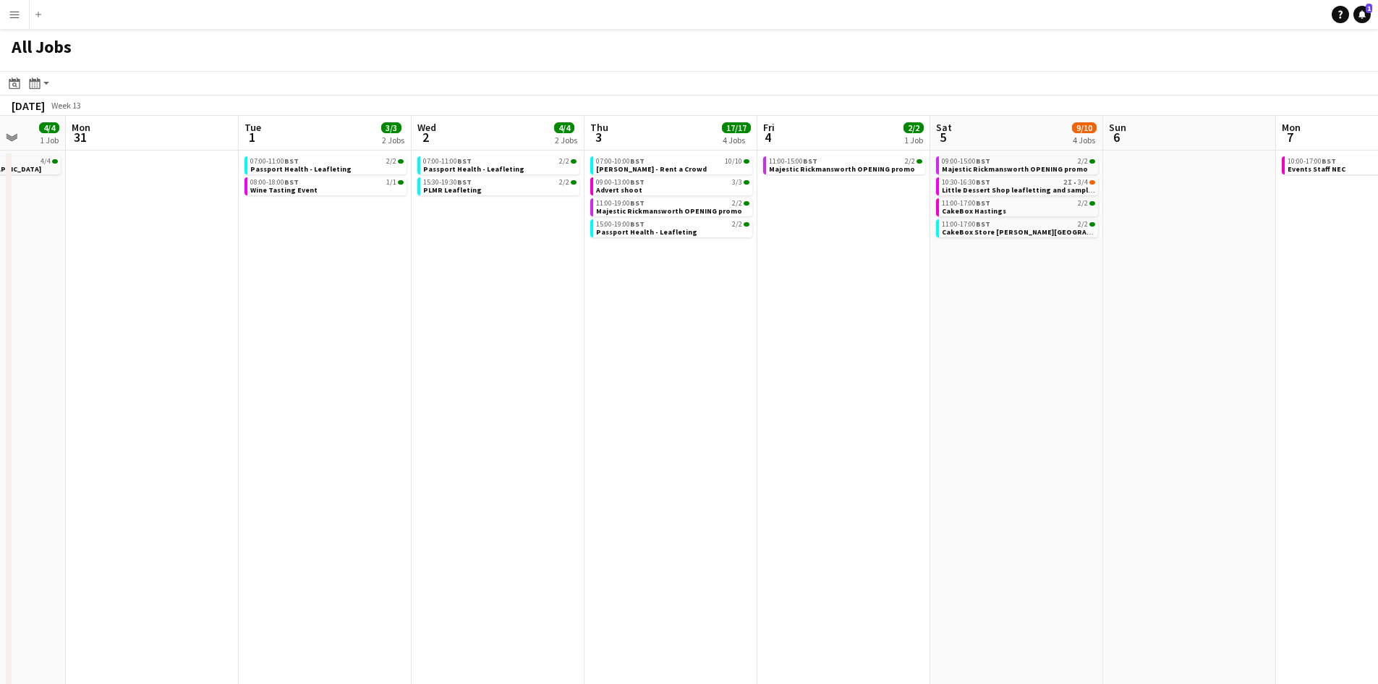
click at [1378, 466] on html "Menu Boards Boards Boards All jobs Status Workforce Workforce My Workforce Recr…" at bounding box center [689, 539] width 1378 height 1079
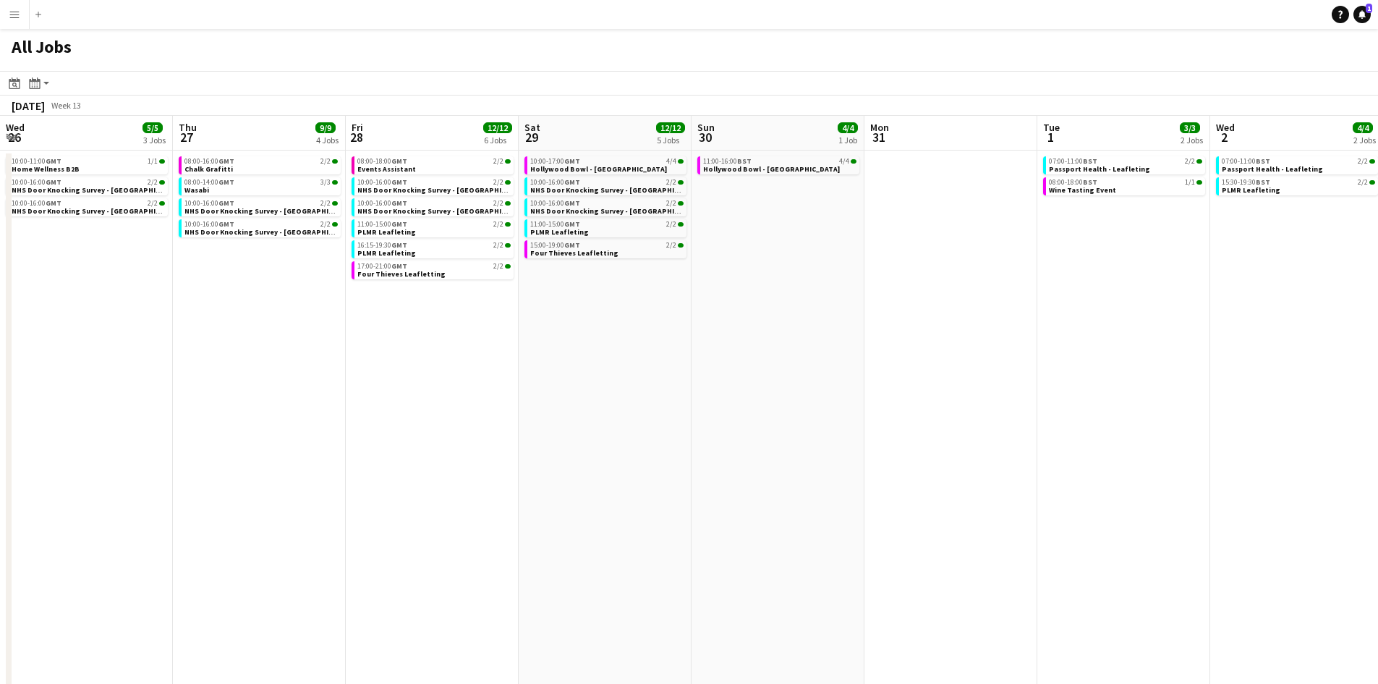
click at [1343, 490] on app-calendar-viewport "Mon 24 7/7 4 Jobs Tue 25 17/17 9 Jobs Wed 26 5/5 3 Jobs Thu 27 9/9 4 Jobs Fri 2…" at bounding box center [689, 598] width 1378 height 964
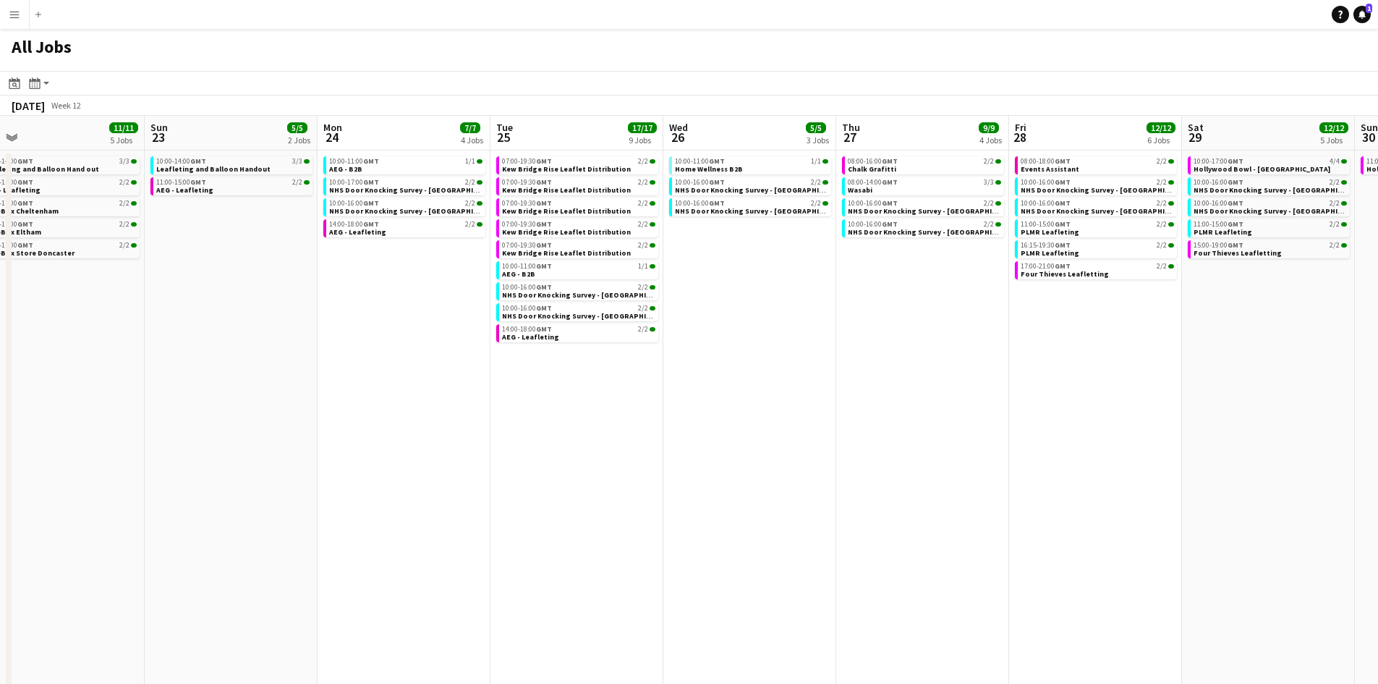
click at [1150, 487] on app-calendar-viewport "Thu 20 6/6 3 Jobs Fri 21 7/7 2 Jobs Sat 22 11/11 5 Jobs Sun 23 5/5 2 Jobs Mon 2…" at bounding box center [689, 598] width 1378 height 964
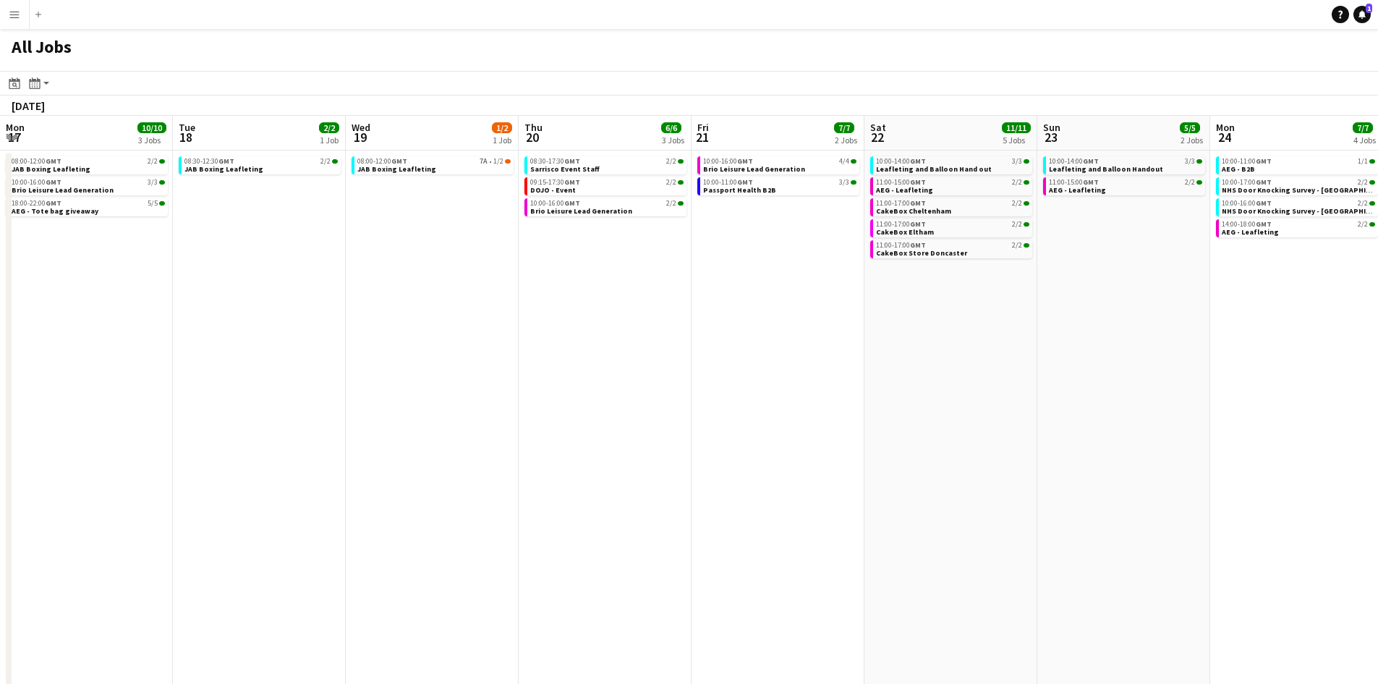
click at [1277, 481] on app-calendar-viewport "Sat 15 11/11 6 Jobs Sun 16 3/3 1 Job Mon 17 10/10 3 Jobs Tue 18 2/2 1 Job Wed 1…" at bounding box center [689, 598] width 1378 height 964
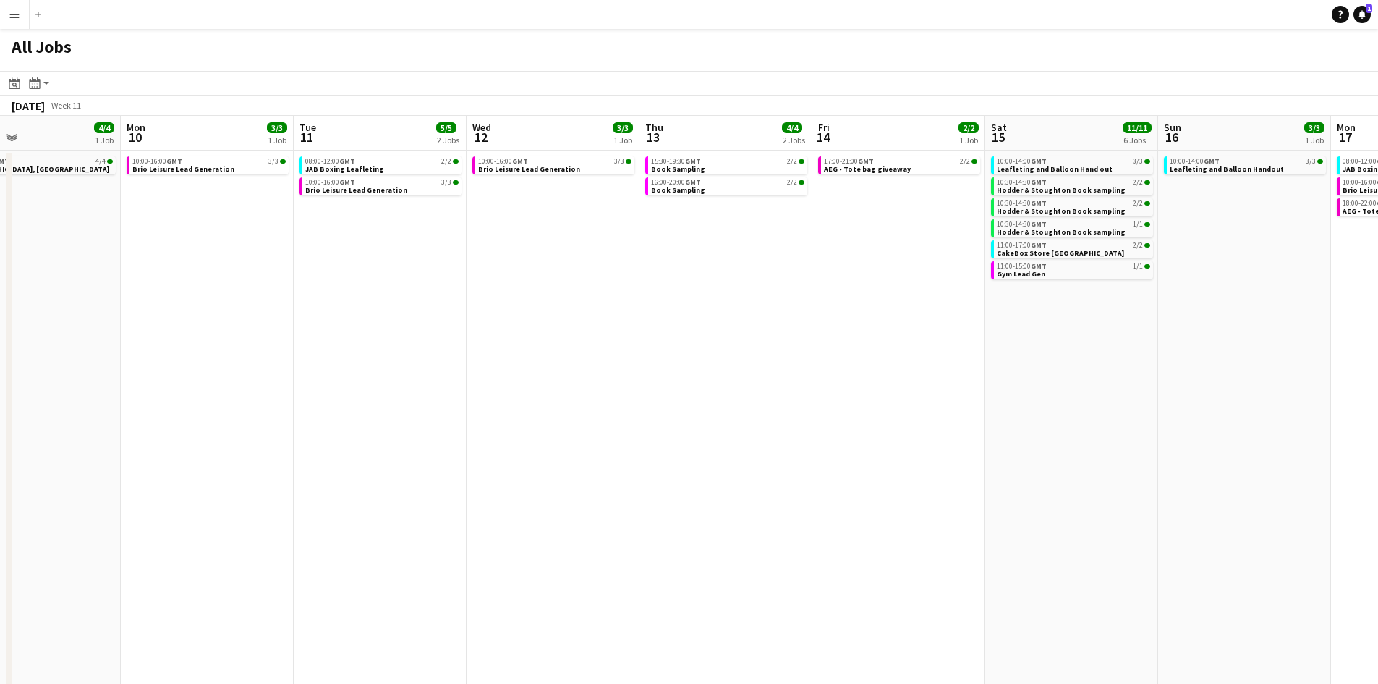
scroll to position [0, 398]
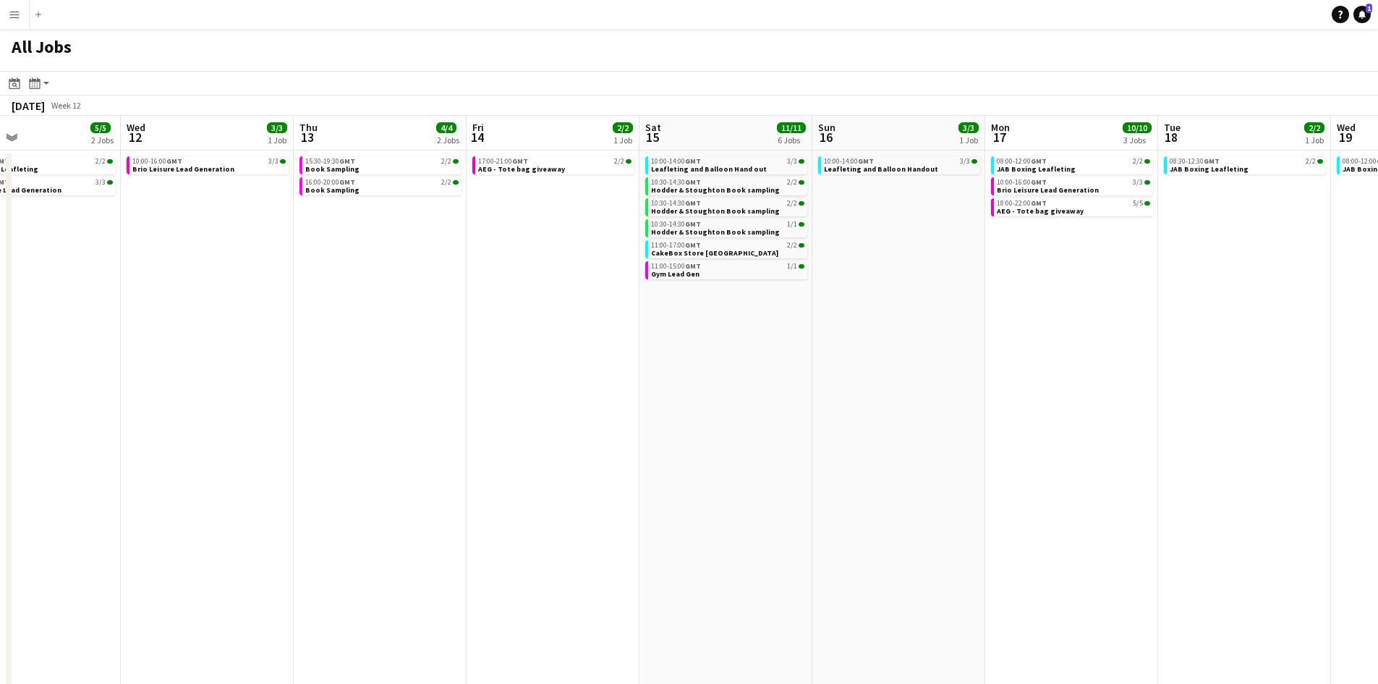
click at [1378, 514] on html "Menu Boards Boards Boards All jobs Status Workforce Workforce My Workforce Recr…" at bounding box center [689, 539] width 1378 height 1079
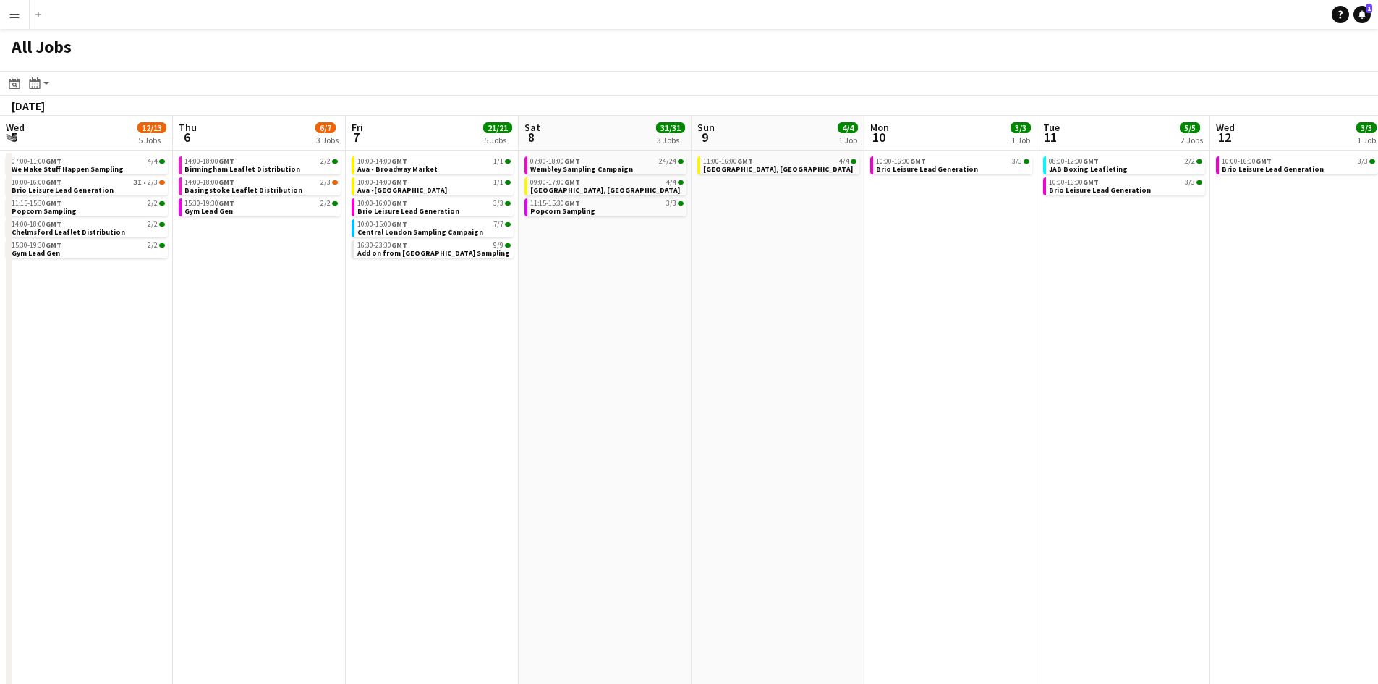
click at [1378, 513] on html "Menu Boards Boards Boards All jobs Status Workforce Workforce My Workforce Recr…" at bounding box center [689, 539] width 1378 height 1079
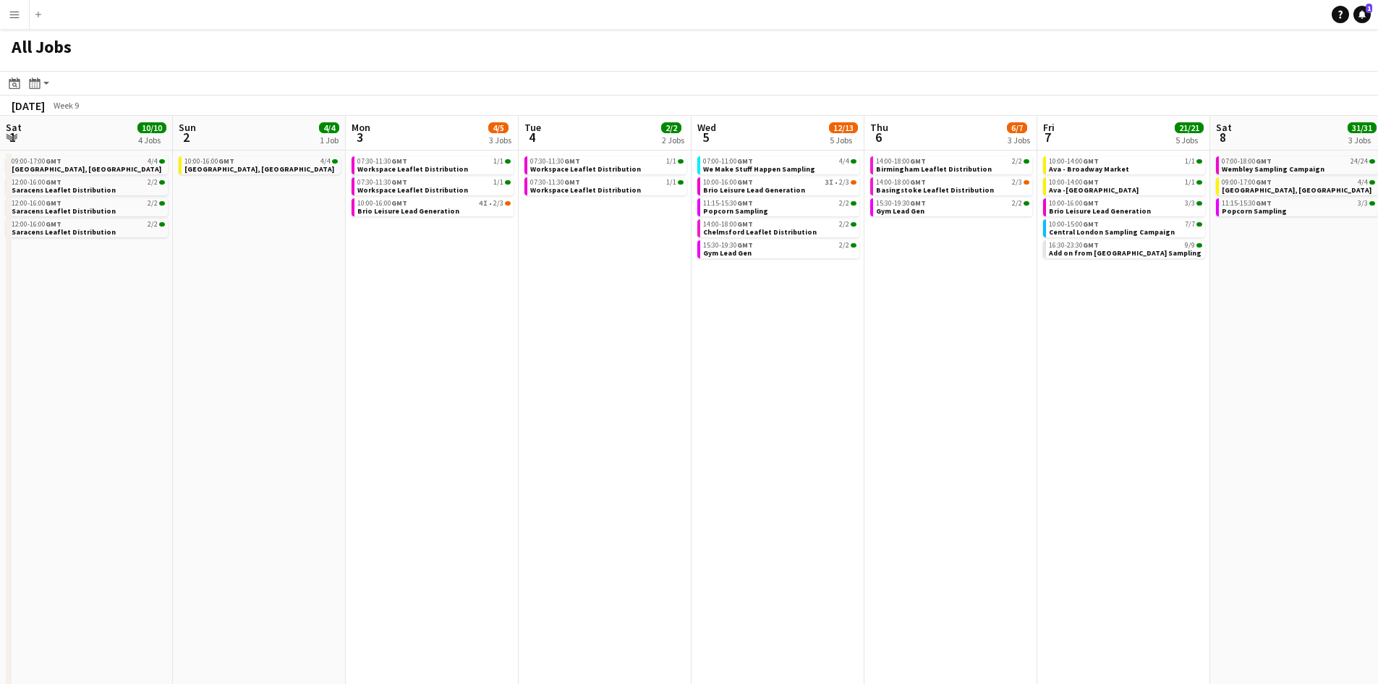
click at [1195, 527] on app-calendar-viewport "Thu 27 9/9 5 Jobs Fri 28 11/11 5 Jobs Sat 1 10/10 4 Jobs Sun 2 4/4 1 Job Mon 3 …" at bounding box center [689, 598] width 1378 height 964
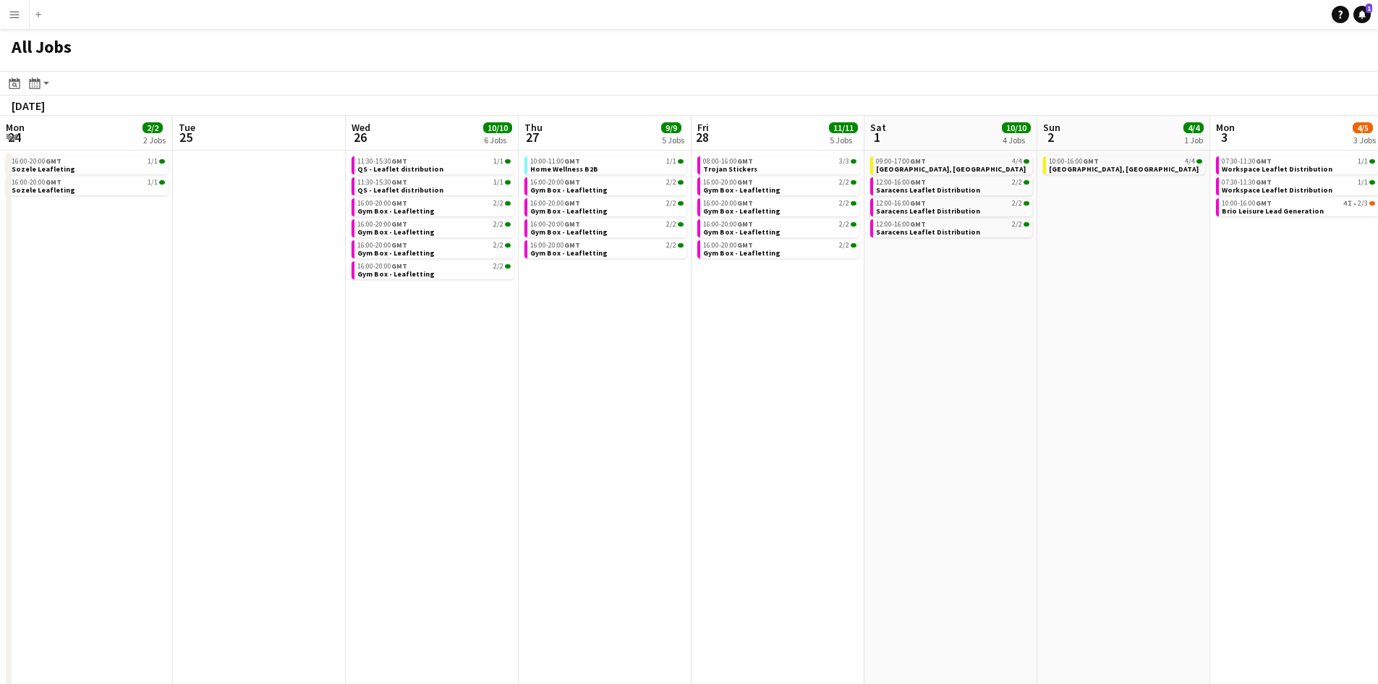
click at [1303, 537] on app-calendar-viewport "Sat 22 5/6 4 Jobs Sun 23 2/2 2 Jobs Mon 24 2/2 2 Jobs Tue 25 Wed 26 10/10 6 Job…" at bounding box center [689, 598] width 1378 height 964
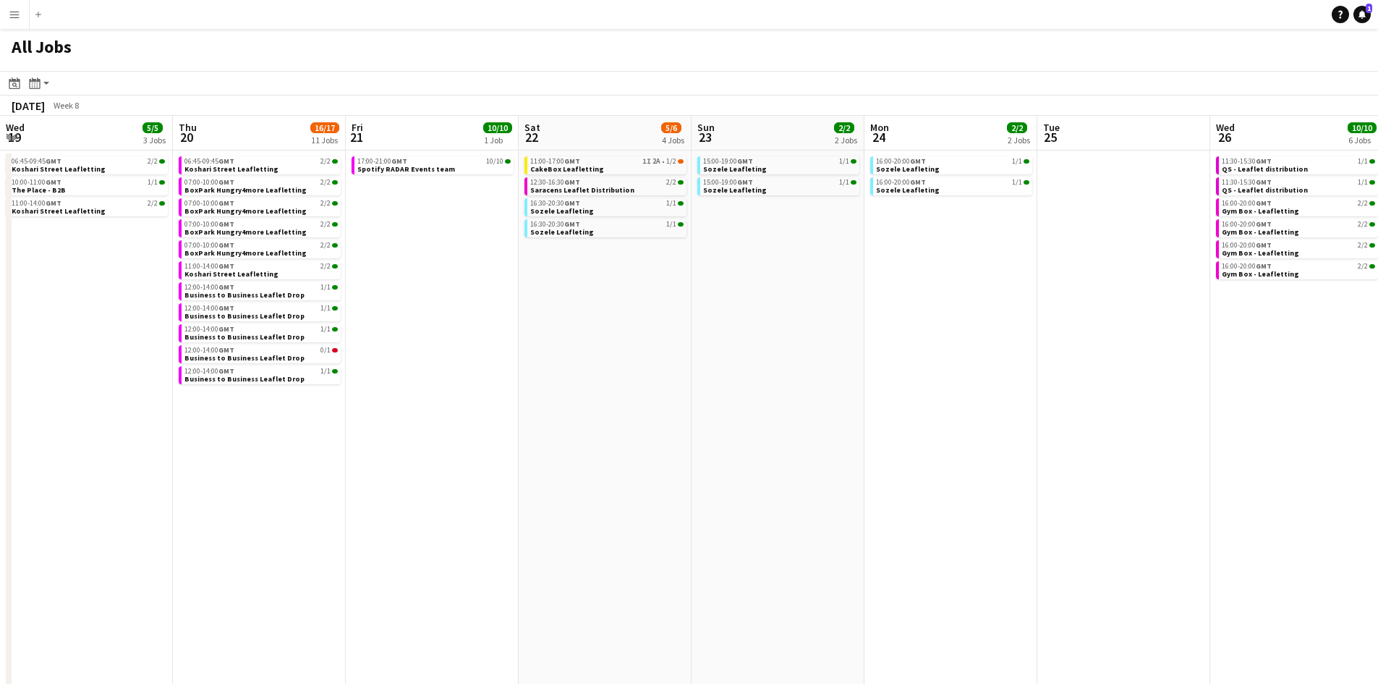
click at [1222, 551] on app-calendar-viewport "Mon 17 4/4 2 Jobs Tue 18 8/9 4 Jobs Wed 19 5/5 3 Jobs Thu 20 16/17 11 Jobs Fri …" at bounding box center [689, 598] width 1378 height 964
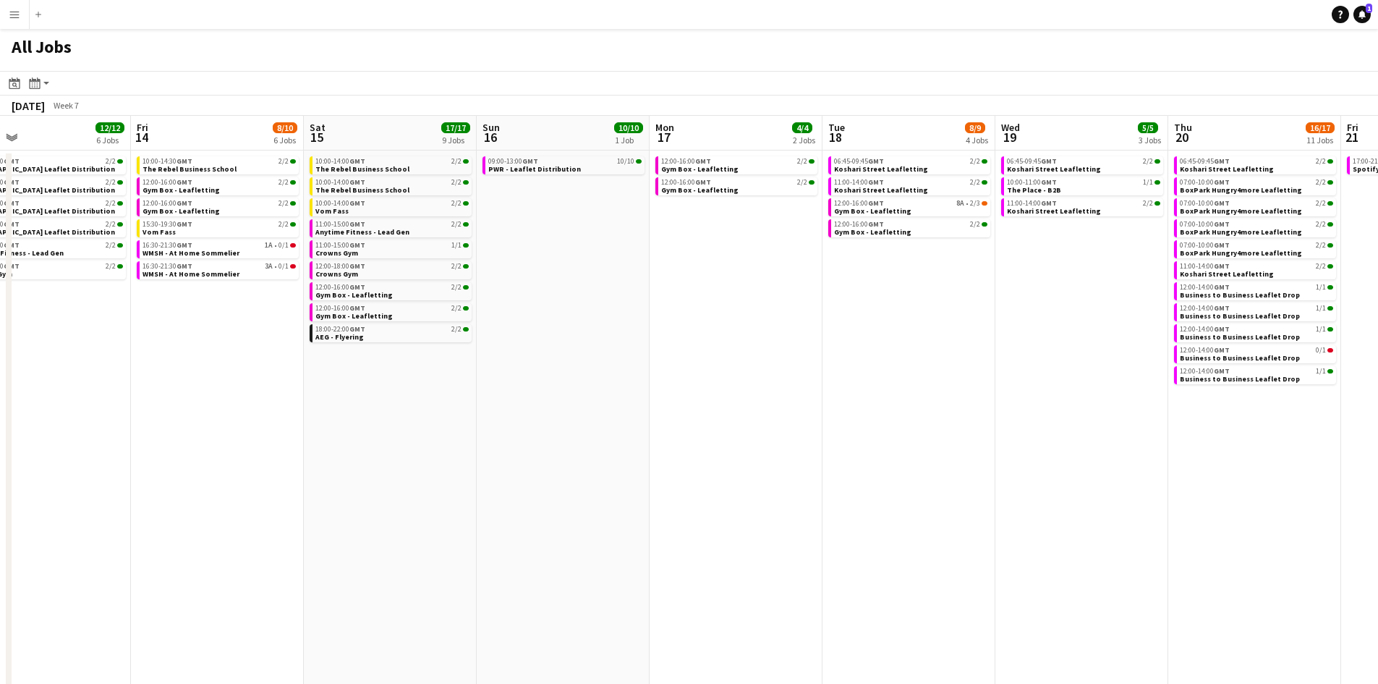
click at [1172, 596] on app-calendar-viewport "Tue 11 15/15 8 Jobs Wed 12 7/8 3 Jobs Thu 13 12/12 6 Jobs Fri 14 8/10 6 Jobs Sa…" at bounding box center [689, 598] width 1378 height 964
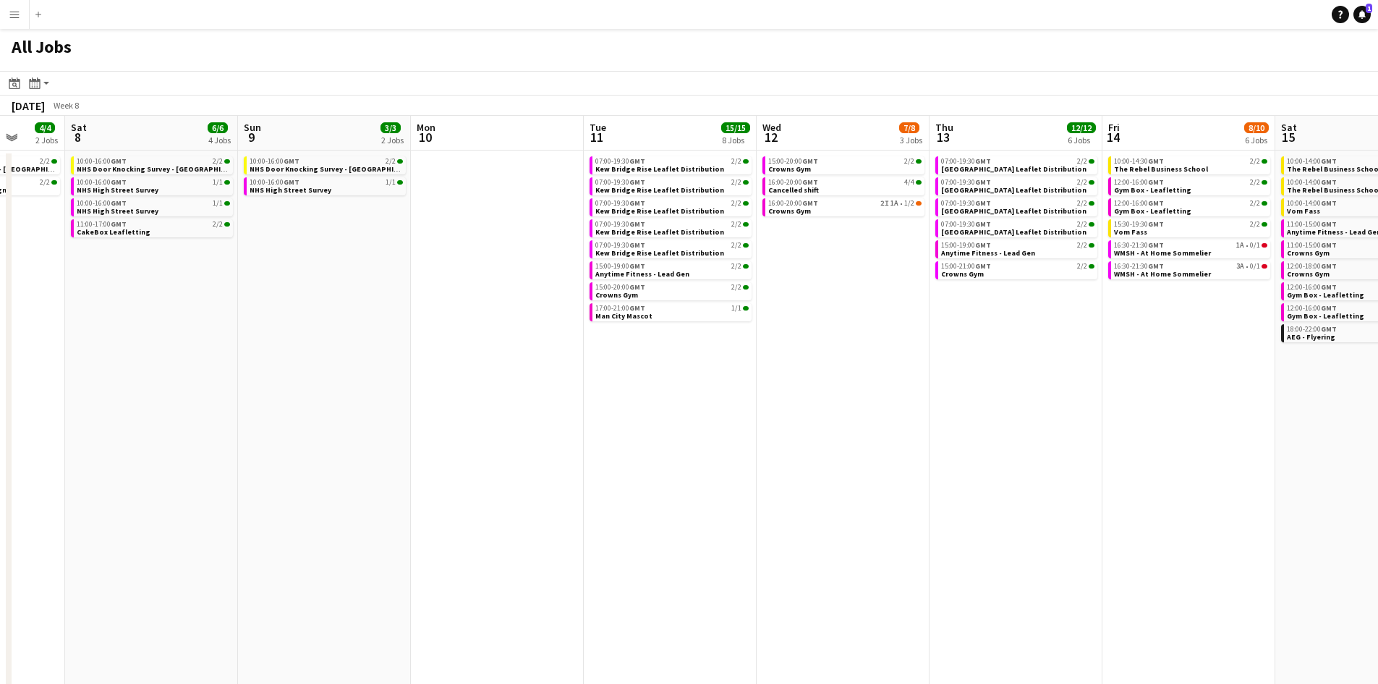
click at [932, 551] on app-calendar-viewport "Wed 5 9/9 5 Jobs Thu 6 9/9 5 Jobs Fri 7 4/4 2 Jobs Sat 8 6/6 4 Jobs Sun 9 3/3 2…" at bounding box center [689, 598] width 1378 height 964
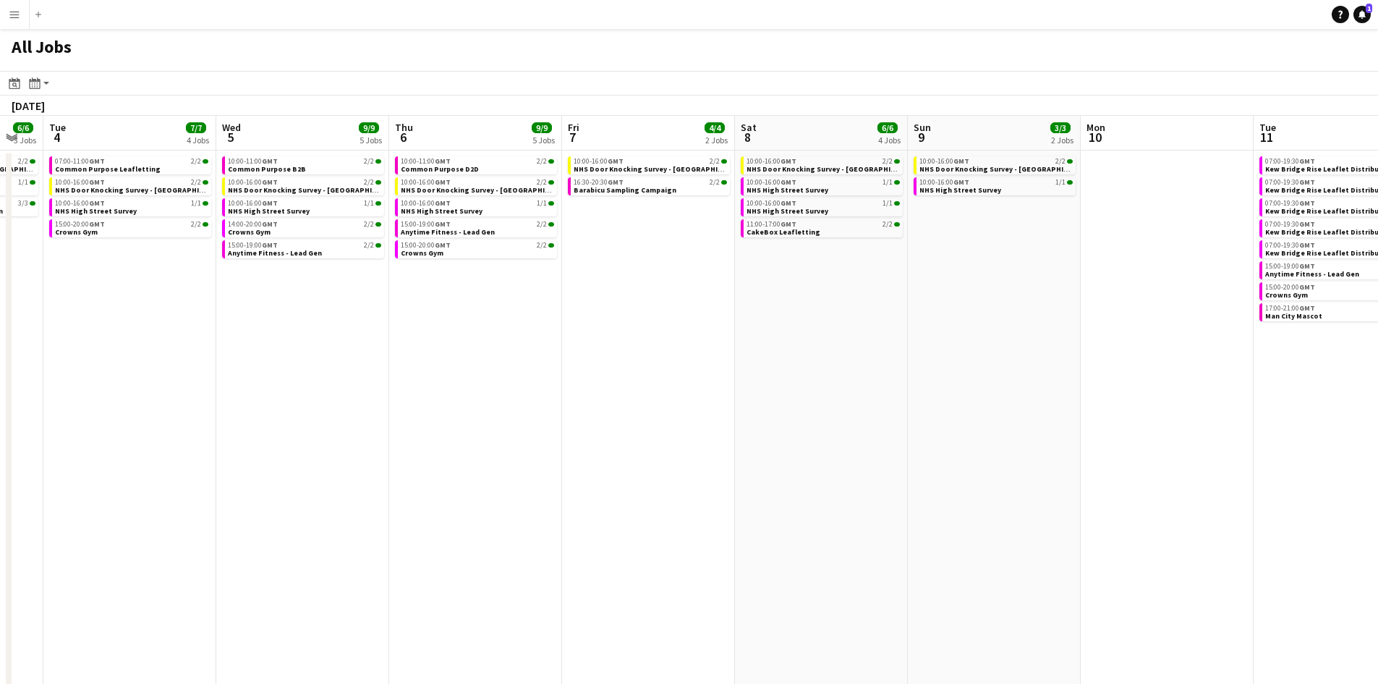
click at [1367, 558] on app-calendar-viewport "Sun 2 3/3 1 Job Mon 3 6/6 3 Jobs Tue 4 7/7 4 Jobs Wed 5 9/9 5 Jobs Thu 6 9/9 5 …" at bounding box center [689, 598] width 1378 height 964
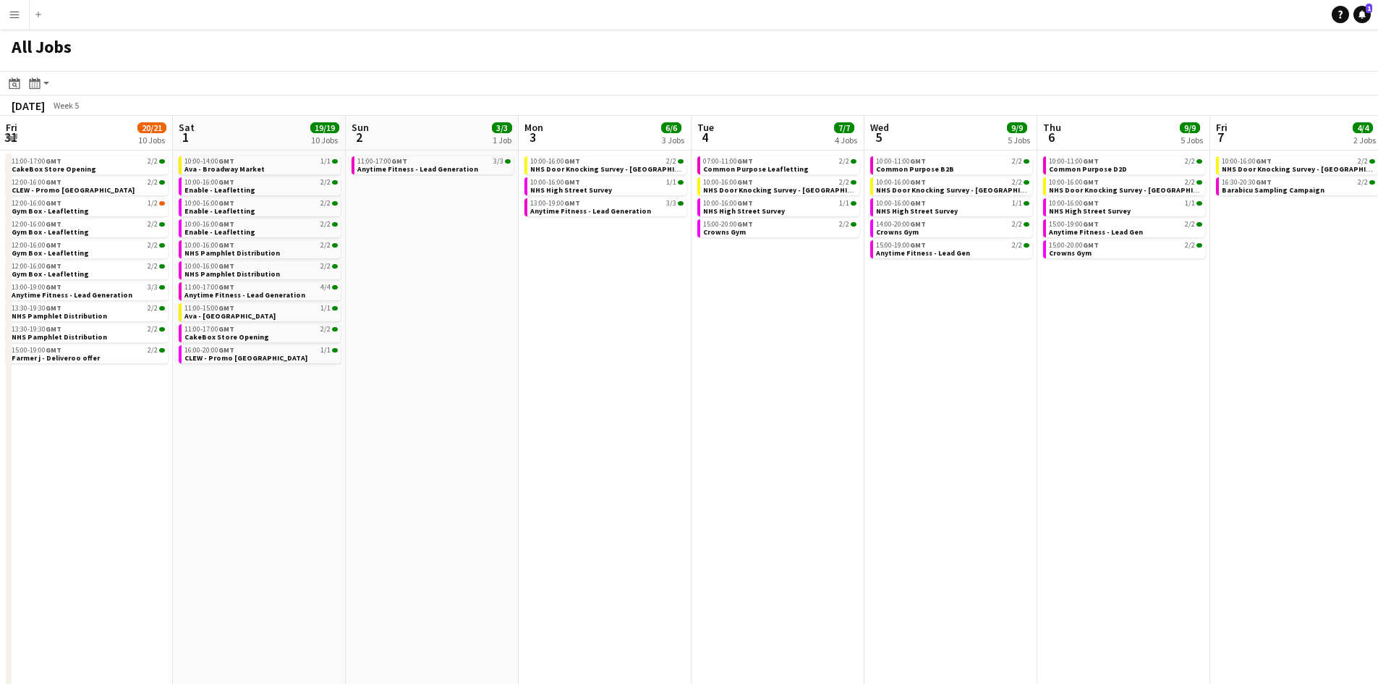
click at [1322, 590] on app-calendar-viewport "Wed 29 23/23 11 Jobs Thu 30 23/24 12 Jobs Fri 31 20/21 10 Jobs Sat 1 19/19 10 J…" at bounding box center [689, 598] width 1378 height 964
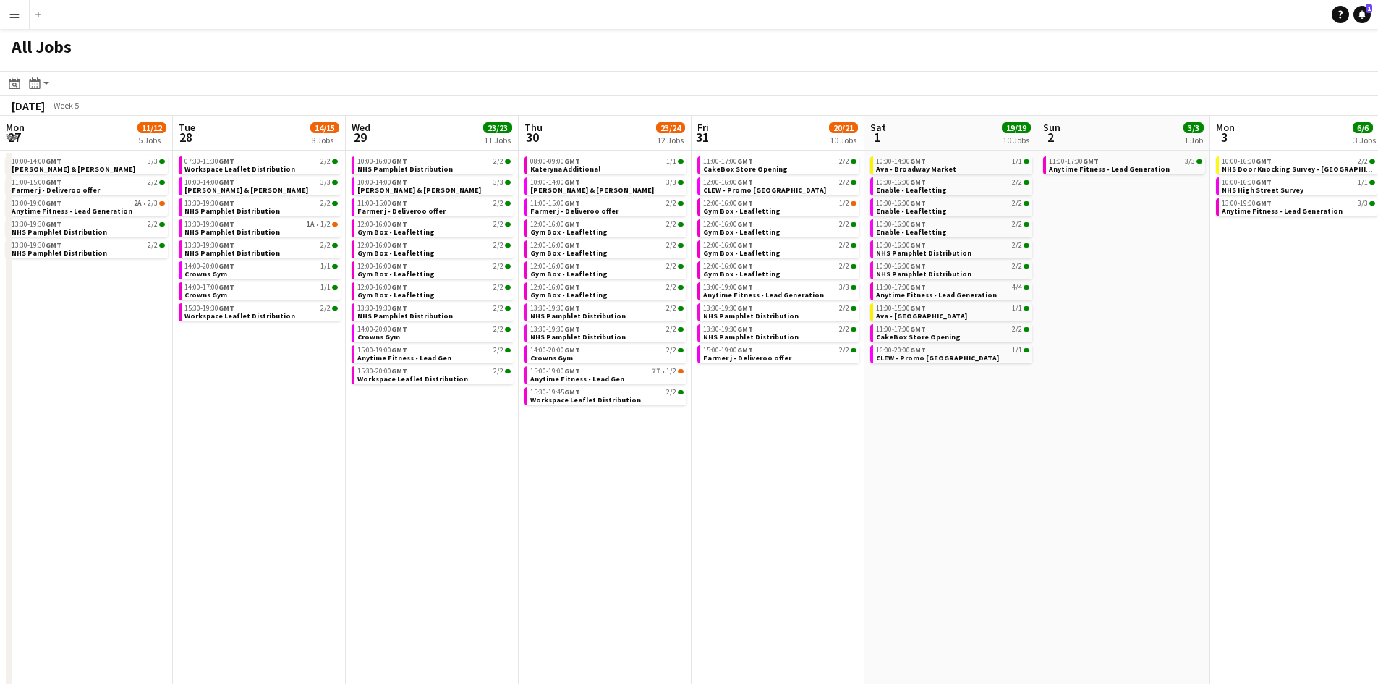
scroll to position [0, 346]
click at [1273, 598] on app-calendar-viewport "Sat 25 11/11 6 Jobs Sun 26 7/7 3 Jobs Mon 27 11/12 5 Jobs Tue 28 14/15 8 Jobs W…" at bounding box center [689, 598] width 1378 height 964
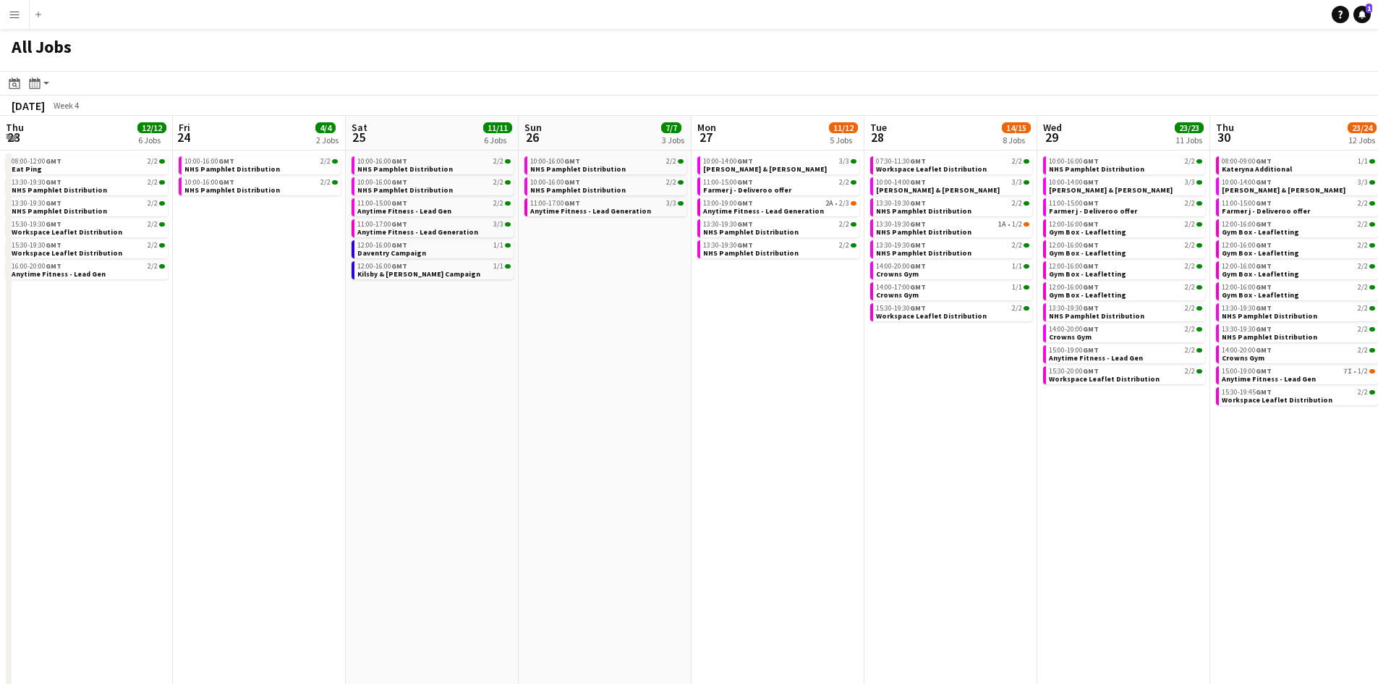
click at [1378, 601] on html "Menu Boards Boards Boards All jobs Status Workforce Workforce My Workforce Recr…" at bounding box center [689, 539] width 1378 height 1079
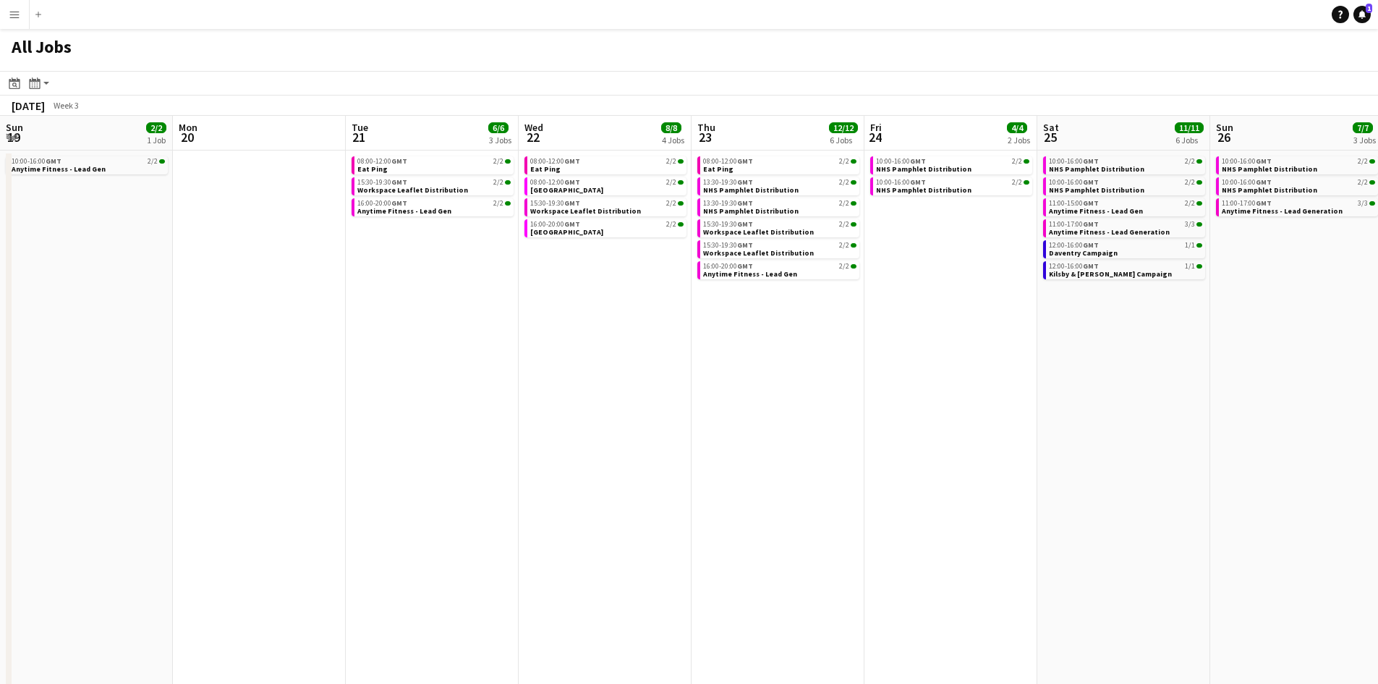
scroll to position [0, 346]
click at [1335, 607] on app-calendar-viewport "Fri 17 2/2 1 Job Sat 18 7/7 4 Jobs Sun 19 2/2 1 Job Mon 20 Tue 21 6/6 3 Jobs We…" at bounding box center [689, 598] width 1378 height 964
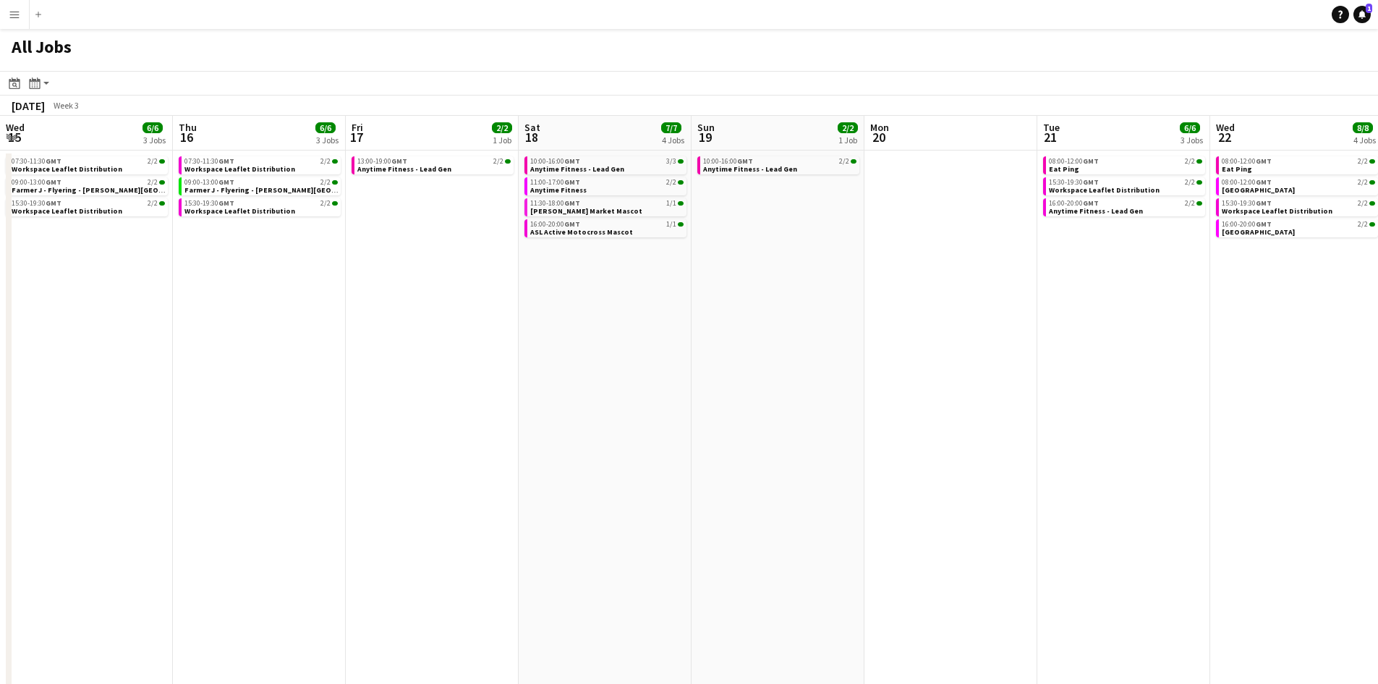
click at [1310, 608] on app-calendar-viewport "Mon 13 Tue 14 4/4 2 Jobs Wed 15 6/6 3 Jobs Thu 16 6/6 3 Jobs Fri 17 2/2 1 Job S…" at bounding box center [689, 598] width 1378 height 964
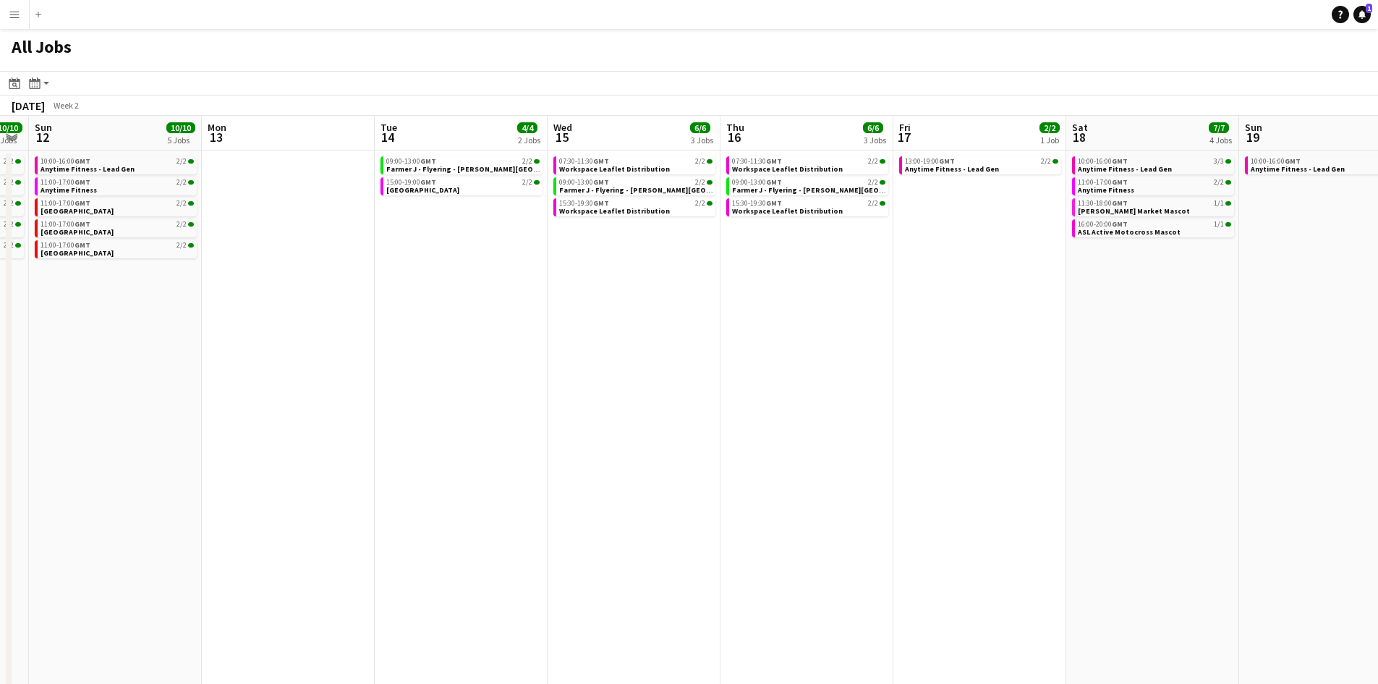
click at [1110, 634] on app-calendar-viewport "Thu 9 0/1 1 Job Fri 10 8/8 4 Jobs Sat 11 10/10 5 Jobs Sun 12 10/10 5 Jobs Mon 1…" at bounding box center [689, 598] width 1378 height 964
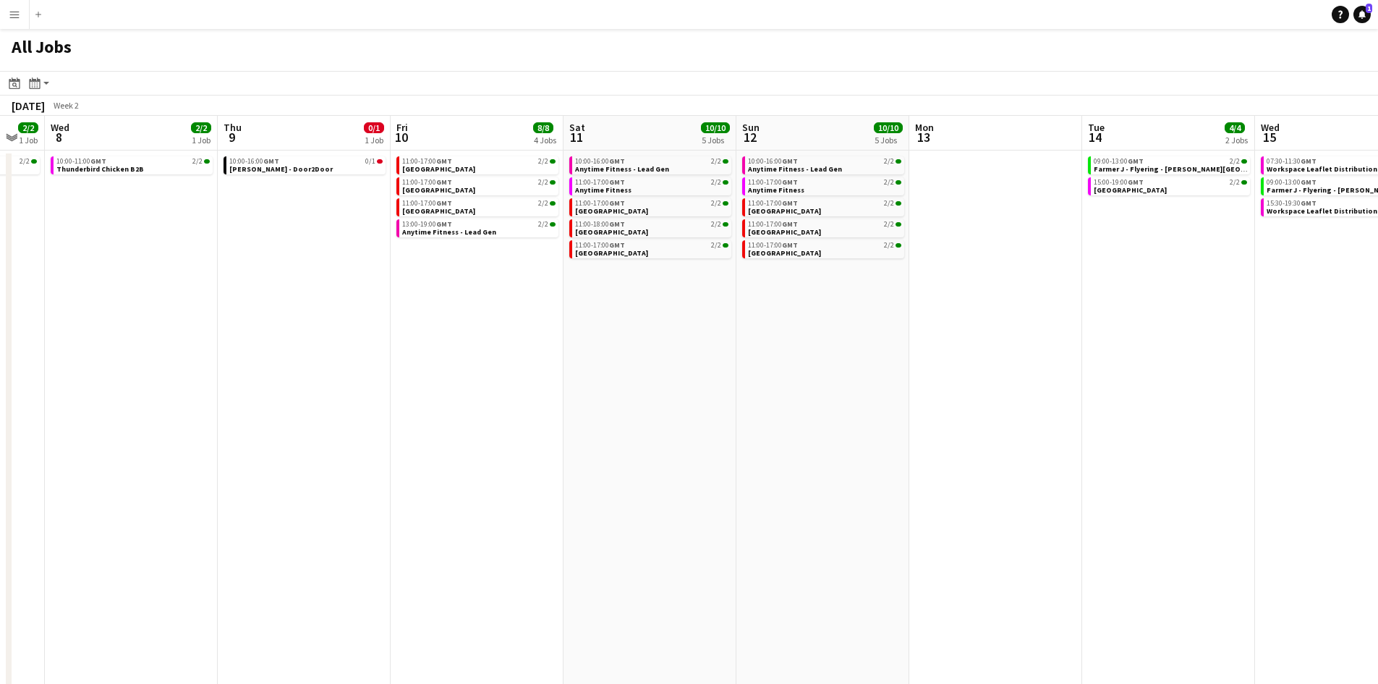
click at [1207, 606] on app-calendar-viewport "Sun 5 8/8 4 Jobs Mon 6 2/2 1 Job Tue 7 2/2 1 Job Wed 8 2/2 1 Job Thu 9 0/1 1 Jo…" at bounding box center [689, 598] width 1378 height 964
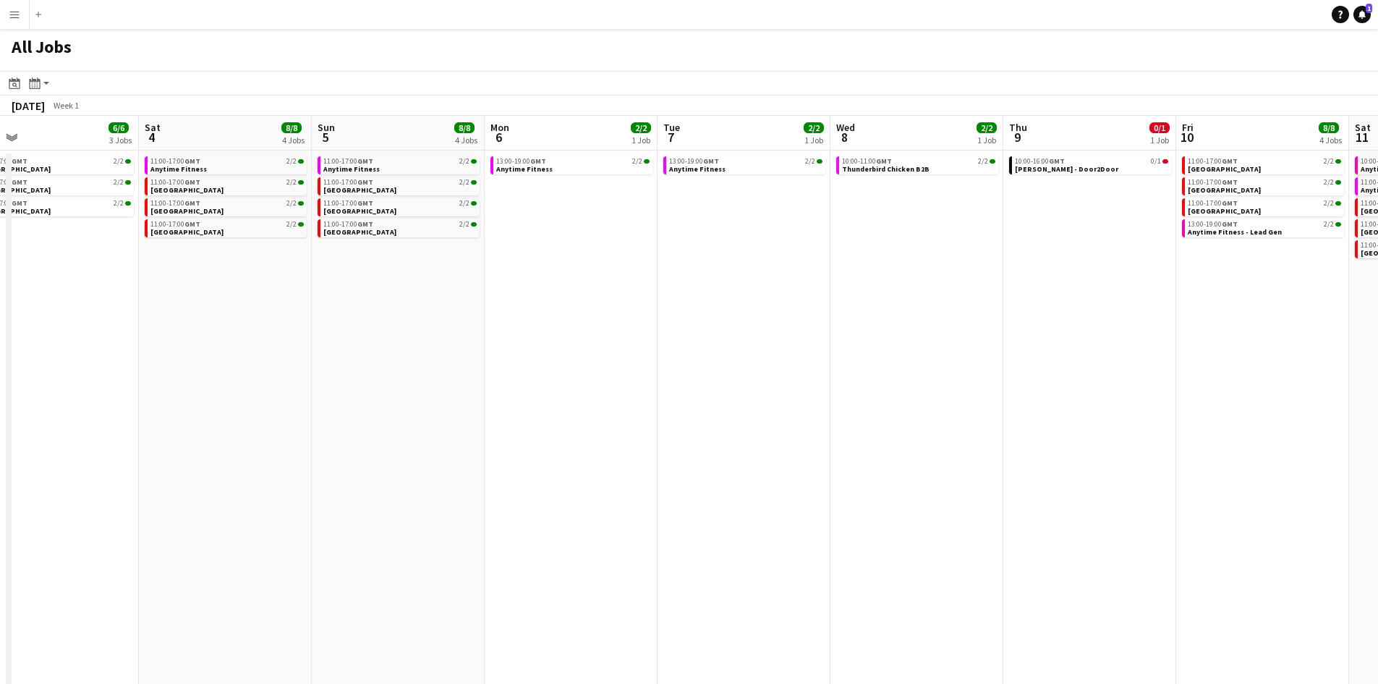
click at [1216, 599] on app-calendar-viewport "Wed 1 Thu 2 Fri 3 6/6 3 Jobs Sat 4 8/8 4 Jobs Sun 5 8/8 4 Jobs Mon 6 2/2 1 Job …" at bounding box center [689, 598] width 1378 height 964
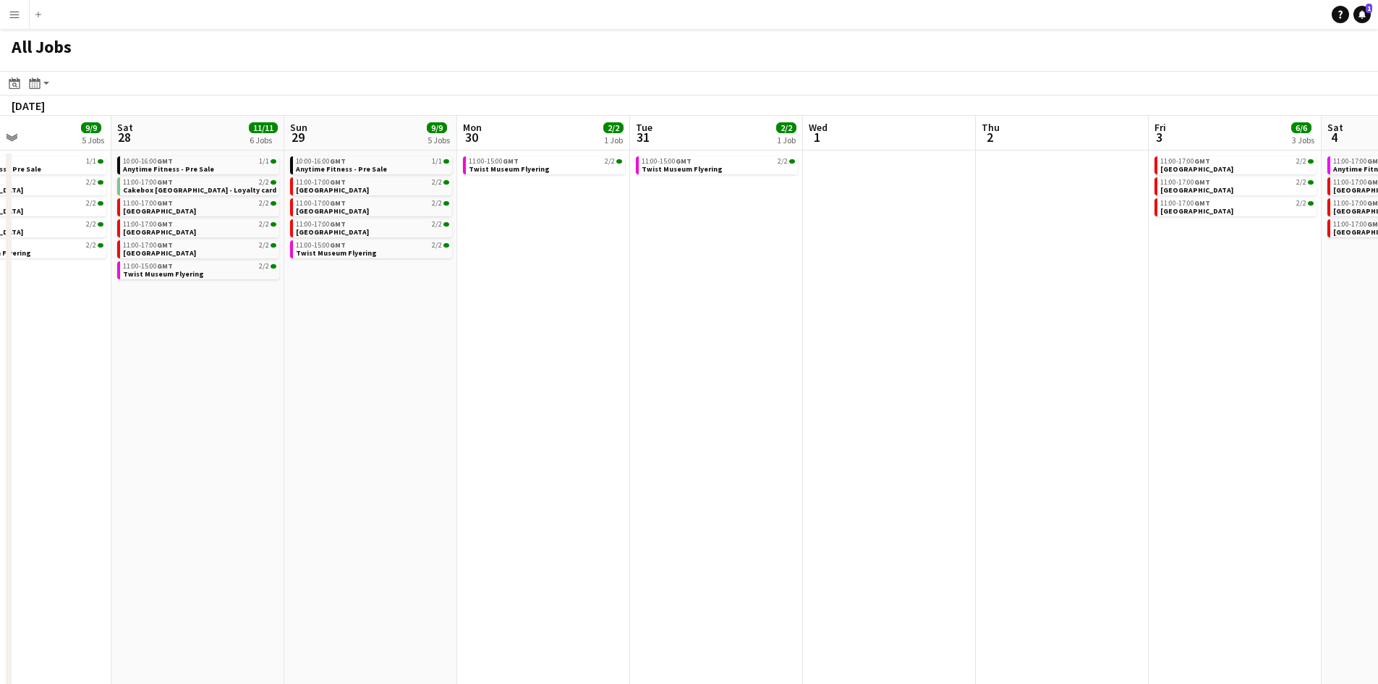
click at [1359, 569] on app-calendar-viewport "Thu 26 1/1 1 Job Fri 27 9/9 5 Jobs Sat 28 11/11 6 Jobs Sun 29 9/9 5 Jobs Mon 30…" at bounding box center [689, 598] width 1378 height 964
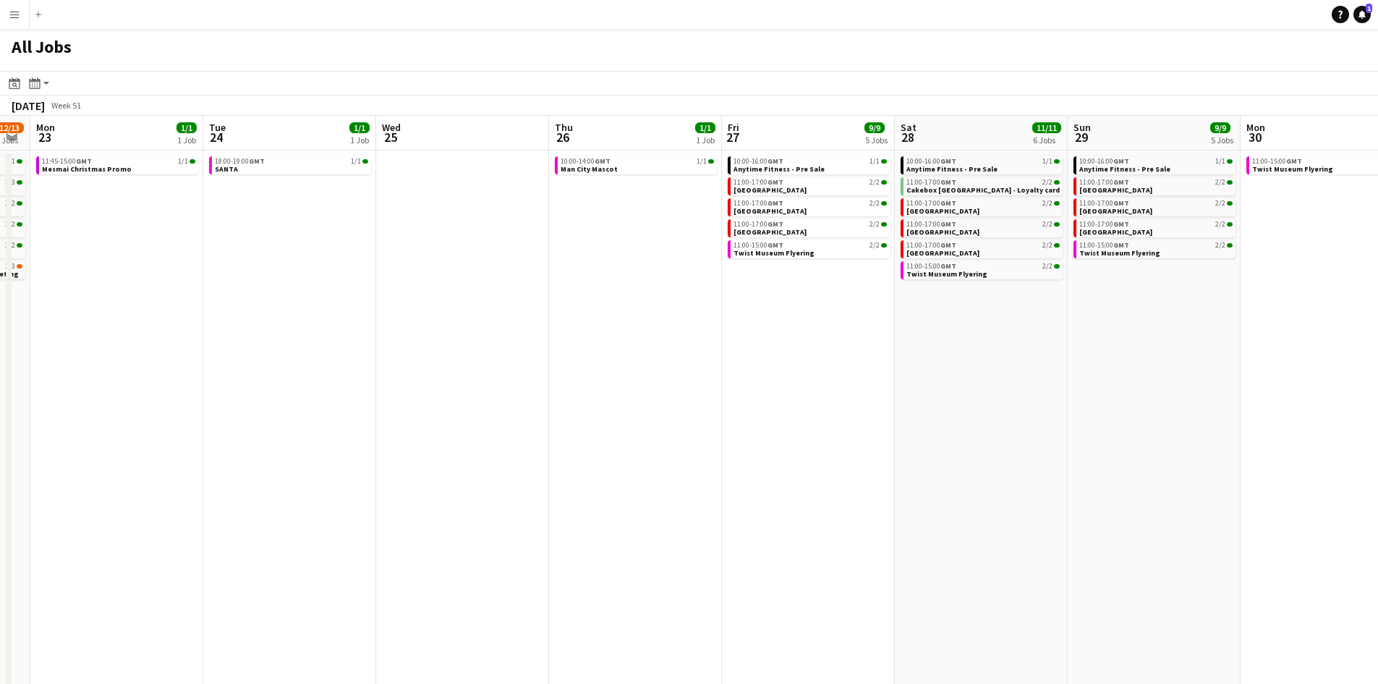
click at [1325, 566] on app-calendar-viewport "Fri 20 25/25 11 Jobs Sat 21 74/78 44 Jobs Sun 22 12/13 6 Jobs Mon 23 1/1 1 Job …" at bounding box center [689, 598] width 1378 height 964
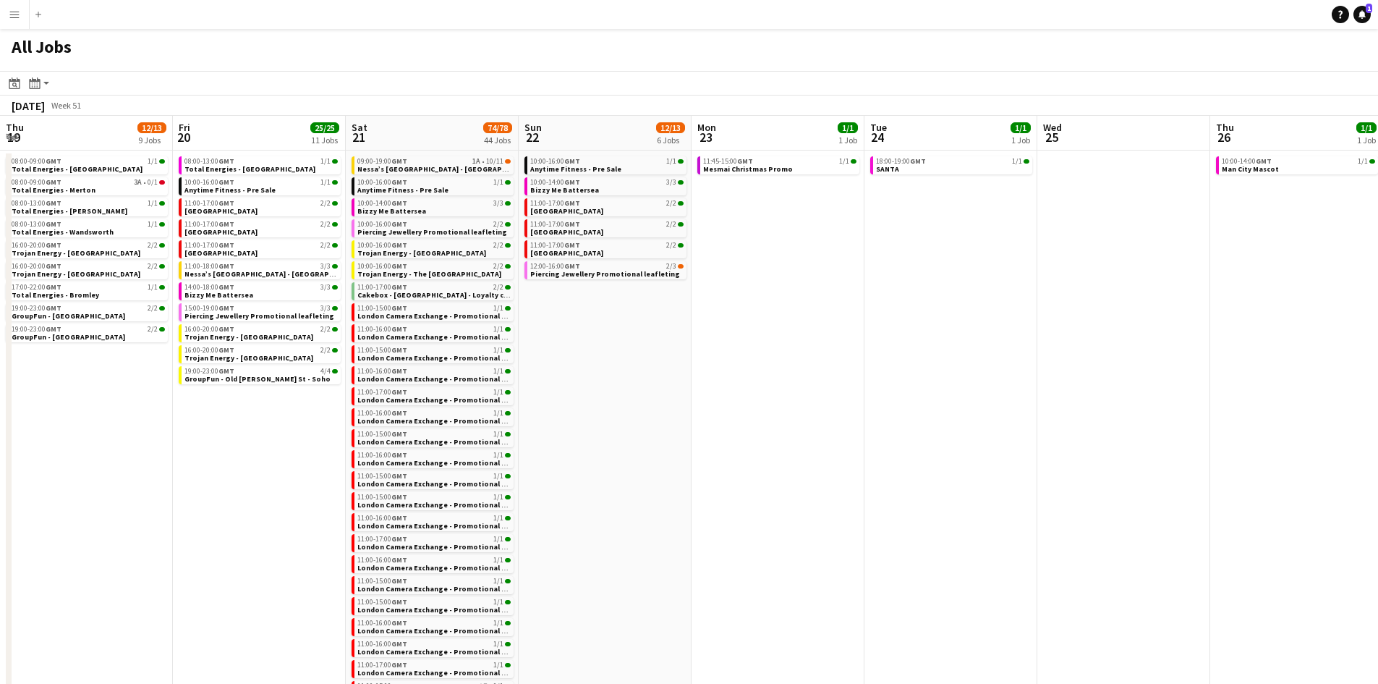
click at [1378, 540] on html "Menu Boards Boards Boards All jobs Status Workforce Workforce My Workforce Recr…" at bounding box center [689, 539] width 1378 height 1079
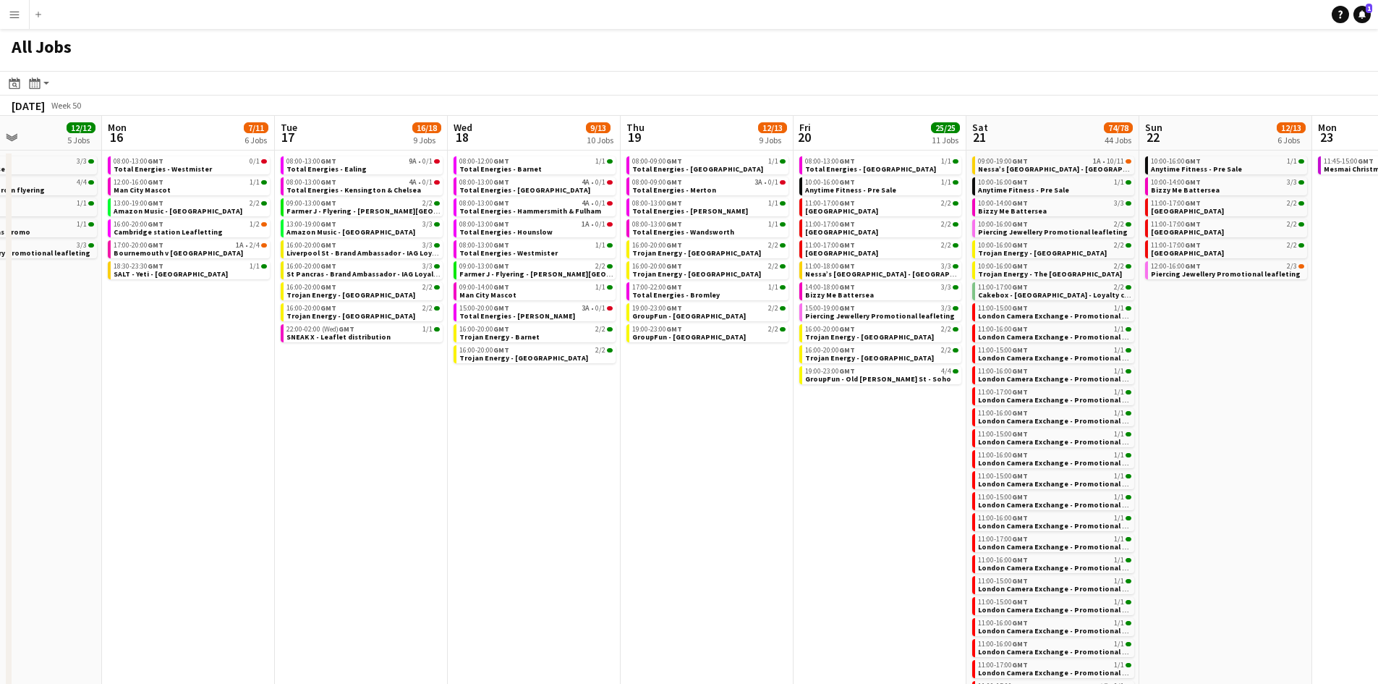
click at [1314, 530] on app-calendar-viewport "Fri 13 12/12 4 Jobs Sat 14 61/69 41 Jobs Sun 15 12/12 5 Jobs Mon 16 7/11 6 Jobs…" at bounding box center [689, 598] width 1378 height 964
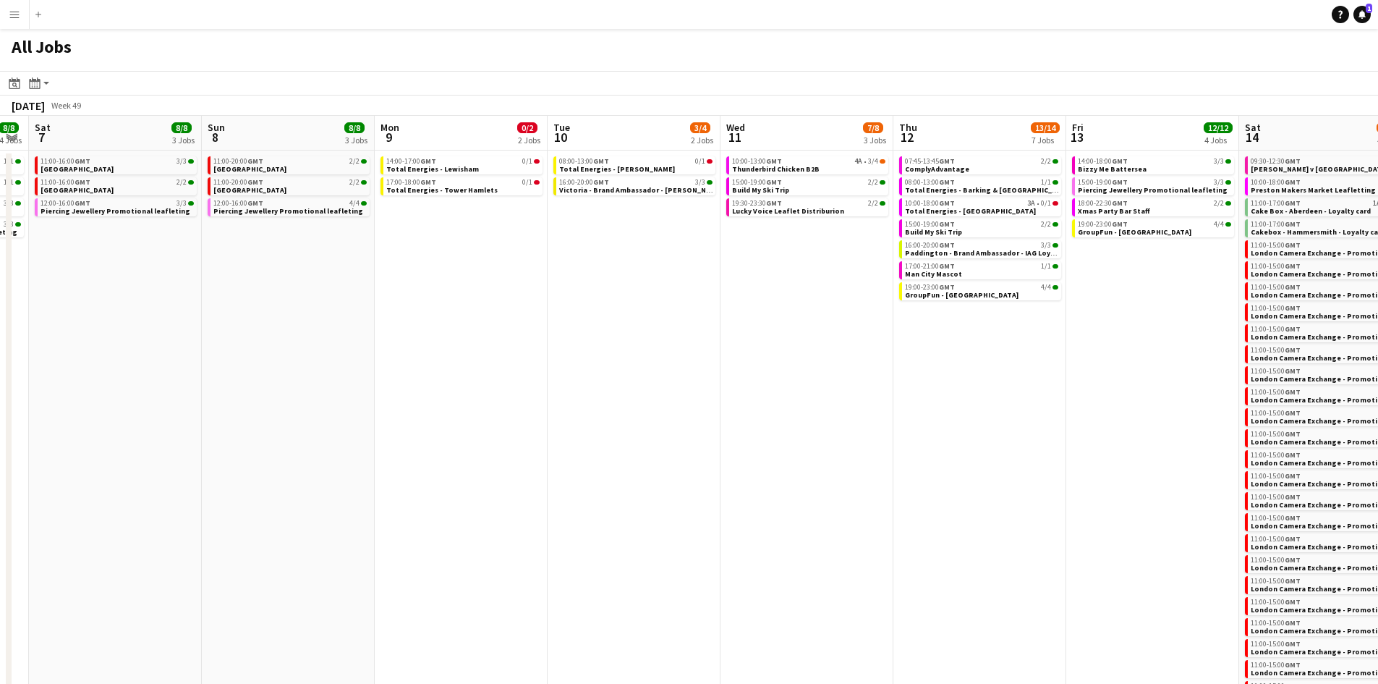
click at [1367, 553] on app-calendar-viewport "Fri 6 8/8 4 Jobs Sat 7 8/8 3 Jobs Sun 8 8/8 3 Jobs Mon 9 0/2 2 Jobs Tue 10 3/4 …" at bounding box center [689, 598] width 1378 height 964
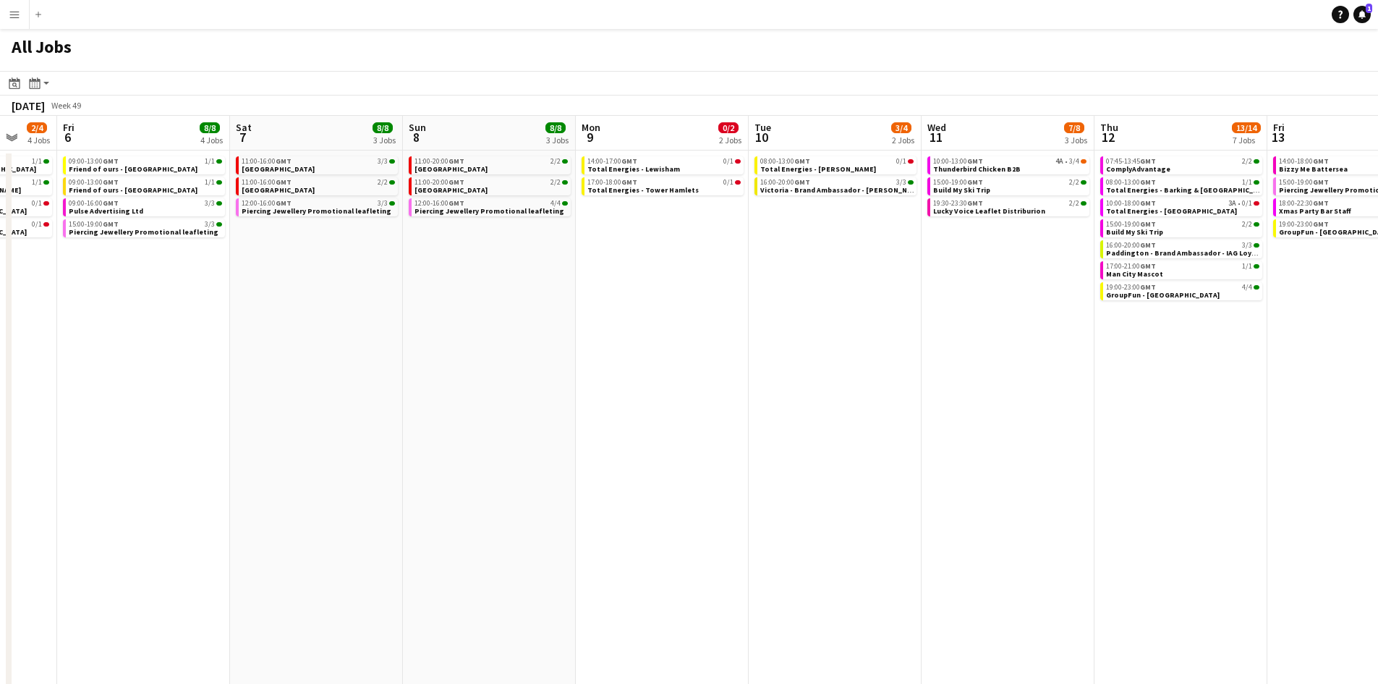
click at [0, 466] on html "Menu Boards Boards Boards All jobs Status Workforce Workforce My Workforce Recr…" at bounding box center [689, 539] width 1378 height 1079
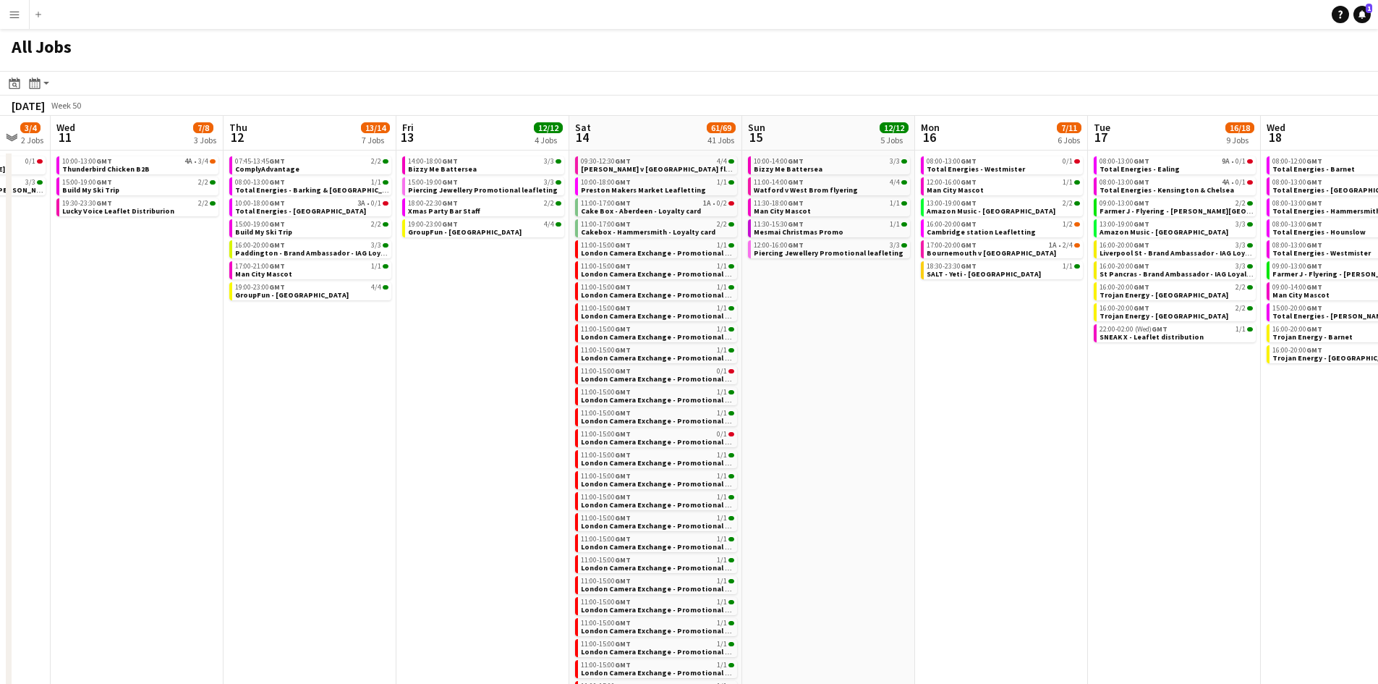
scroll to position [0, 585]
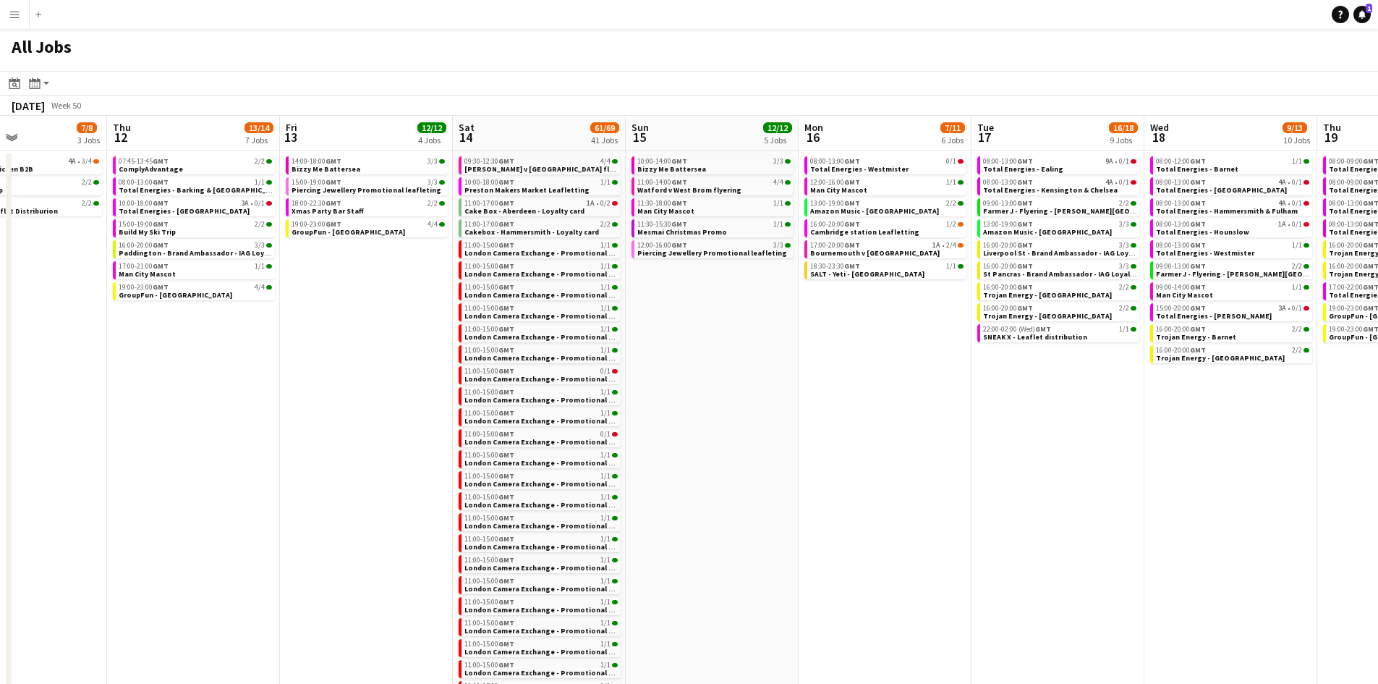
click at [242, 506] on app-calendar-viewport "Sun 8 8/8 3 Jobs Mon 9 0/2 2 Jobs Tue 10 3/4 2 Jobs Wed 11 7/8 3 Jobs Thu 12 13…" at bounding box center [689, 598] width 1378 height 964
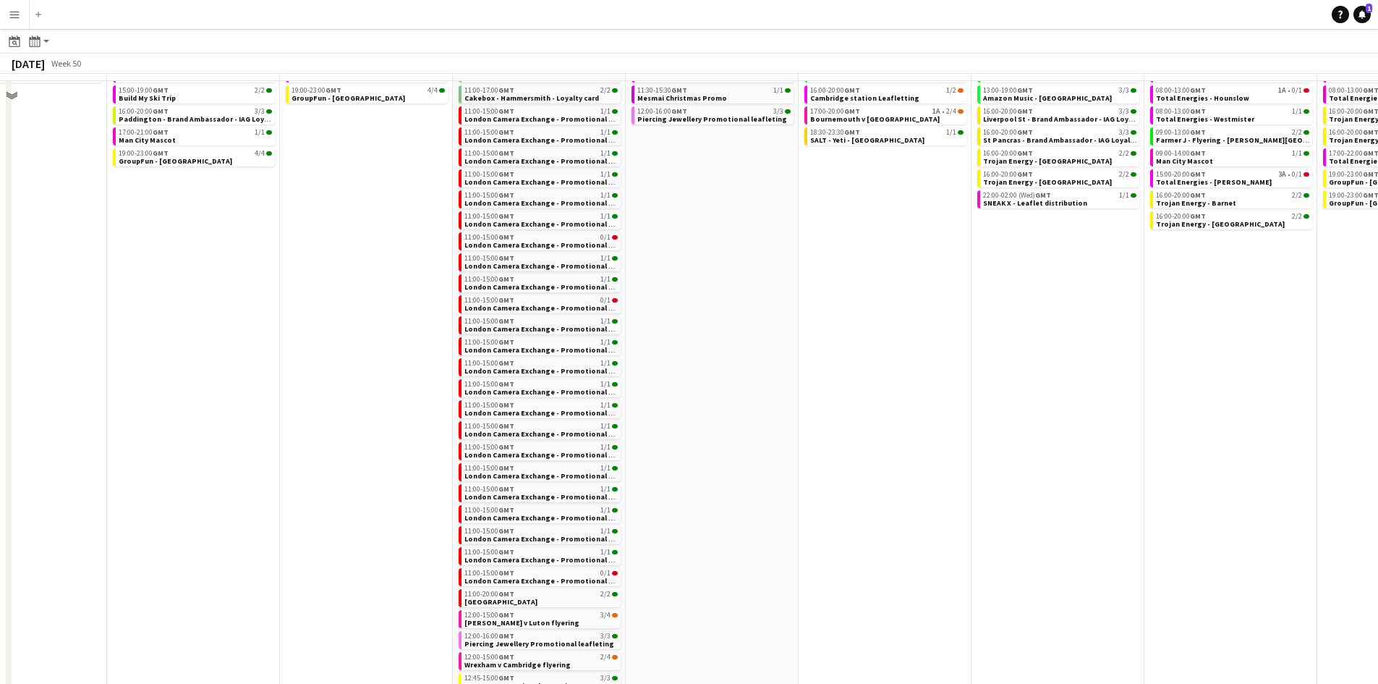
scroll to position [105, 0]
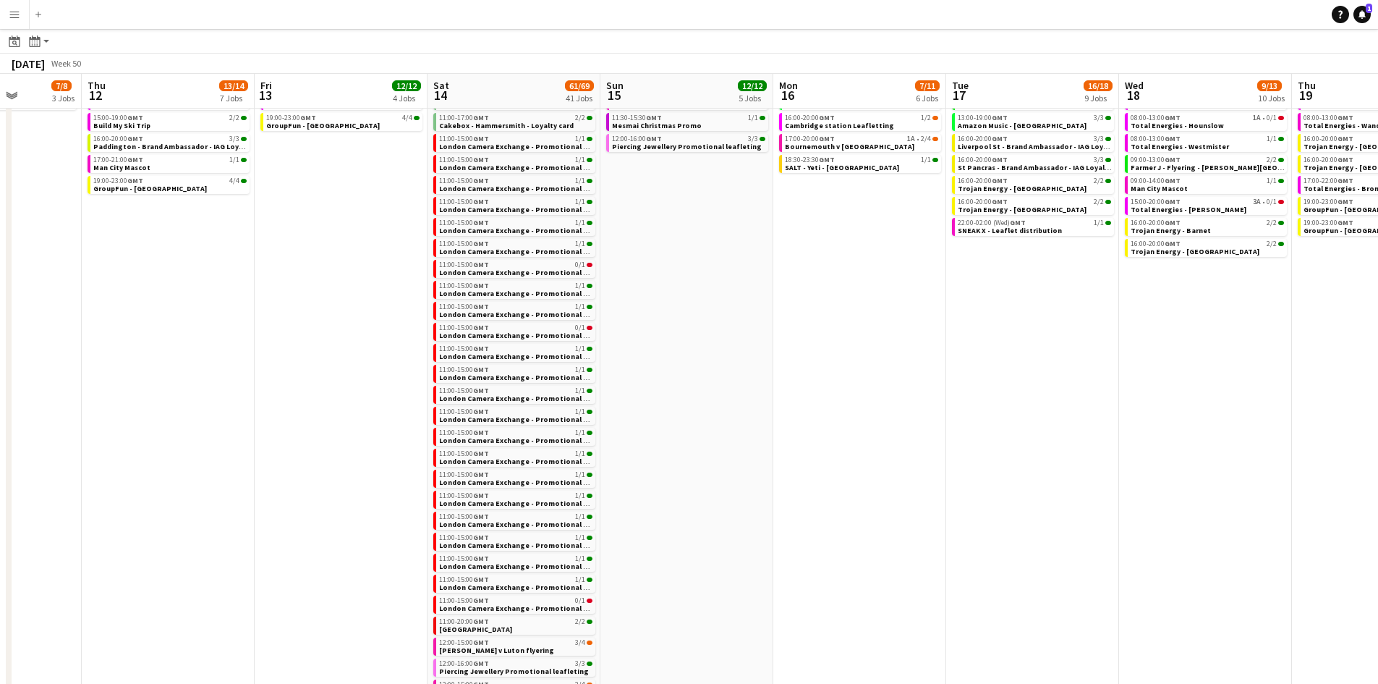
click at [422, 481] on app-calendar-viewport "Sun 8 8/8 3 Jobs Mon 9 0/2 2 Jobs Tue 10 3/4 2 Jobs Wed 11 7/8 3 Jobs Thu 12 13…" at bounding box center [689, 469] width 1378 height 1007
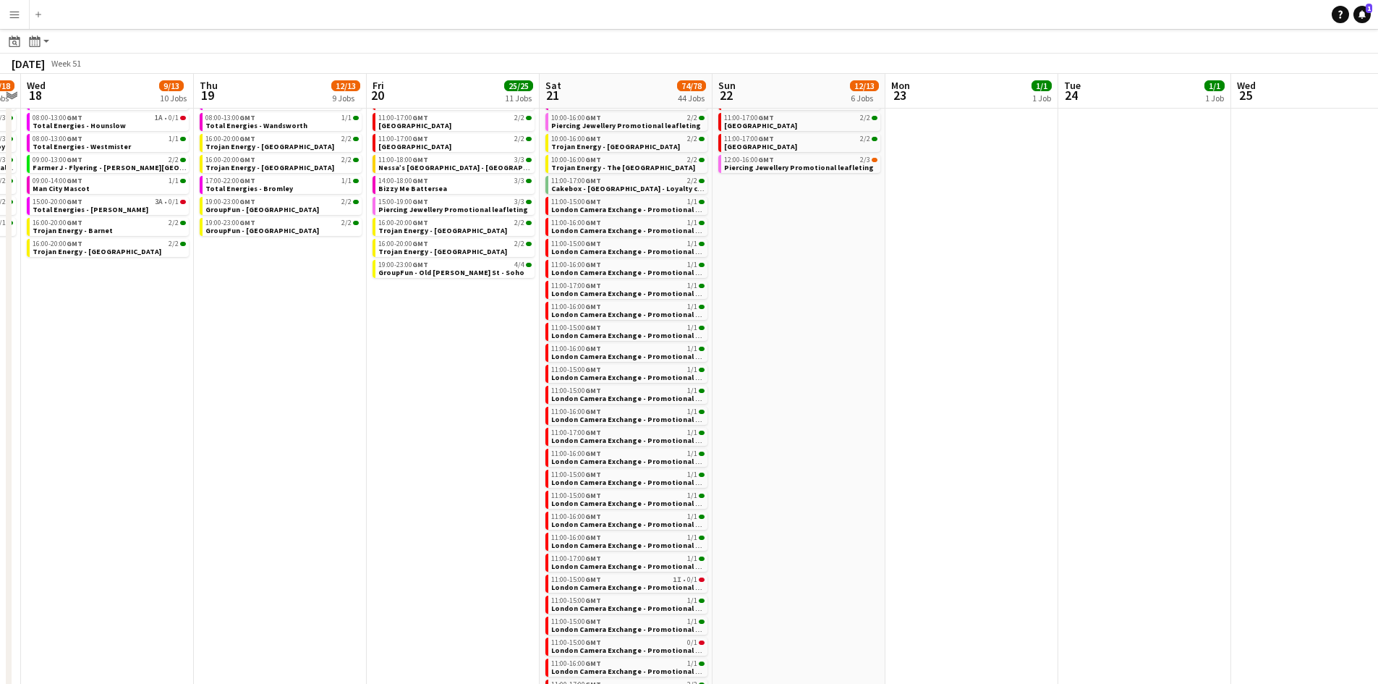
scroll to position [0, 701]
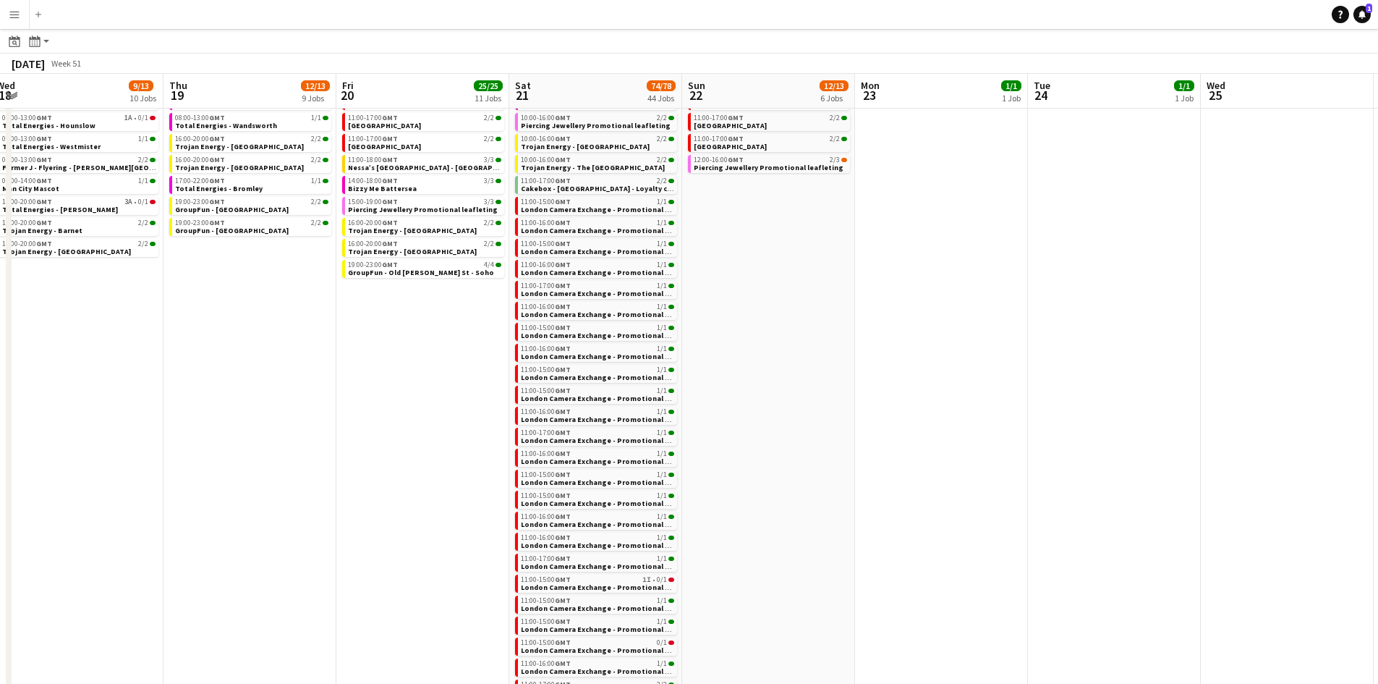
click at [315, 454] on app-calendar-viewport "Sat 14 61/69 41 Jobs Sun 15 12/12 5 Jobs Mon 16 7/11 6 Jobs Tue 17 16/18 9 Jobs…" at bounding box center [689, 469] width 1378 height 1007
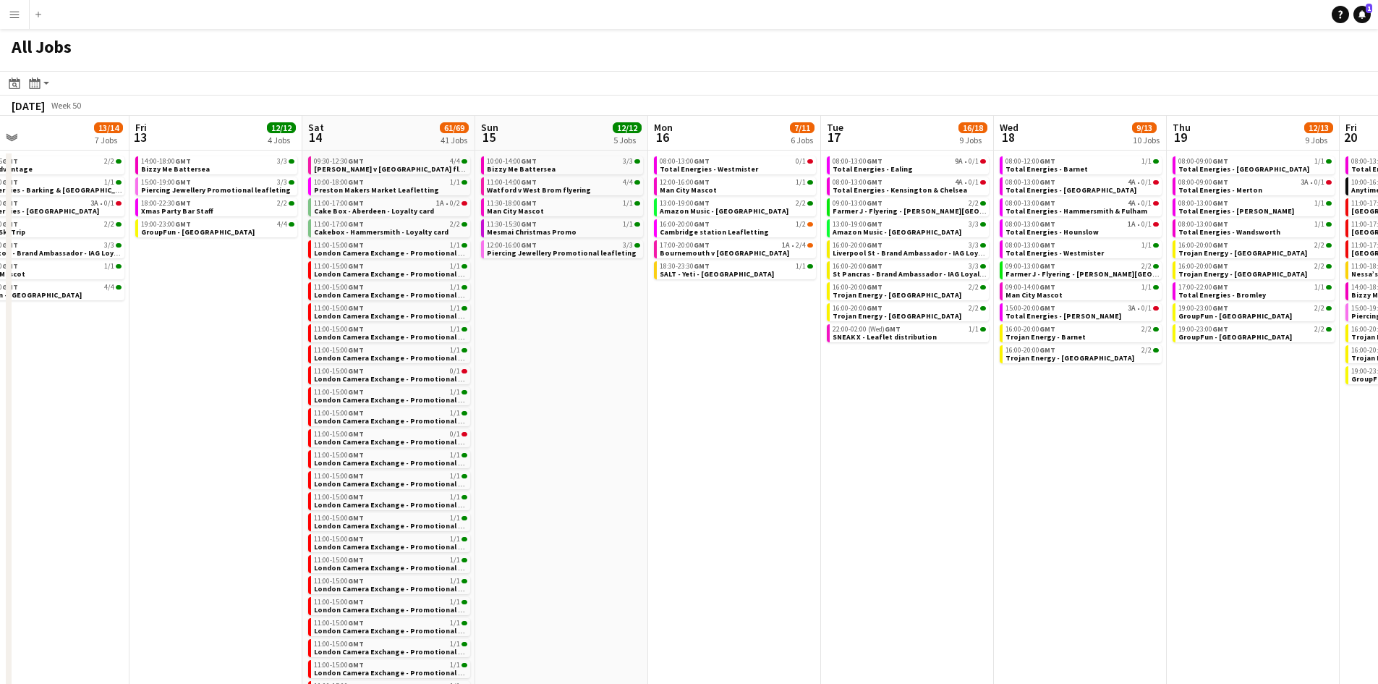
scroll to position [0, 382]
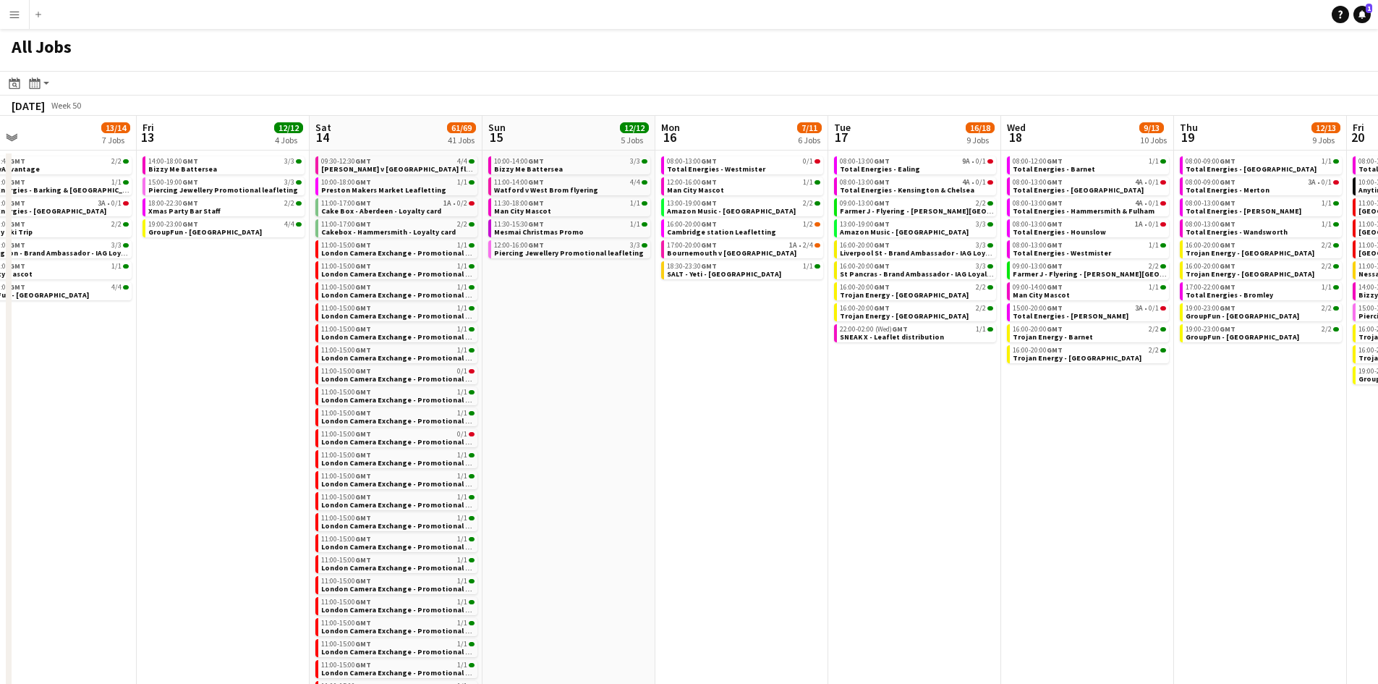
click at [1304, 484] on app-calendar-viewport "Tue 10 3/4 2 Jobs Wed 11 7/8 3 Jobs Thu 12 13/14 7 Jobs Fri 13 12/12 4 Jobs Sat…" at bounding box center [689, 598] width 1378 height 964
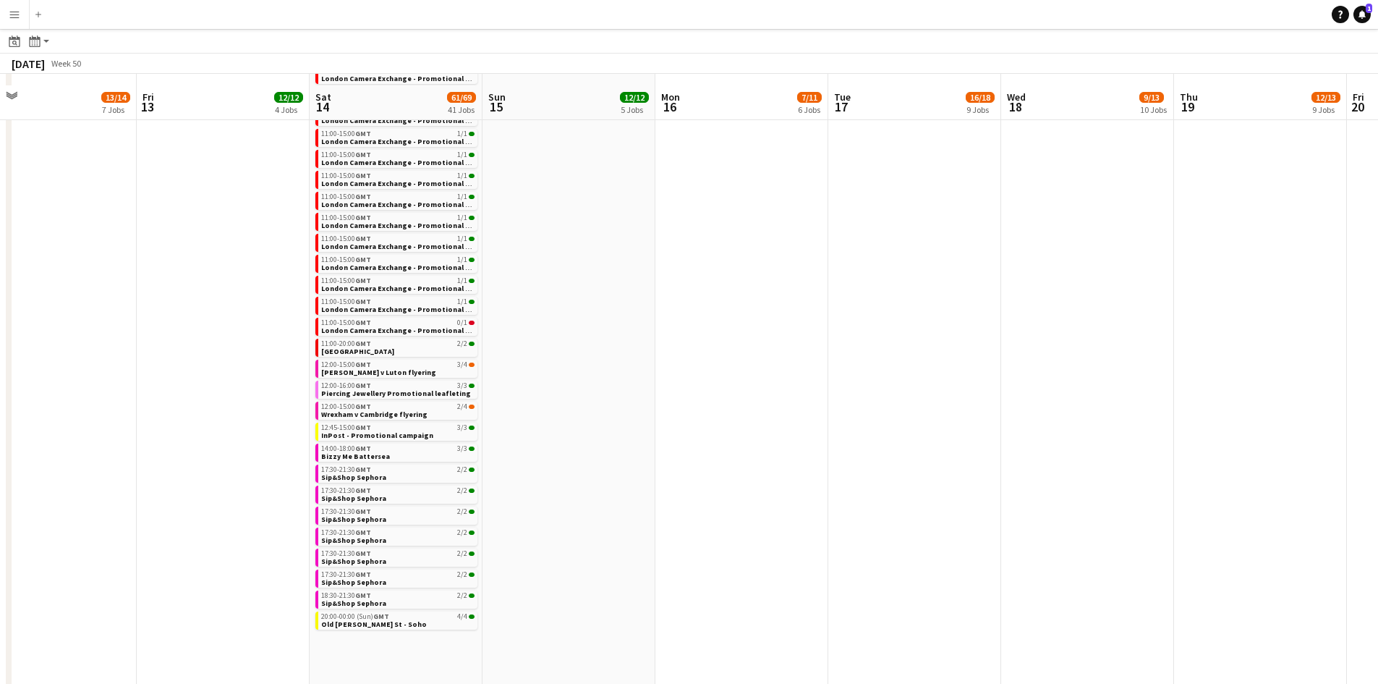
scroll to position [394, 0]
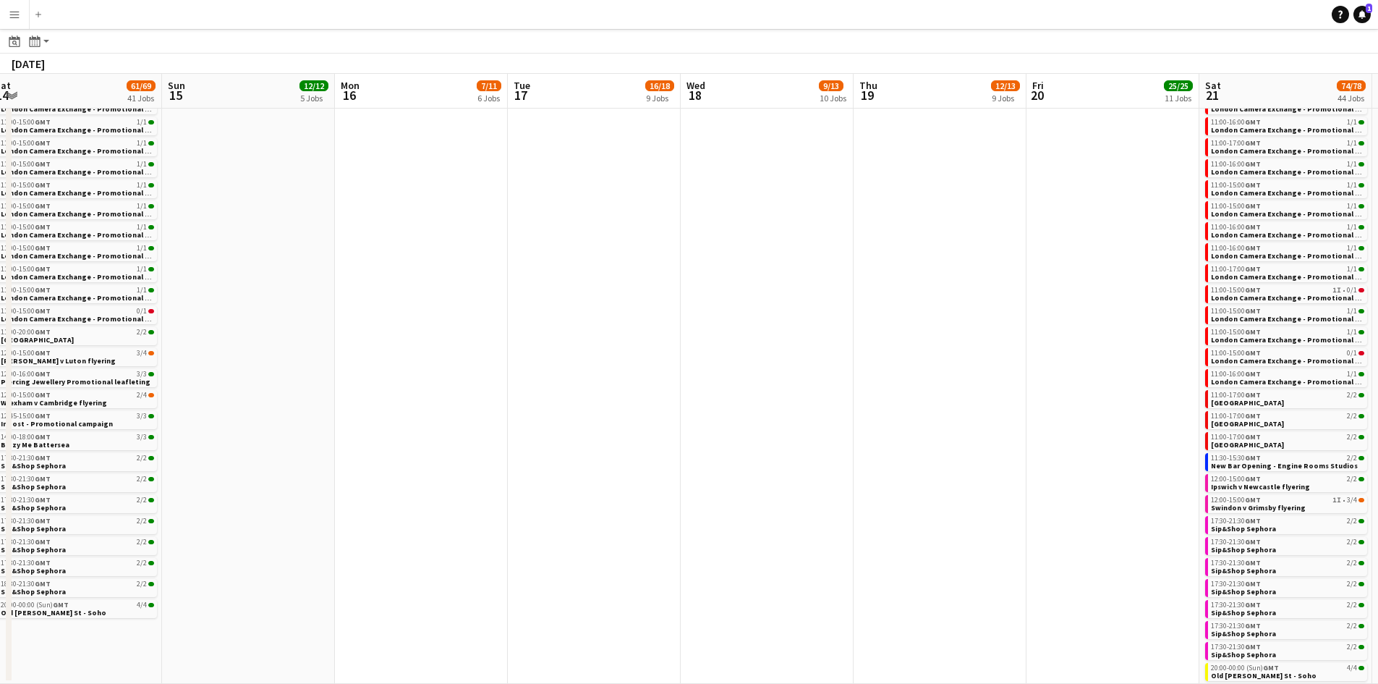
click at [182, 460] on app-calendar-viewport "Tue 10 3/4 2 Jobs Wed 11 7/8 3 Jobs Thu 12 13/14 7 Jobs Fri 13 12/12 4 Jobs Sat…" at bounding box center [689, 180] width 1378 height 1007
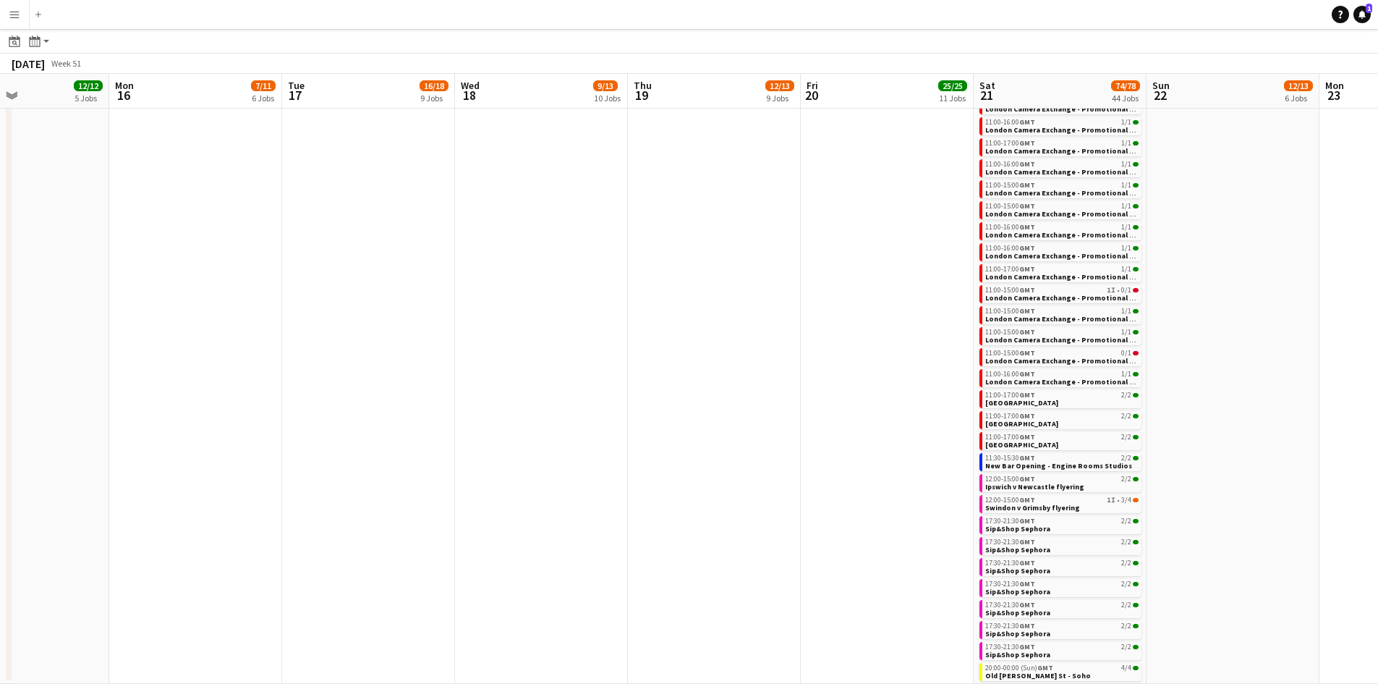
scroll to position [0, 666]
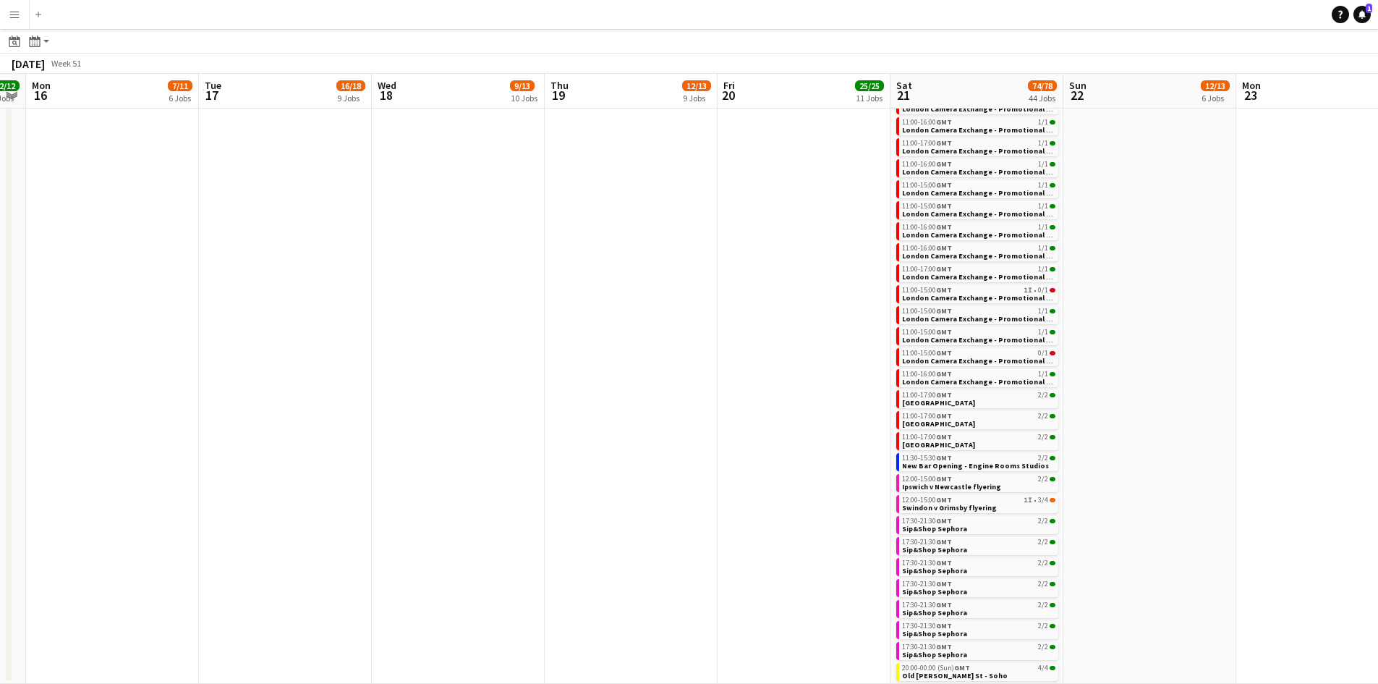
click at [494, 450] on app-calendar-viewport "Thu 12 13/14 7 Jobs Fri 13 12/12 4 Jobs Sat 14 61/69 41 Jobs Sun 15 12/12 5 Job…" at bounding box center [689, 180] width 1378 height 1007
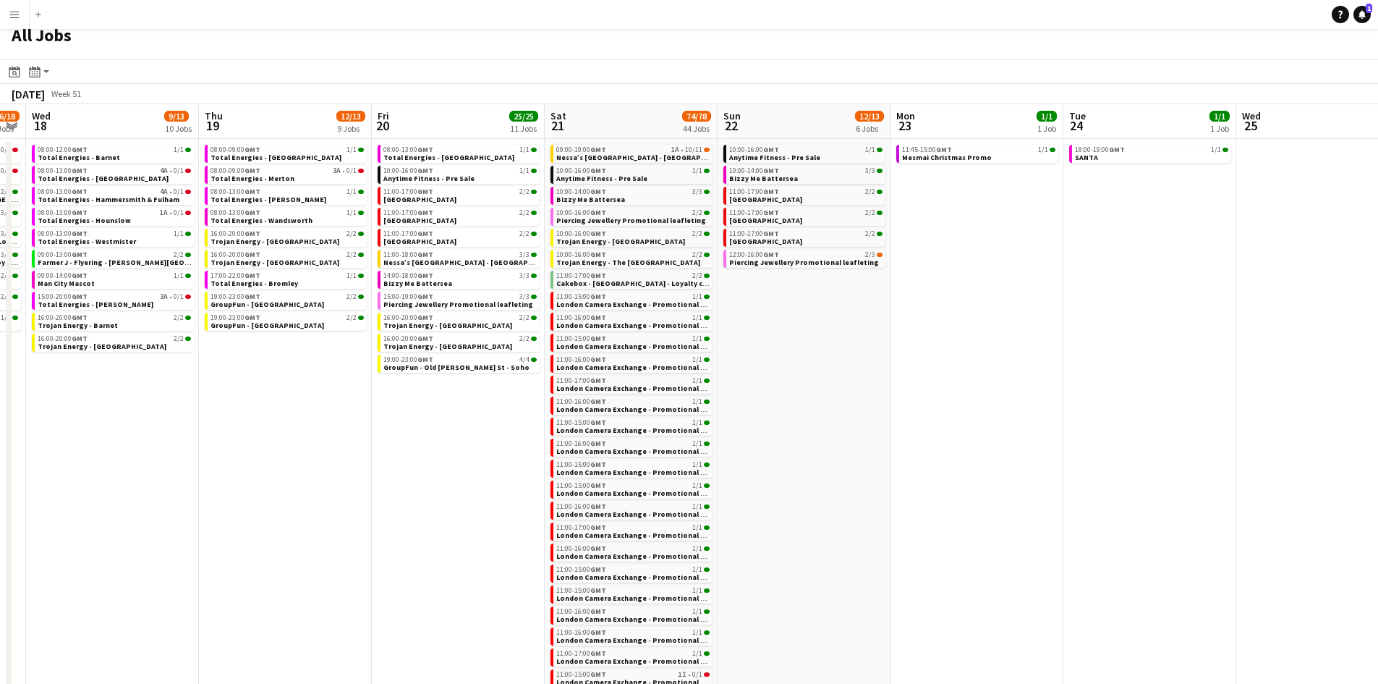
scroll to position [0, 0]
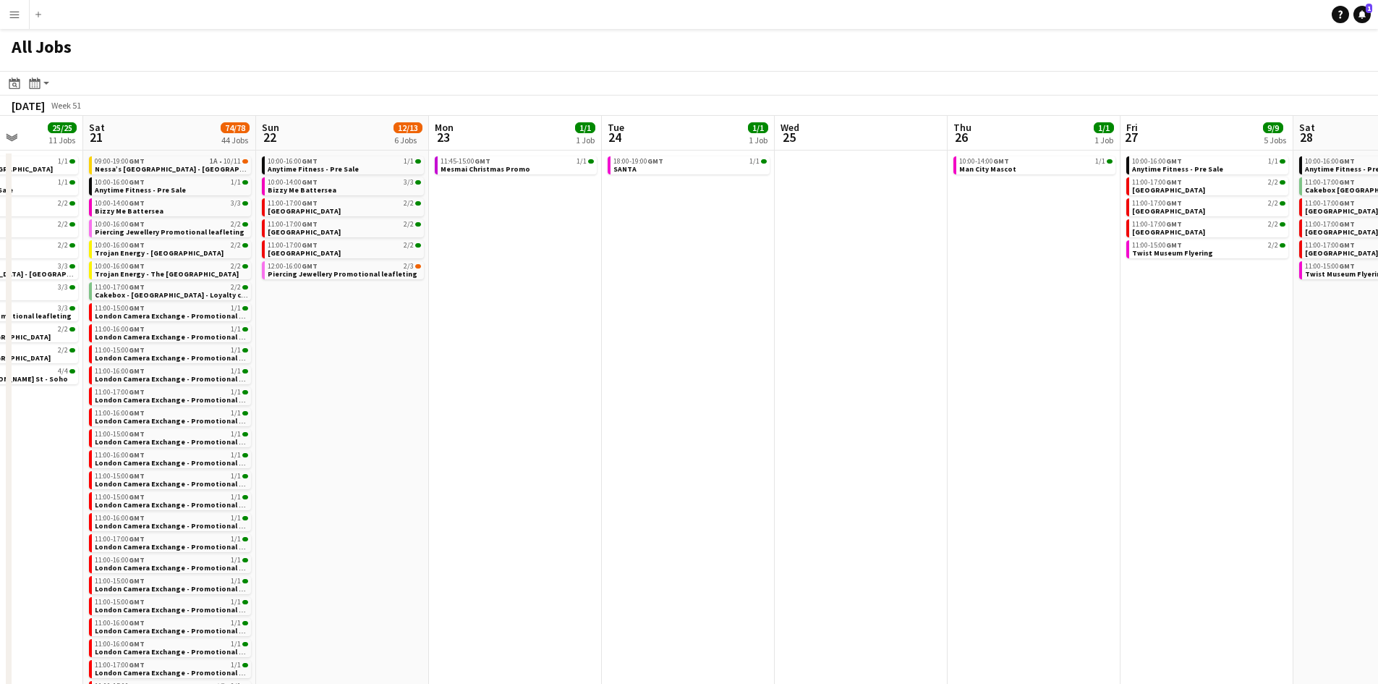
click at [618, 378] on app-calendar-viewport "Tue 17 16/18 9 Jobs Wed 18 9/13 10 Jobs Thu 19 12/13 9 Jobs Fri 20 25/25 11 Job…" at bounding box center [689, 598] width 1378 height 964
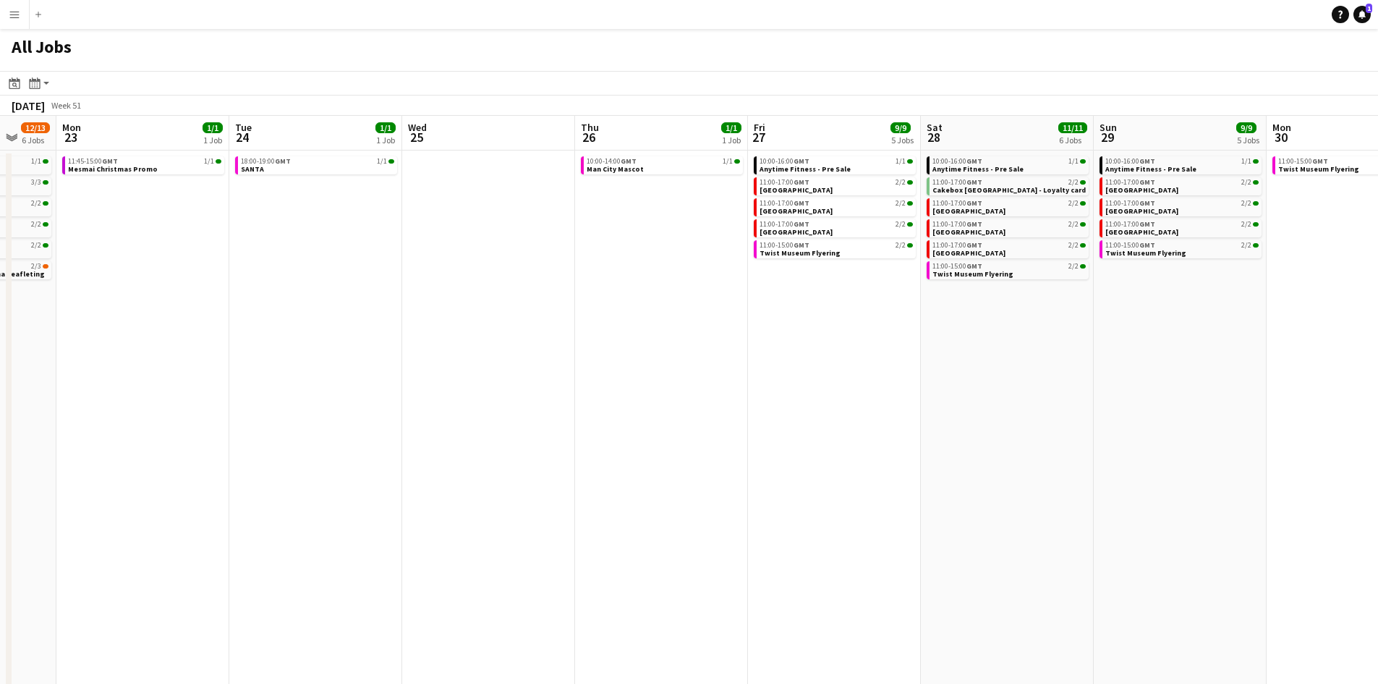
click at [563, 334] on app-calendar-viewport "Thu 19 12/13 9 Jobs Fri 20 25/25 11 Jobs Sat 21 74/78 44 Jobs Sun 22 12/13 6 Jo…" at bounding box center [689, 598] width 1378 height 964
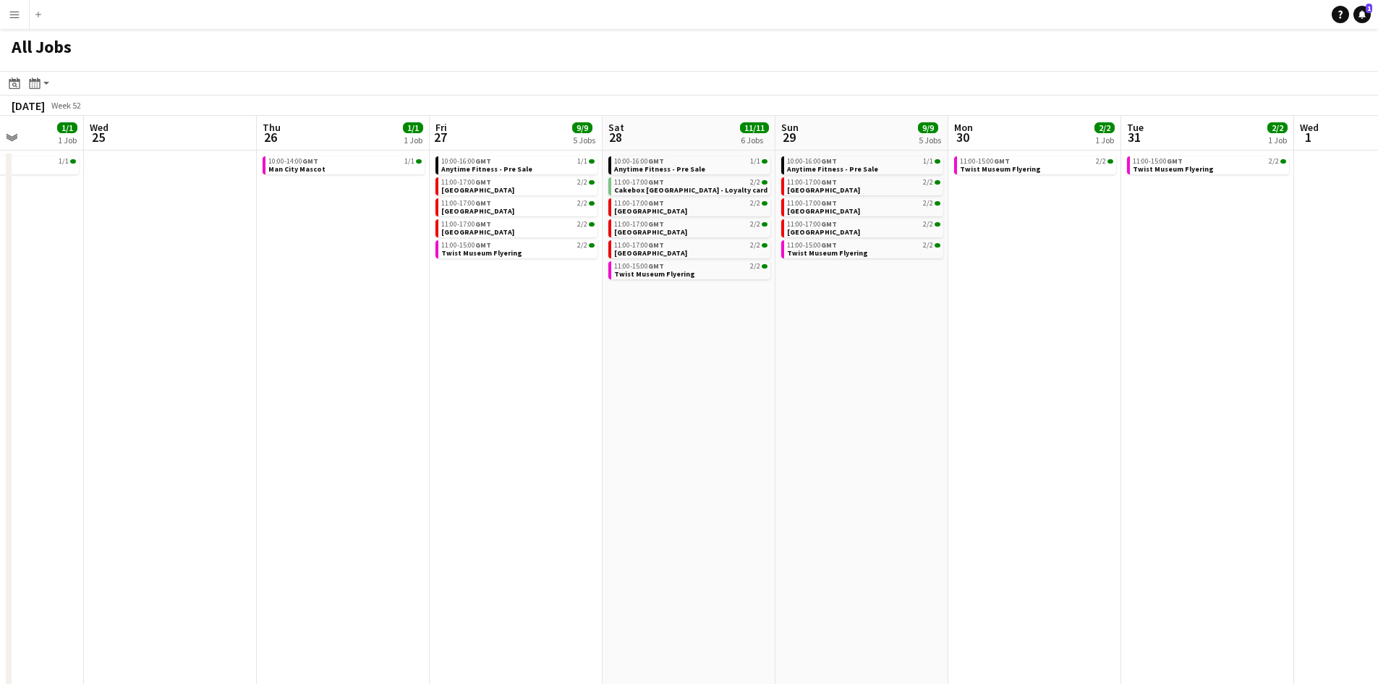
scroll to position [0, 658]
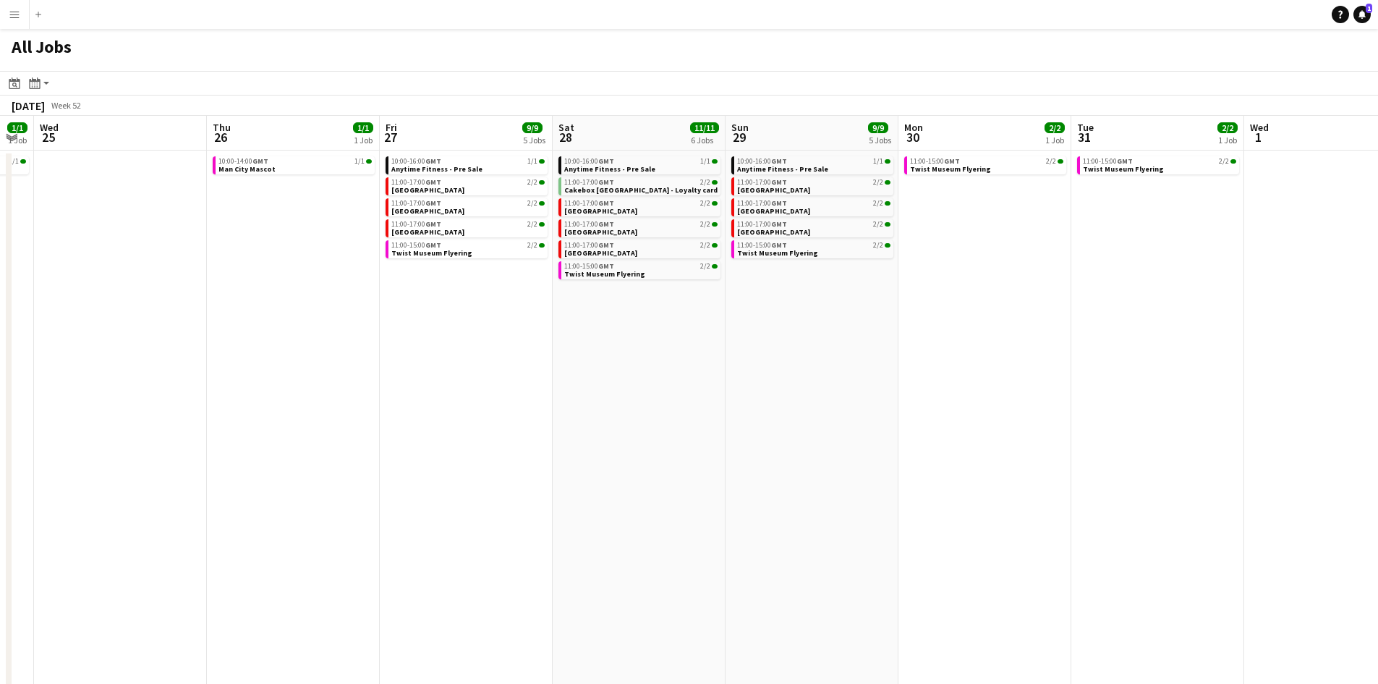
click at [583, 386] on app-calendar-viewport "Sat 21 74/78 44 Jobs Sun 22 12/13 6 Jobs Mon 23 1/1 1 Job Tue 24 1/1 1 Job Wed …" at bounding box center [689, 598] width 1378 height 964
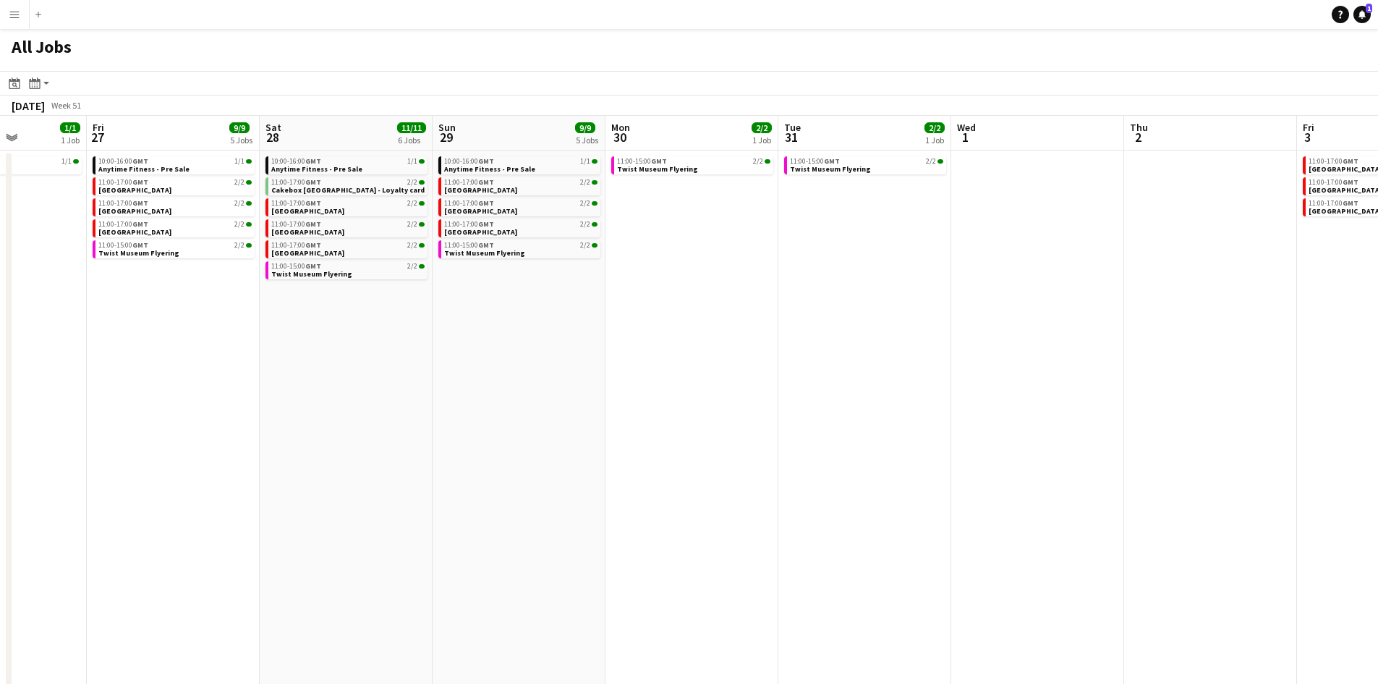
click at [25, 229] on app-calendar-viewport "Tue 24 1/1 1 Job Wed 25 Thu 26 1/1 1 Job Fri 27 9/9 5 Jobs Sat 28 11/11 6 Jobs …" at bounding box center [689, 598] width 1378 height 964
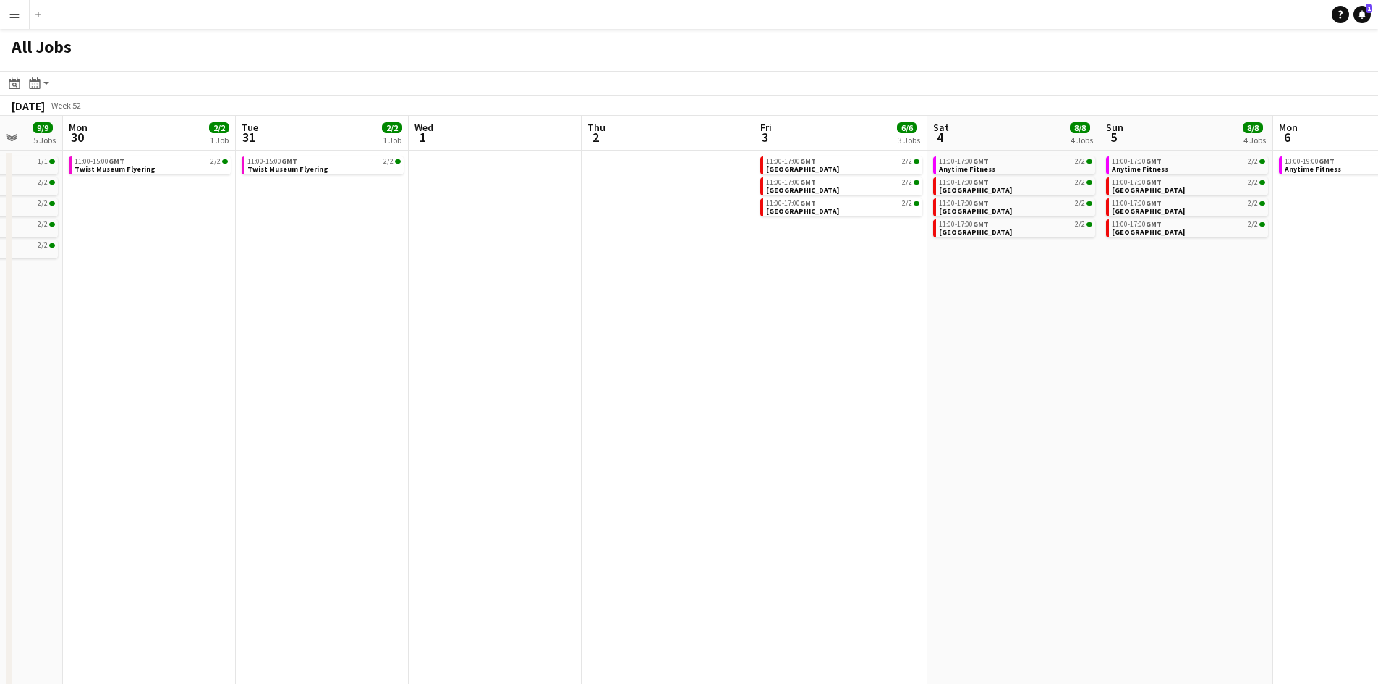
click at [178, 253] on app-calendar-viewport "Thu 26 1/1 1 Job Fri 27 9/9 5 Jobs Sat 28 11/11 6 Jobs Sun 29 9/9 5 Jobs Mon 30…" at bounding box center [689, 598] width 1378 height 964
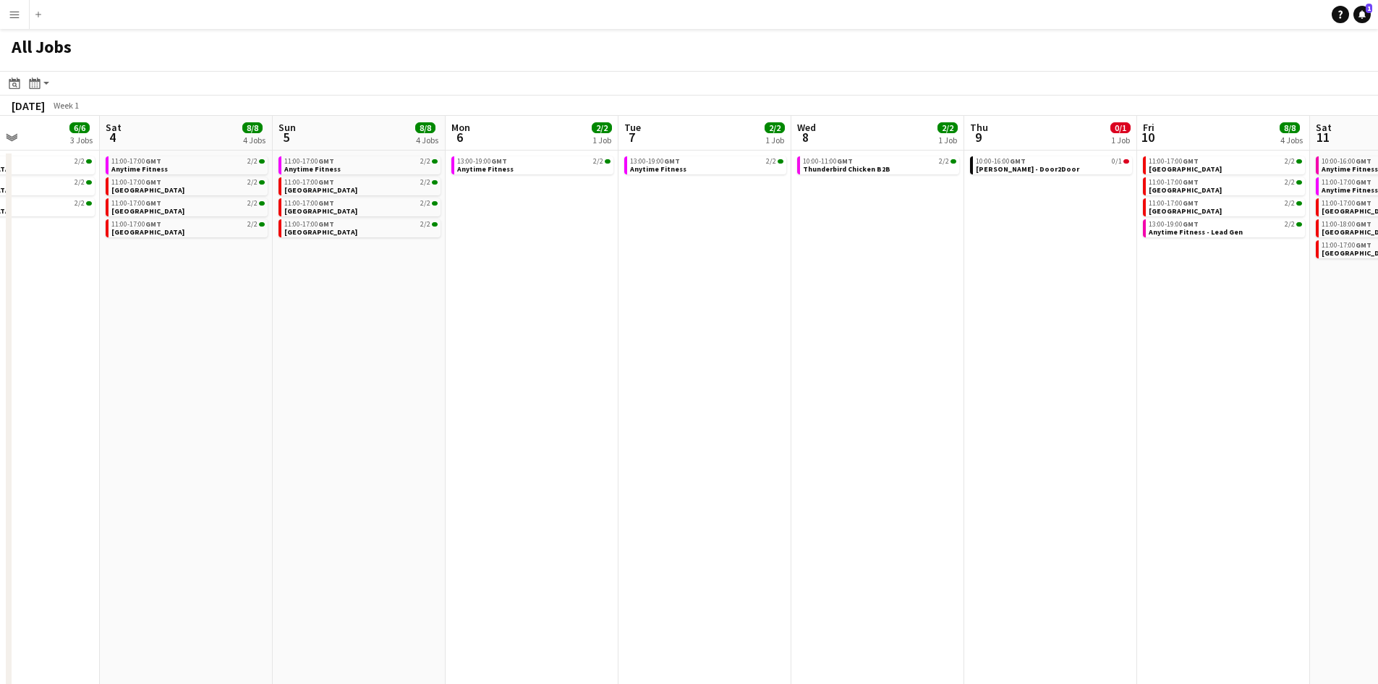
click at [19, 273] on app-calendar-viewport "Wed 1 Thu 2 Fri 3 6/6 3 Jobs Sat 4 8/8 4 Jobs Sun 5 8/8 4 Jobs Mon 6 2/2 1 Job …" at bounding box center [689, 598] width 1378 height 964
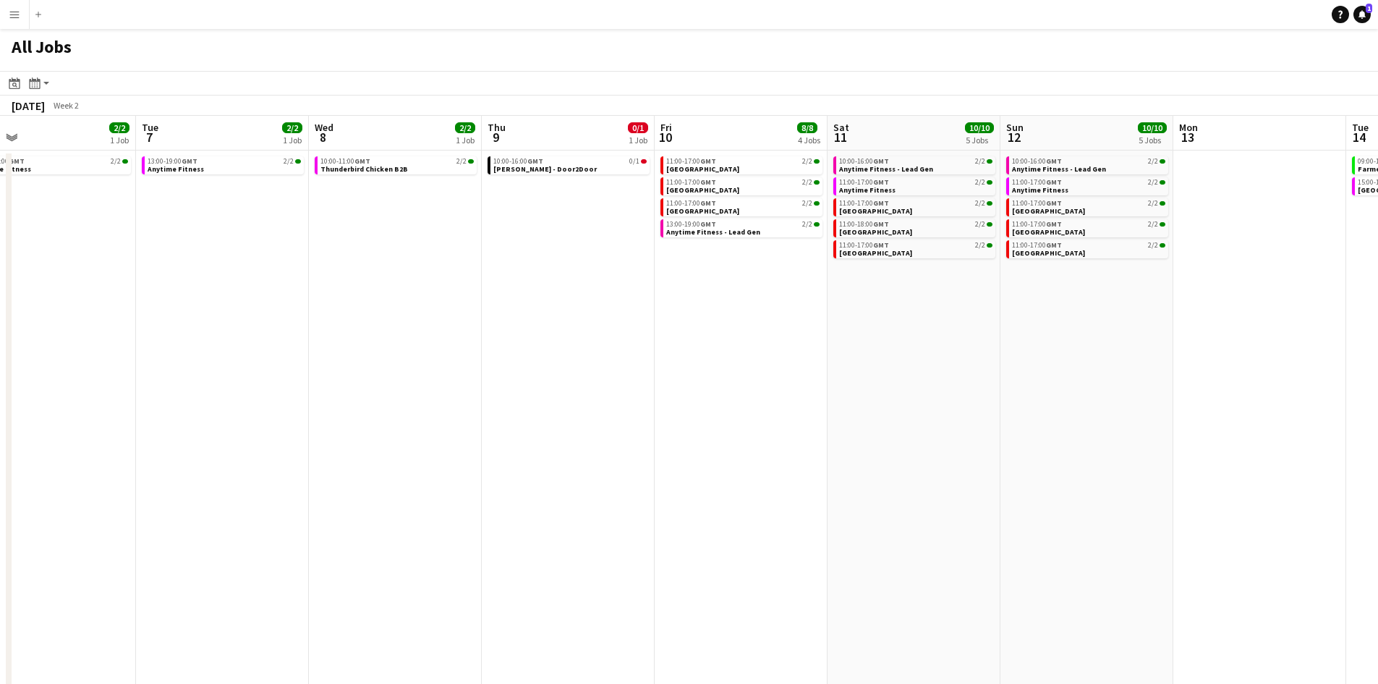
click at [241, 320] on app-calendar-viewport "Fri 3 6/6 3 Jobs Sat 4 8/8 4 Jobs Sun 5 8/8 4 Jobs Mon 6 2/2 1 Job Tue 7 2/2 1 …" at bounding box center [689, 598] width 1378 height 964
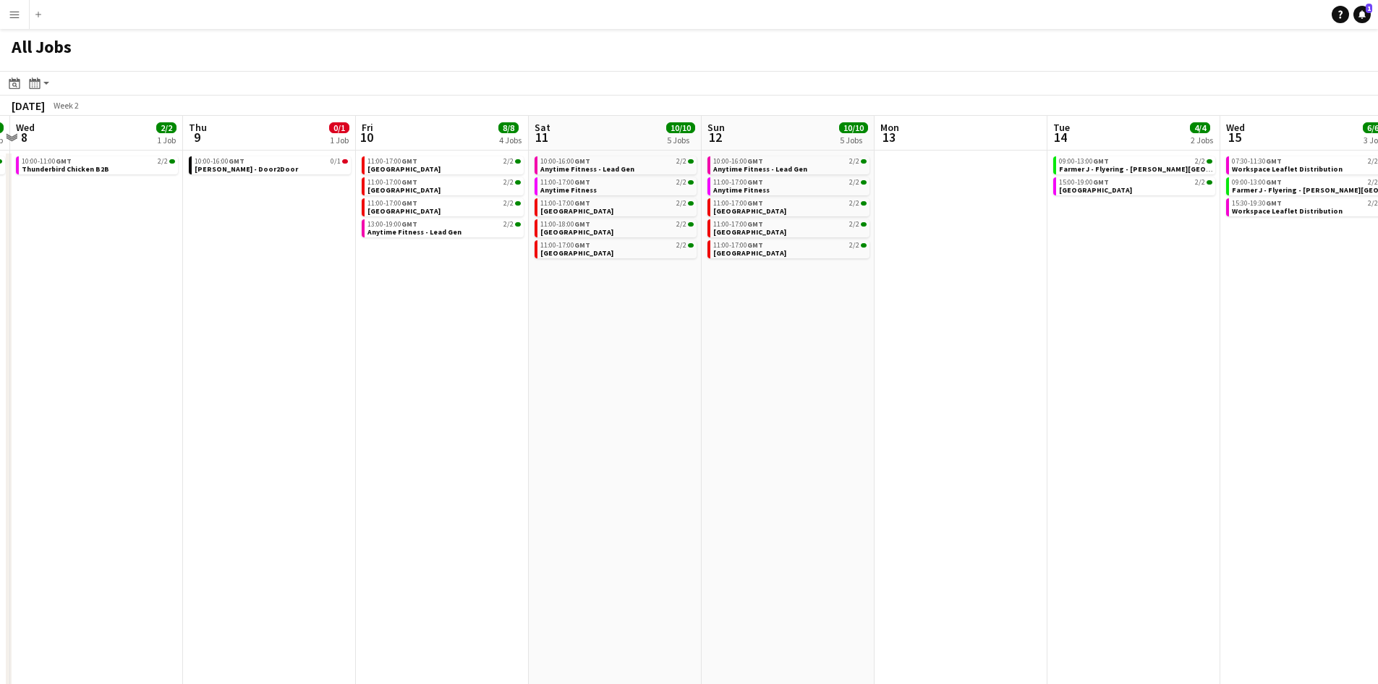
click at [203, 326] on app-calendar-viewport "Sun 5 8/8 4 Jobs Mon 6 2/2 1 Job Tue 7 2/2 1 Job Wed 8 2/2 1 Job Thu 9 0/1 1 Jo…" at bounding box center [689, 598] width 1378 height 964
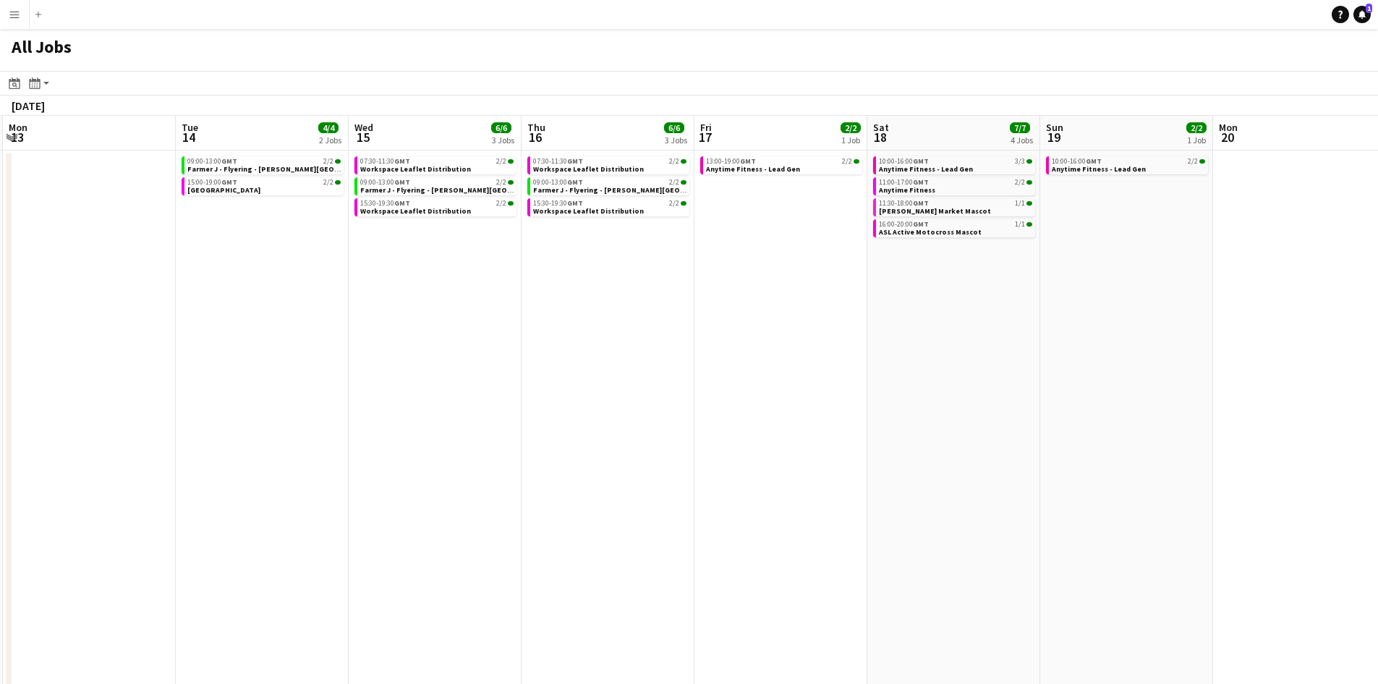
click at [501, 328] on app-calendar-viewport "Fri 10 8/8 4 Jobs Sat 11 10/10 5 Jobs Sun 12 10/10 5 Jobs Mon 13 Tue 14 4/4 2 J…" at bounding box center [689, 598] width 1378 height 964
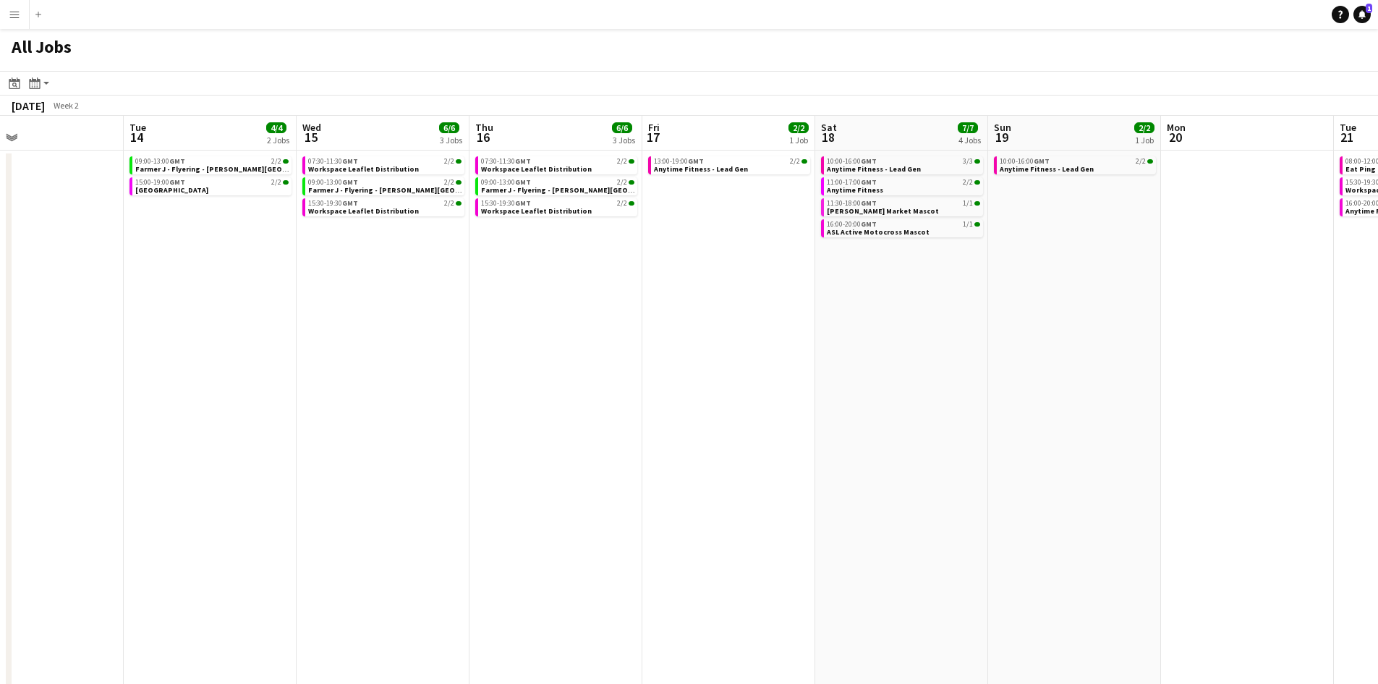
click at [330, 298] on app-calendar-viewport "Fri 10 8/8 4 Jobs Sat 11 10/10 5 Jobs Sun 12 10/10 5 Jobs Mon 13 Tue 14 4/4 2 J…" at bounding box center [689, 598] width 1378 height 964
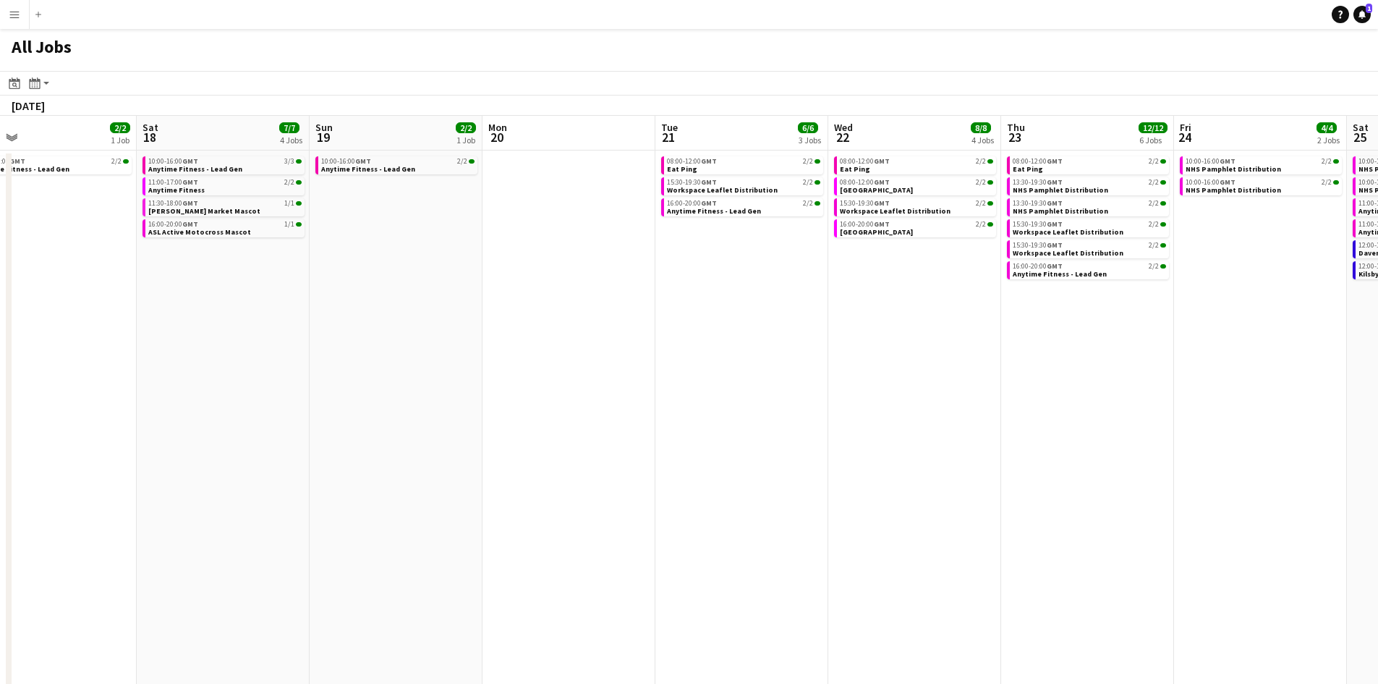
click at [396, 277] on app-calendar-viewport "Tue 14 4/4 2 Jobs Wed 15 6/6 3 Jobs Thu 16 6/6 3 Jobs Fri 17 2/2 1 Job Sat 18 7…" at bounding box center [689, 598] width 1378 height 964
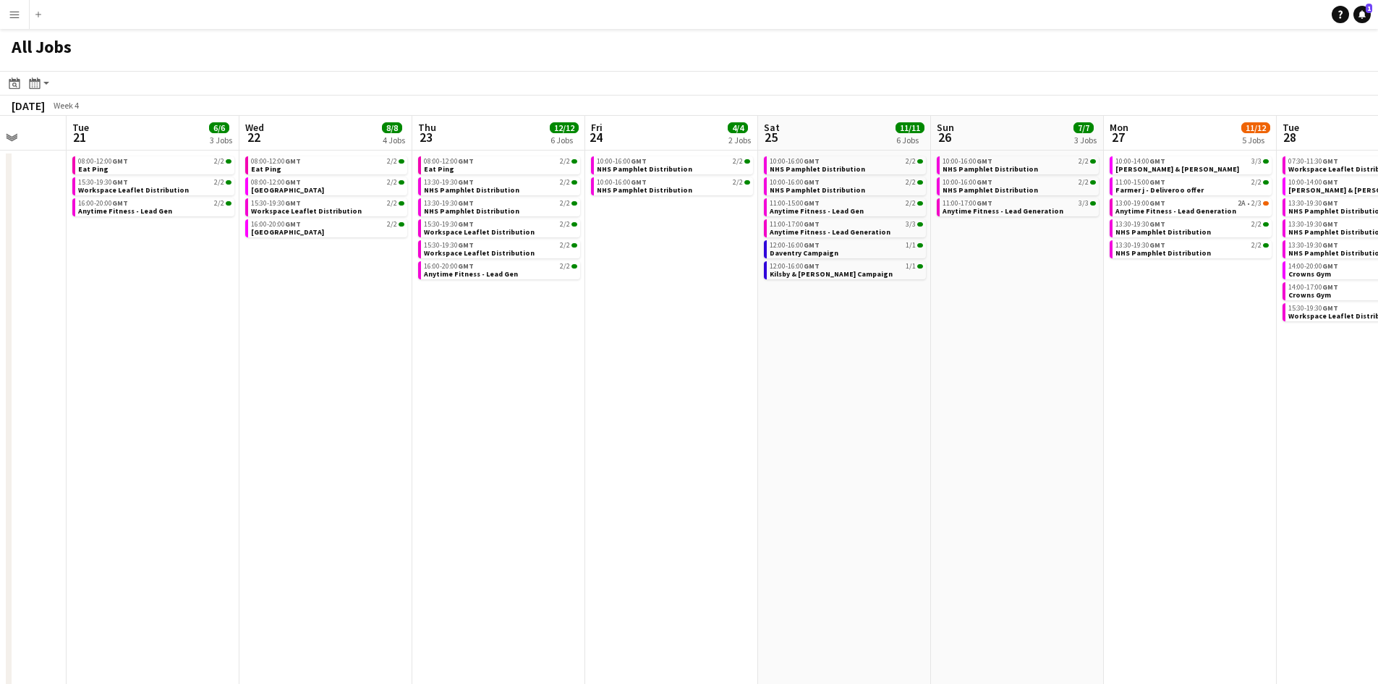
click at [525, 281] on app-calendar-viewport "Fri 17 2/2 1 Job Sat 18 7/7 4 Jobs Sun 19 2/2 1 Job Mon 20 Tue 21 6/6 3 Jobs We…" at bounding box center [689, 598] width 1378 height 964
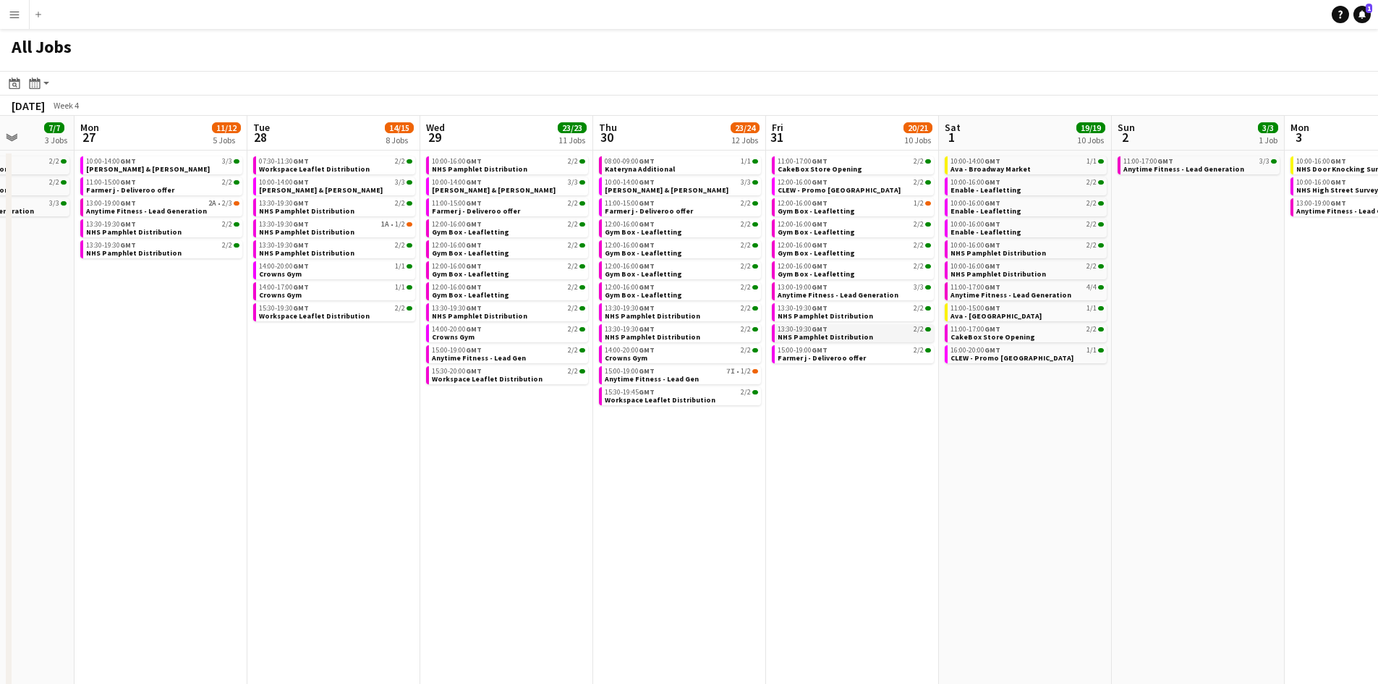
click at [447, 274] on app-calendar-viewport "Thu 23 12/12 6 Jobs Fri 24 4/4 2 Jobs Sat 25 11/11 6 Jobs Sun 26 7/7 3 Jobs Mon…" at bounding box center [689, 598] width 1378 height 964
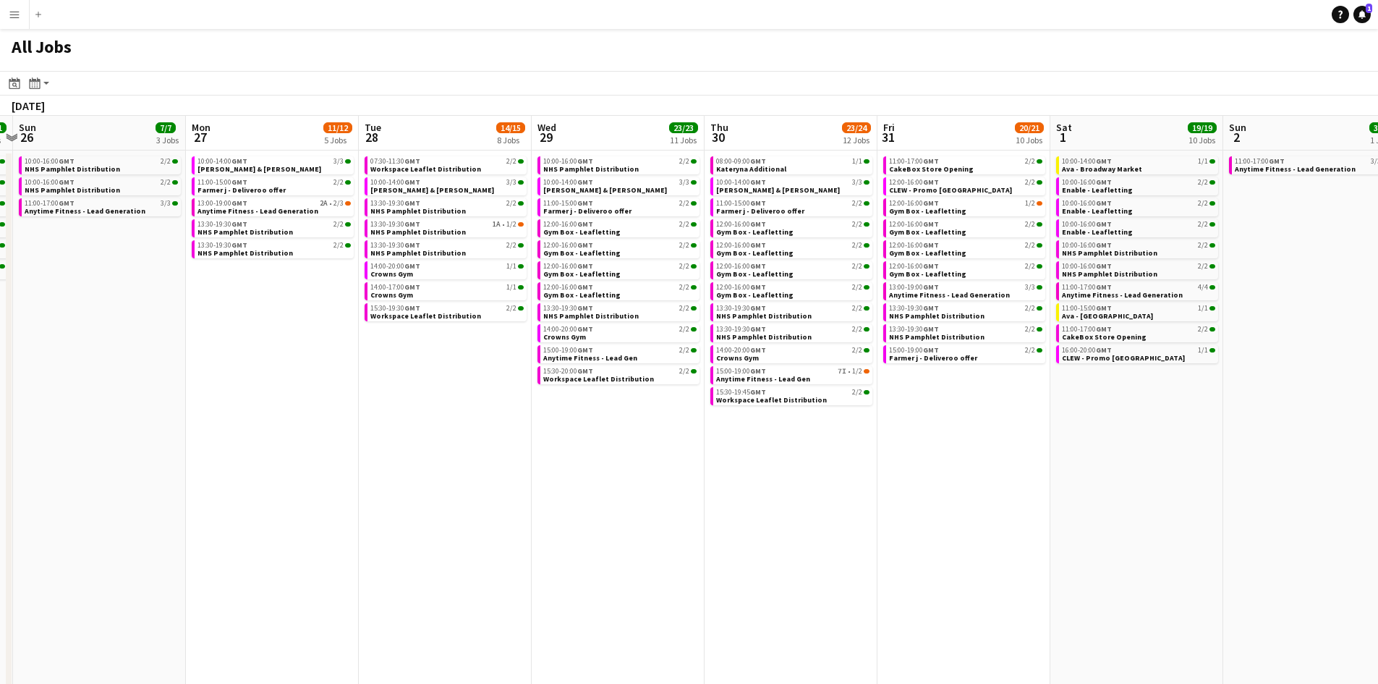
click at [607, 358] on app-calendar-viewport "Thu 23 12/12 6 Jobs Fri 24 4/4 2 Jobs Sat 25 11/11 6 Jobs Sun 26 7/7 3 Jobs Mon…" at bounding box center [689, 598] width 1378 height 964
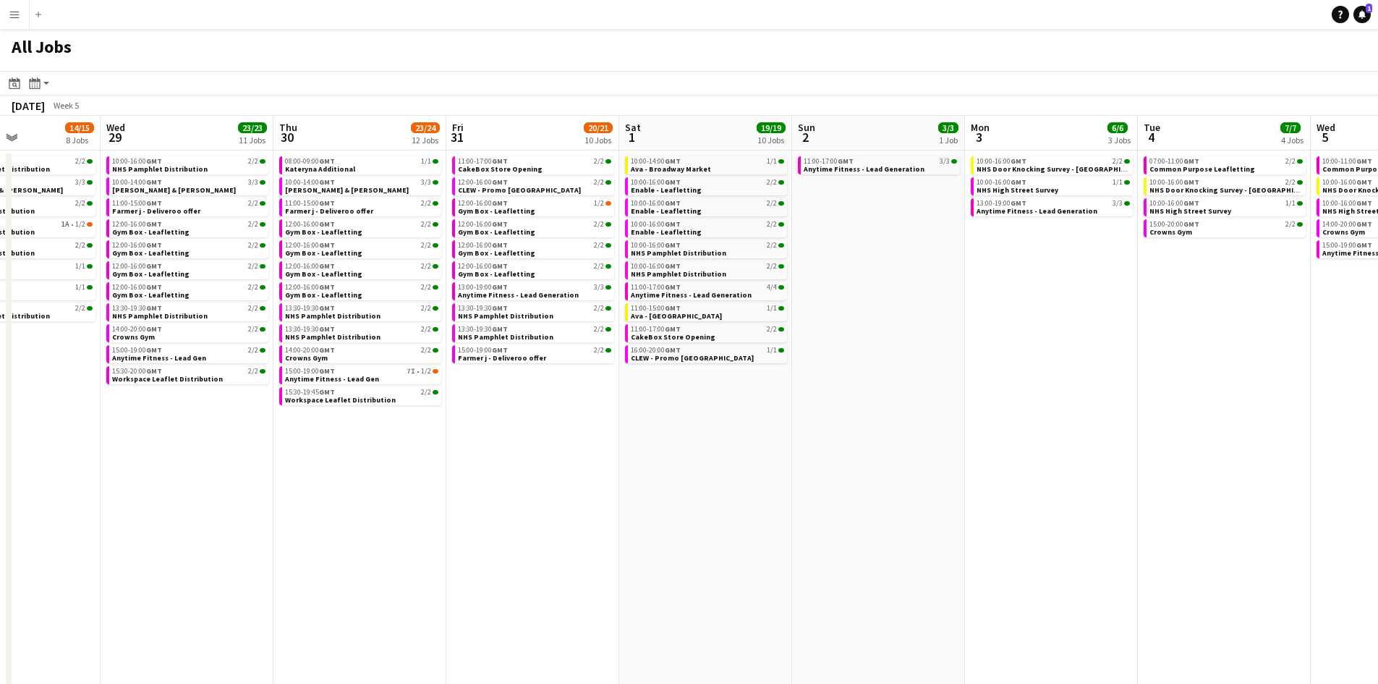
click at [475, 349] on app-calendar-viewport "Sat 25 11/11 6 Jobs Sun 26 7/7 3 Jobs Mon 27 11/12 5 Jobs Tue 28 14/15 8 Jobs W…" at bounding box center [689, 598] width 1378 height 964
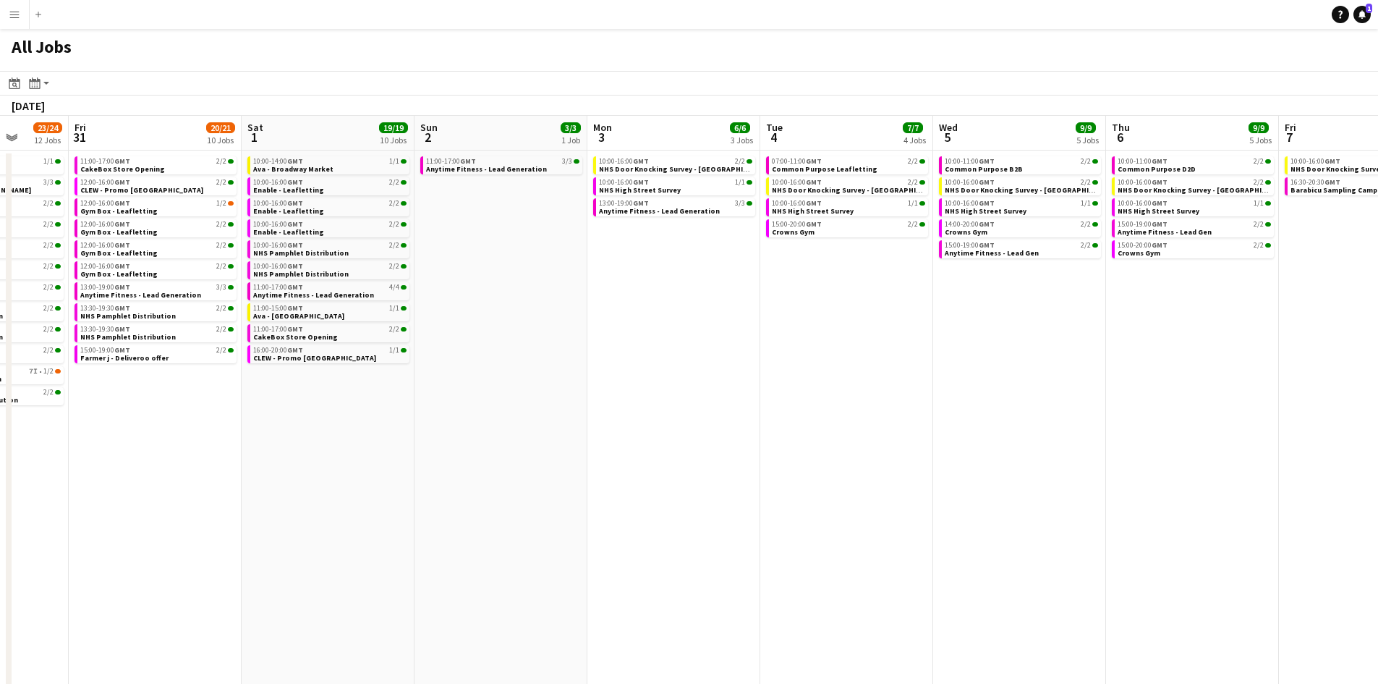
click at [496, 346] on app-calendar-viewport "Mon 27 11/12 5 Jobs Tue 28 14/15 8 Jobs Wed 29 23/23 11 Jobs Thu 30 23/24 12 Jo…" at bounding box center [689, 598] width 1378 height 964
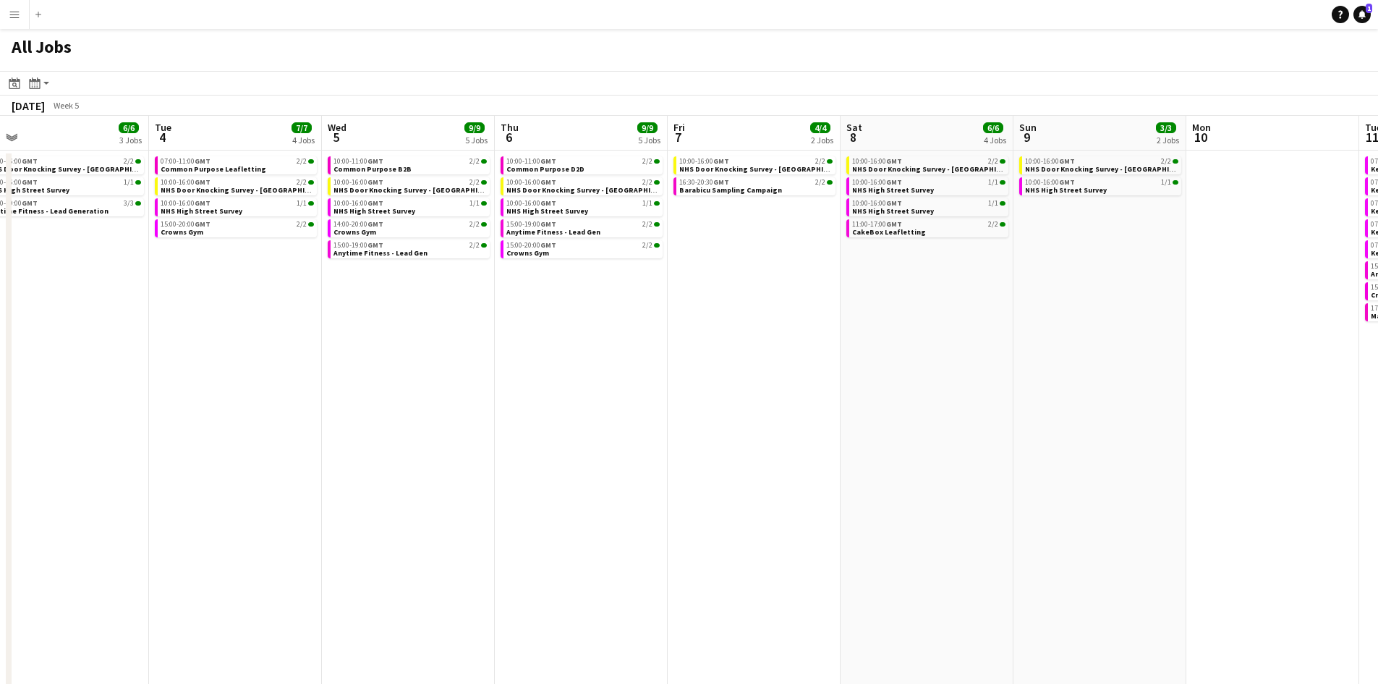
click at [552, 356] on app-calendar-viewport "Thu 30 23/24 12 Jobs Fri 31 20/21 10 Jobs Sat 1 19/19 10 Jobs Sun 2 3/3 1 Job M…" at bounding box center [689, 598] width 1378 height 964
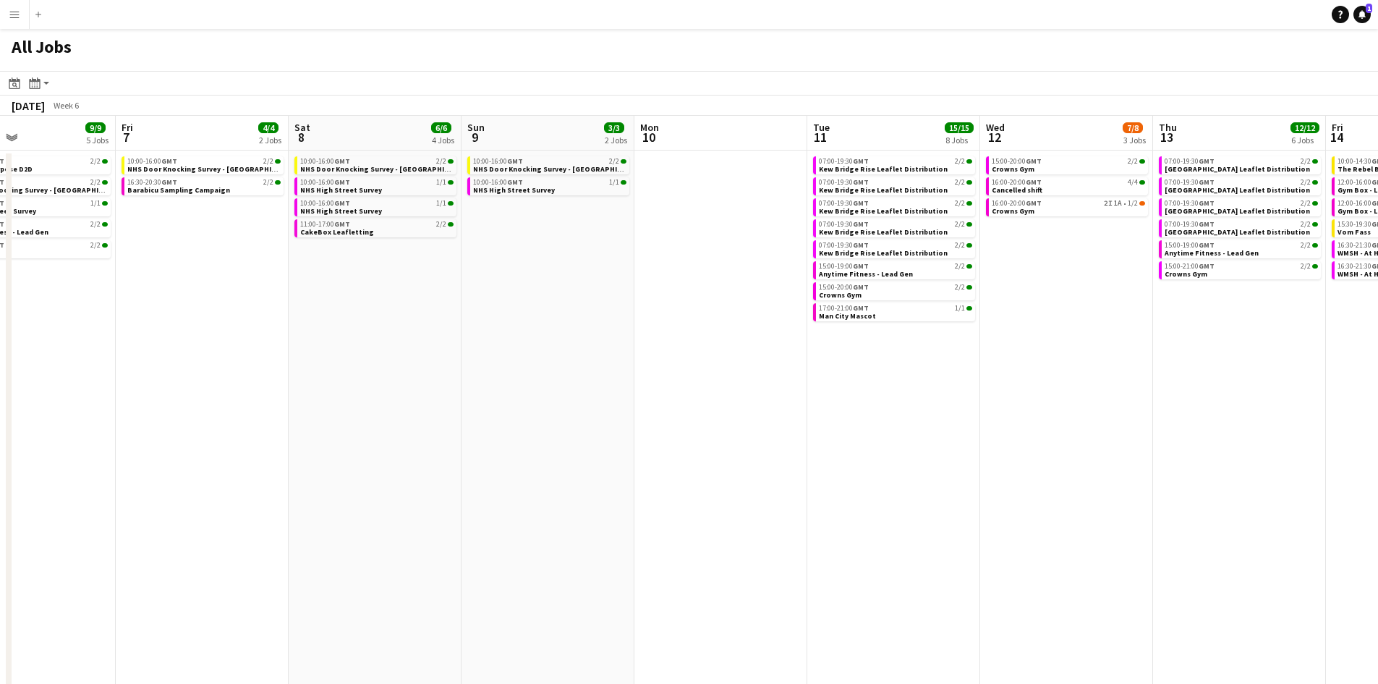
click at [449, 375] on app-calendar-viewport "Mon 3 6/6 3 Jobs Tue 4 7/7 4 Jobs Wed 5 9/9 5 Jobs Thu 6 9/9 5 Jobs Fri 7 4/4 2…" at bounding box center [689, 598] width 1378 height 964
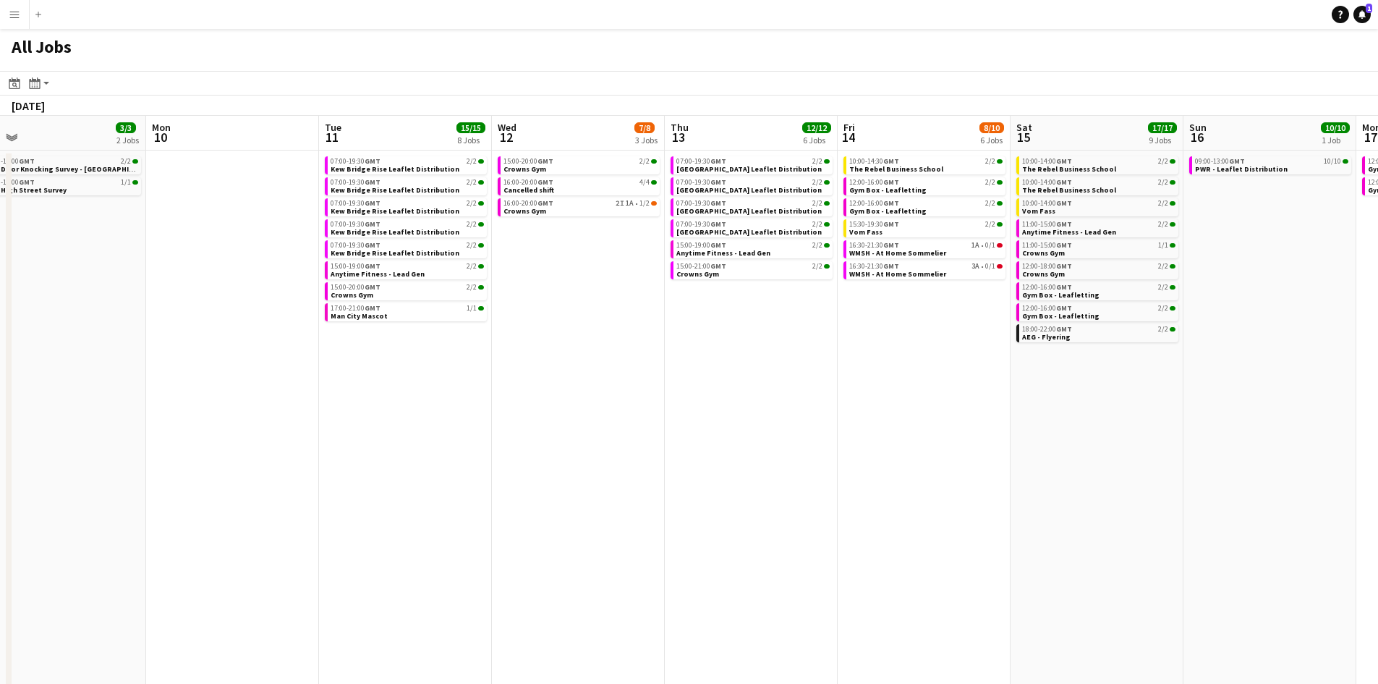
click at [430, 365] on app-calendar-viewport "Wed 5 9/9 5 Jobs Thu 6 9/9 5 Jobs Fri 7 4/4 2 Jobs Sat 8 6/6 4 Jobs Sun 9 3/3 2…" at bounding box center [689, 598] width 1378 height 964
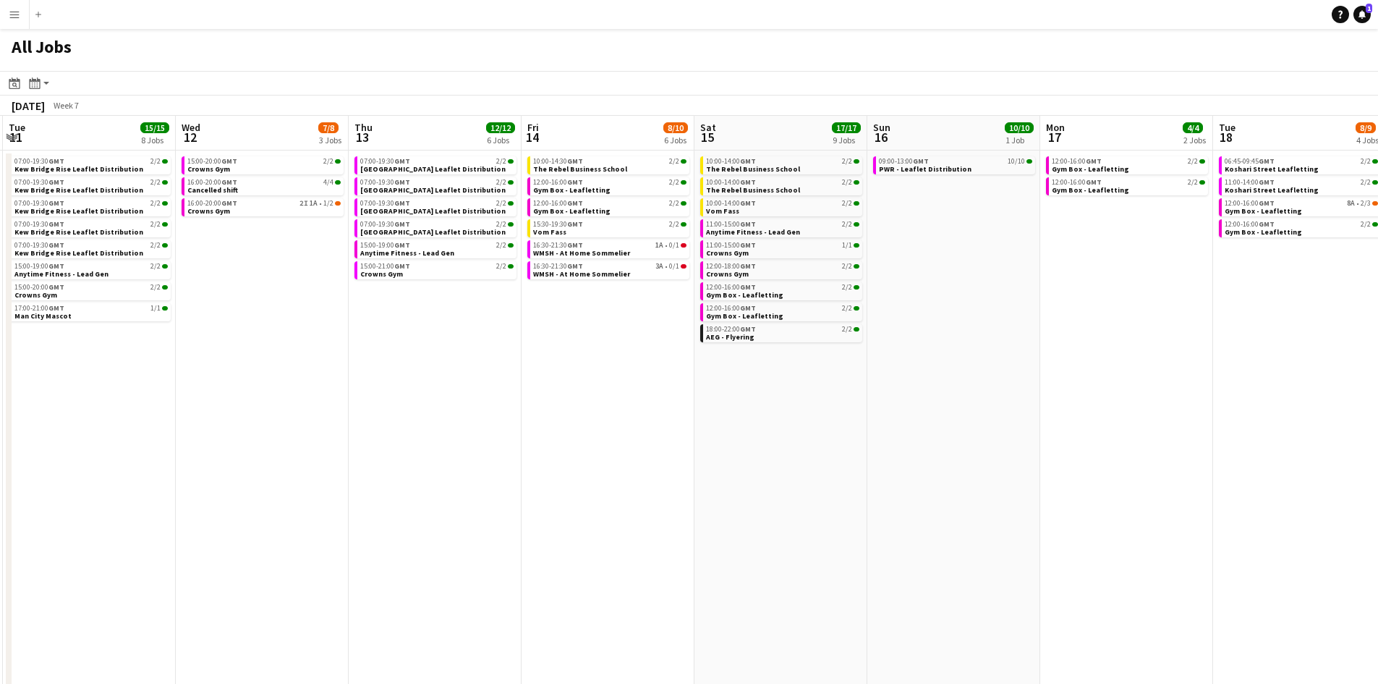
click at [344, 349] on app-calendar-viewport "Sat 8 6/6 4 Jobs Sun 9 3/3 2 Jobs Mon 10 Tue 11 15/15 8 Jobs Wed 12 7/8 3 Jobs …" at bounding box center [689, 598] width 1378 height 964
